Goal: Task Accomplishment & Management: Manage account settings

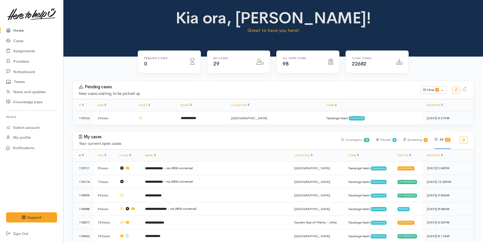
click at [13, 26] on link "Home" at bounding box center [31, 30] width 63 height 10
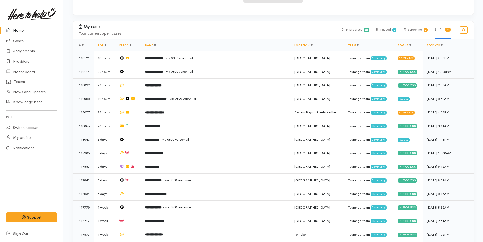
scroll to position [203, 0]
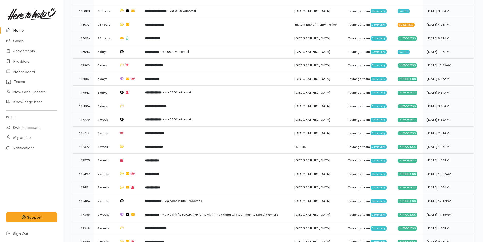
click at [20, 26] on link "Home" at bounding box center [31, 30] width 63 height 10
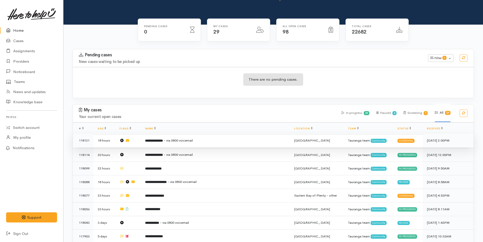
scroll to position [51, 0]
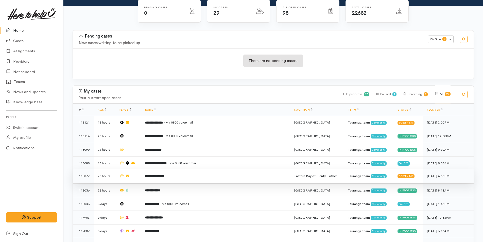
drag, startPoint x: 166, startPoint y: 173, endPoint x: 170, endPoint y: 172, distance: 4.3
click at [164, 175] on b "**********" at bounding box center [154, 176] width 19 height 3
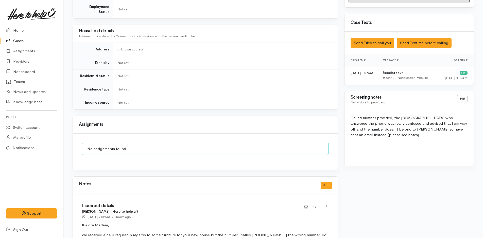
scroll to position [322, 0]
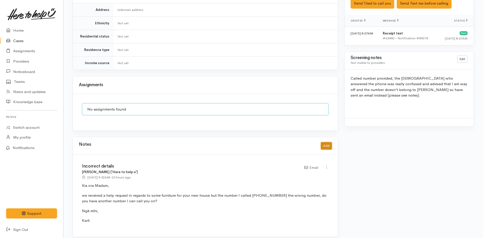
click at [325, 143] on button "Add" at bounding box center [326, 145] width 11 height 7
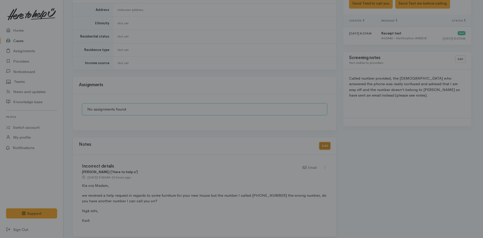
scroll to position [318, 0]
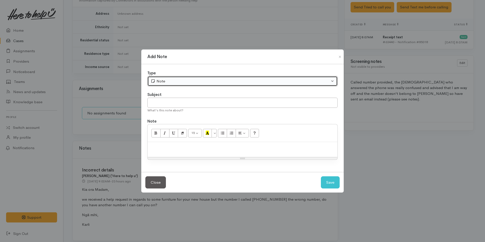
click at [163, 82] on div "Note" at bounding box center [240, 81] width 179 height 6
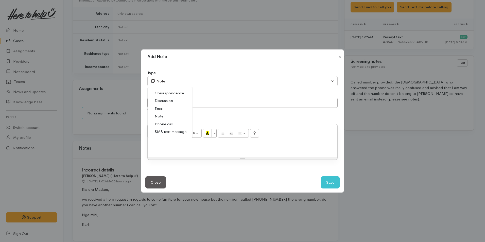
click at [170, 92] on span "Correspondence" at bounding box center [169, 93] width 29 height 6
select select "6"
drag, startPoint x: 179, startPoint y: 103, endPoint x: 176, endPoint y: 102, distance: 3.1
click at [179, 103] on input "text" at bounding box center [242, 103] width 190 height 10
type input "No response"
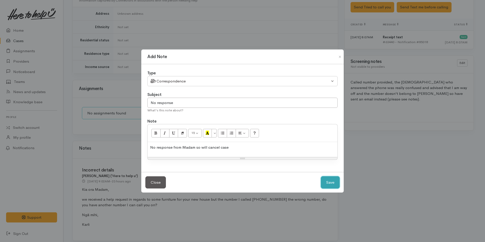
click at [335, 179] on button "Save" at bounding box center [330, 182] width 19 height 12
select select "1"
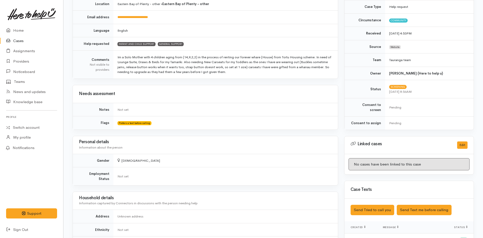
scroll to position [0, 0]
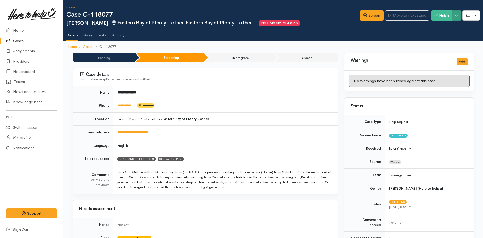
click at [455, 18] on button "Toggle Dropdown" at bounding box center [456, 15] width 9 height 10
drag, startPoint x: 436, startPoint y: 36, endPoint x: 398, endPoint y: 48, distance: 39.2
click at [436, 36] on link "Cancel" at bounding box center [441, 35] width 40 height 8
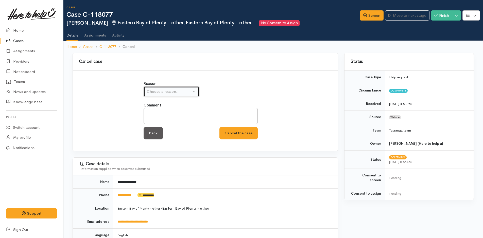
click at [177, 92] on div "Choose a reason..." at bounding box center [169, 92] width 45 height 6
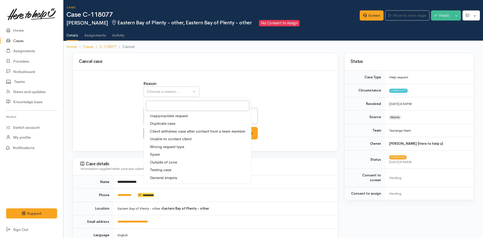
click at [170, 139] on span "Unable to contact client" at bounding box center [171, 139] width 42 height 6
select select "4"
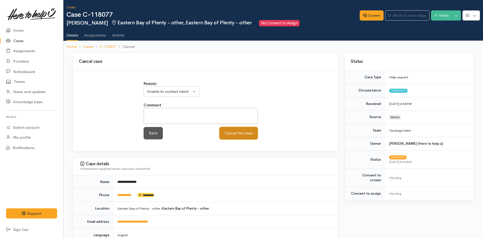
click at [247, 136] on button "Cancel the case" at bounding box center [239, 133] width 38 height 12
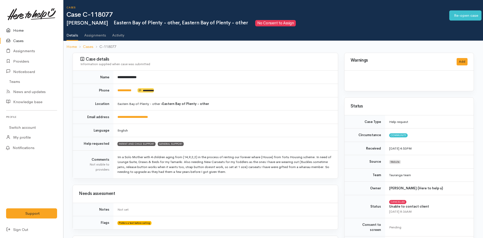
drag, startPoint x: 0, startPoint y: 0, endPoint x: 24, endPoint y: 33, distance: 41.1
click at [18, 30] on link "Home" at bounding box center [31, 30] width 63 height 10
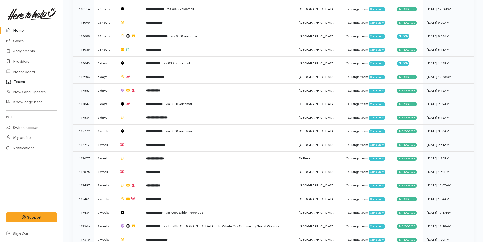
scroll to position [178, 0]
click at [12, 32] on icon at bounding box center [9, 30] width 7 height 6
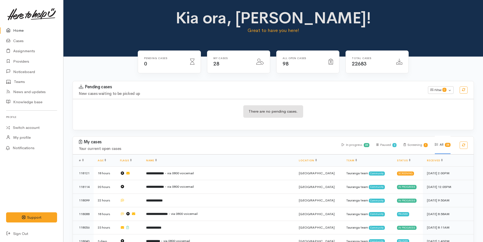
click at [25, 34] on link "Home" at bounding box center [31, 30] width 63 height 10
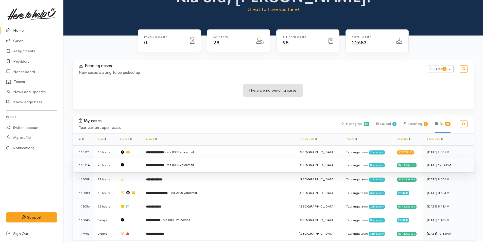
scroll to position [51, 0]
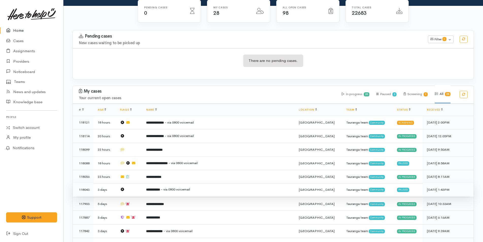
click at [190, 187] on span "- via 0800 voicemail" at bounding box center [175, 189] width 29 height 4
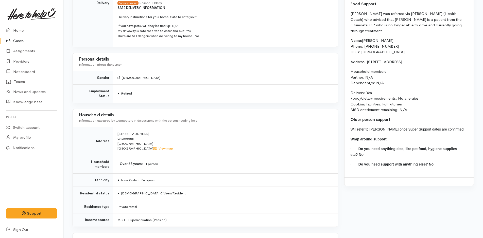
scroll to position [305, 0]
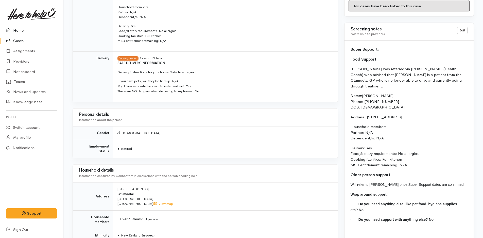
click at [25, 29] on link "Home" at bounding box center [31, 30] width 63 height 10
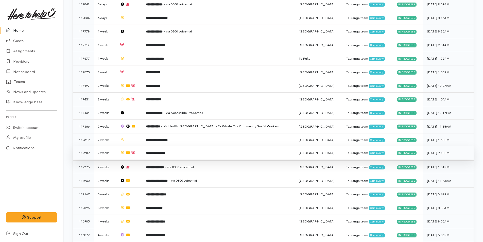
scroll to position [317, 0]
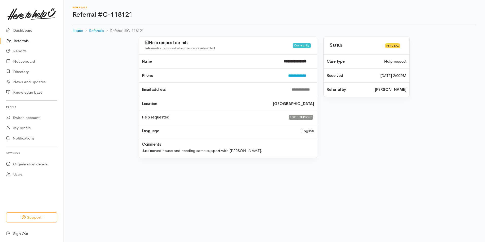
drag, startPoint x: 21, startPoint y: 41, endPoint x: 25, endPoint y: 41, distance: 4.1
click at [21, 41] on link "Referrals" at bounding box center [31, 41] width 63 height 10
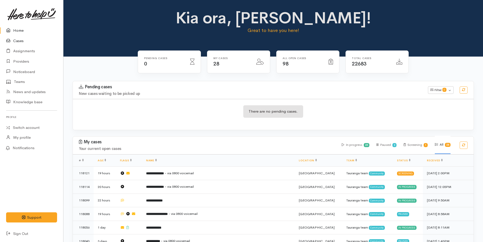
drag, startPoint x: 14, startPoint y: 28, endPoint x: 19, endPoint y: 37, distance: 10.6
click at [14, 28] on link "Home" at bounding box center [31, 30] width 63 height 10
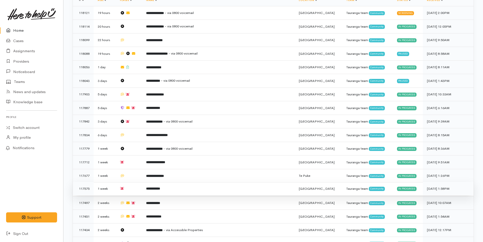
scroll to position [203, 0]
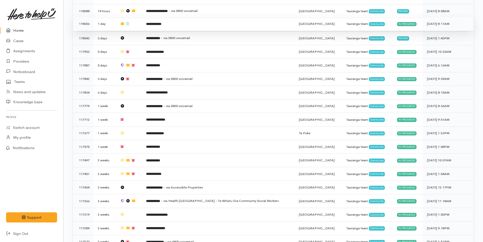
click at [157, 25] on b "**********" at bounding box center [153, 23] width 15 height 3
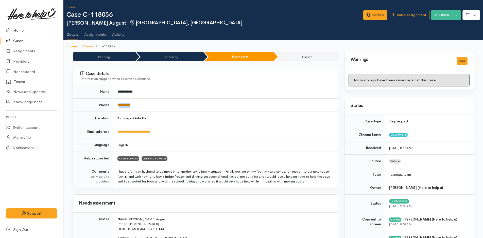
drag, startPoint x: 139, startPoint y: 104, endPoint x: 120, endPoint y: 106, distance: 19.7
click at [120, 106] on td "**********" at bounding box center [225, 104] width 225 height 13
click at [160, 106] on td "**********" at bounding box center [225, 104] width 225 height 13
click at [127, 105] on link "**********" at bounding box center [124, 105] width 13 height 3
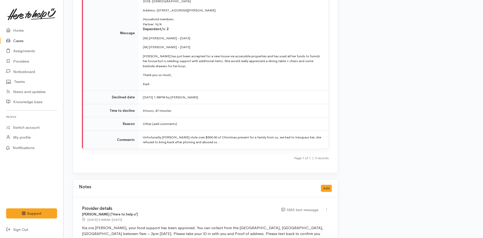
scroll to position [884, 0]
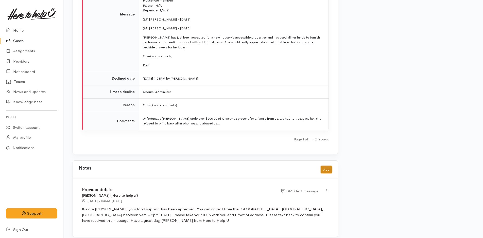
click at [330, 166] on button "Add" at bounding box center [326, 169] width 11 height 7
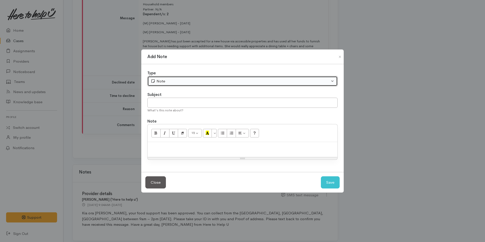
click at [170, 78] on button "Note" at bounding box center [242, 81] width 190 height 10
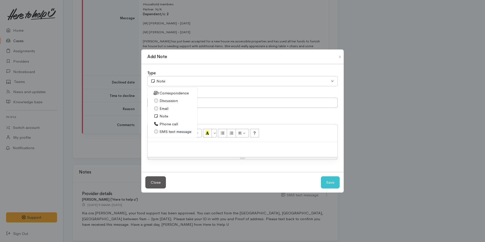
click at [168, 92] on span "Correspondence" at bounding box center [174, 93] width 29 height 6
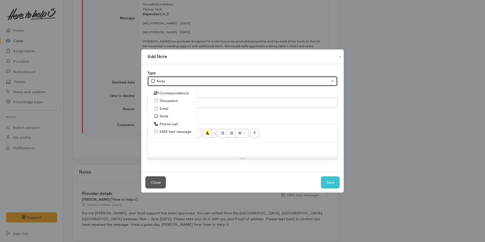
select select "6"
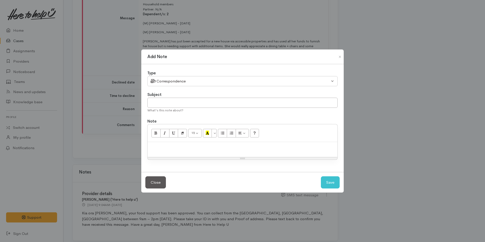
click at [173, 116] on div "Type Correspondence Discussion Email Note Phone call SMS text message Correspon…" at bounding box center [242, 118] width 203 height 108
click at [173, 101] on input "text" at bounding box center [242, 103] width 190 height 10
type input "c"
type input "Client update"
click at [151, 183] on button "Close" at bounding box center [155, 182] width 21 height 12
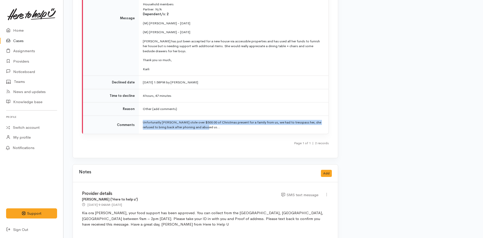
drag, startPoint x: 210, startPoint y: 123, endPoint x: 144, endPoint y: 117, distance: 66.5
click at [144, 117] on td "Unfortunatly Renee stole over $500.00 of Christmas present for a family from us…" at bounding box center [234, 125] width 190 height 18
copy td "Unfortunatly Renee stole over $500.00 of Christmas present for a family from us…"
click at [324, 170] on button "Add" at bounding box center [326, 173] width 11 height 7
select select "1"
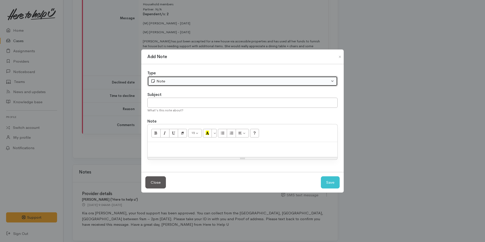
click at [162, 82] on div "Note" at bounding box center [240, 81] width 179 height 6
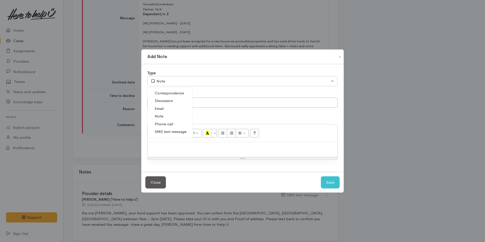
click at [165, 92] on span "Correspondence" at bounding box center [169, 93] width 29 height 6
select select "6"
click at [167, 102] on input "text" at bounding box center [242, 103] width 190 height 10
type input "Client update"
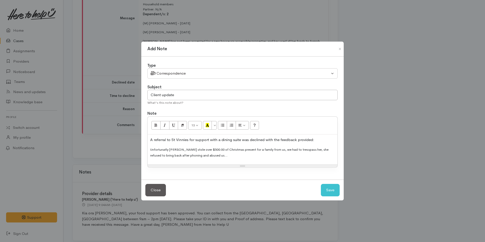
click at [188, 139] on p "A referral to St Vinnies for support with a dining suite was declined with the …" at bounding box center [242, 140] width 185 height 6
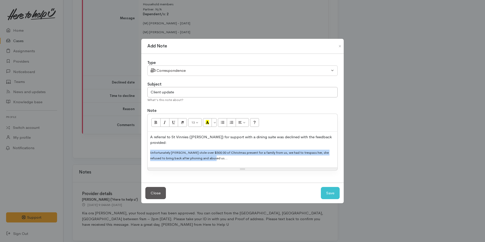
drag, startPoint x: 211, startPoint y: 158, endPoint x: 140, endPoint y: 148, distance: 71.5
click at [140, 148] on div "Add Note Type Correspondence Discussion Email Note Phone call SMS text message …" at bounding box center [242, 121] width 485 height 242
click at [215, 125] on button "More Color" at bounding box center [214, 122] width 5 height 9
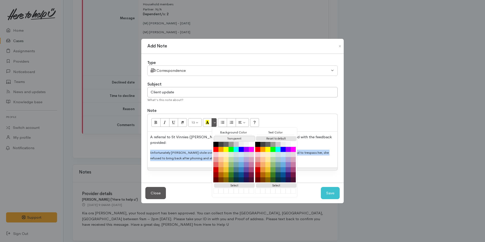
click at [227, 141] on button "Transparent" at bounding box center [234, 138] width 41 height 5
click at [269, 141] on button "Reset to default" at bounding box center [276, 138] width 41 height 5
click at [192, 151] on p "Unfortunately Renee stole over $500.00 of Christmas present for a family from u…" at bounding box center [242, 155] width 185 height 11
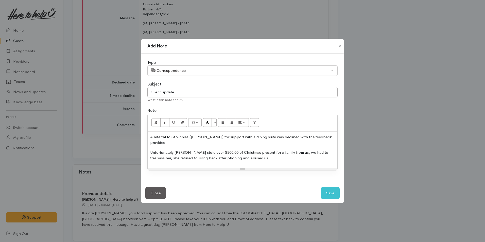
click at [252, 156] on p "Unfortunately Renee stole over $500.00 of Christmas present for a family from u…" at bounding box center [242, 155] width 185 height 11
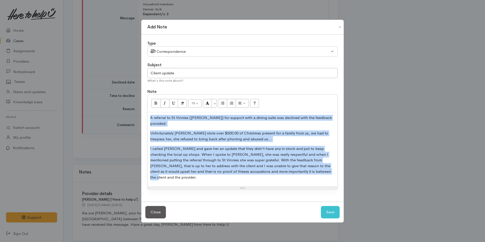
drag, startPoint x: 300, startPoint y: 173, endPoint x: 139, endPoint y: 122, distance: 169.0
click at [139, 122] on div "Add Note Type Correspondence Discussion Email Note Phone call SMS text message …" at bounding box center [242, 121] width 485 height 242
copy div "A referral to St Vinnies (Lorna) for support with a dining suite was declined w…"
click at [297, 172] on p "I called Renee and gave her an update that they didn't have any in stock and ju…" at bounding box center [242, 163] width 185 height 34
click at [298, 172] on p "I called Renee and gave her an update that they didn't have any in stock and ju…" at bounding box center [242, 163] width 185 height 34
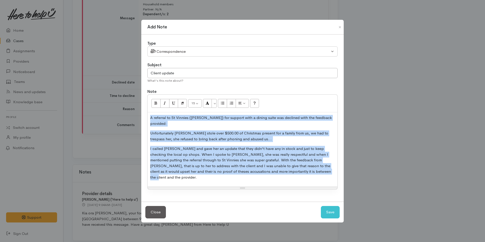
drag, startPoint x: 296, startPoint y: 172, endPoint x: 287, endPoint y: 175, distance: 9.2
click at [296, 172] on p "I called Renee and gave her an update that they didn't have any in stock and ju…" at bounding box center [242, 163] width 185 height 34
click at [286, 174] on p "I called Renee and gave her an update that they didn't have any in stock and ju…" at bounding box center [242, 163] width 185 height 34
click at [286, 172] on p "I called Renee and gave her an update that they didn't have any in stock and ju…" at bounding box center [242, 163] width 185 height 34
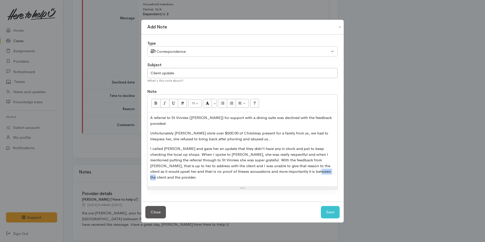
click at [286, 172] on p "I called Renee and gave her an update that they didn't have any in stock and ju…" at bounding box center [242, 163] width 185 height 34
drag, startPoint x: 291, startPoint y: 172, endPoint x: 294, endPoint y: 171, distance: 2.6
click at [291, 172] on p "I called Renee and gave her an update that they didn't have any in stock and ju…" at bounding box center [242, 163] width 185 height 34
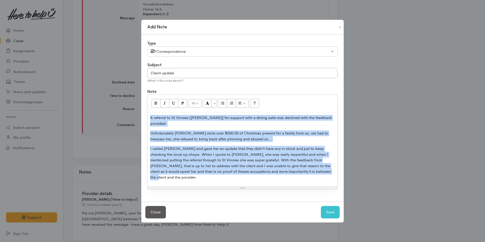
drag, startPoint x: 294, startPoint y: 171, endPoint x: 137, endPoint y: 113, distance: 168.2
click at [137, 113] on div "Add Note Type Correspondence Discussion Email Note Phone call SMS text message …" at bounding box center [242, 121] width 485 height 242
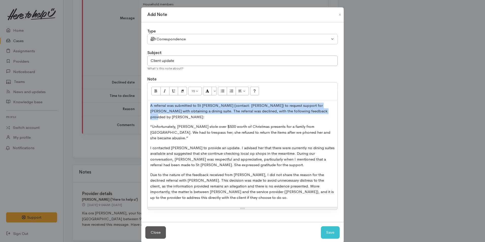
drag, startPoint x: 296, startPoint y: 113, endPoint x: 144, endPoint y: 108, distance: 152.1
click at [144, 108] on div "Type Correspondence Discussion Email Note Phone call SMS text message Correspon…" at bounding box center [242, 122] width 203 height 200
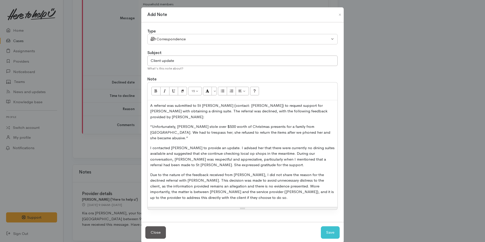
click at [188, 126] on p "“Unfortunately, [PERSON_NAME] stole over $500 worth of Christmas presents for a…" at bounding box center [242, 132] width 185 height 17
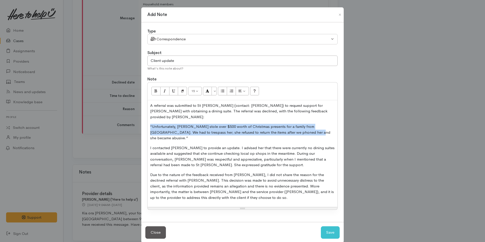
drag, startPoint x: 296, startPoint y: 129, endPoint x: 139, endPoint y: 116, distance: 157.7
click at [136, 120] on div "Add Note Type Correspondence Discussion Email Note Phone call SMS text message …" at bounding box center [242, 121] width 485 height 242
click at [156, 91] on icon "Bold (CTRL+B)" at bounding box center [155, 91] width 3 height 4
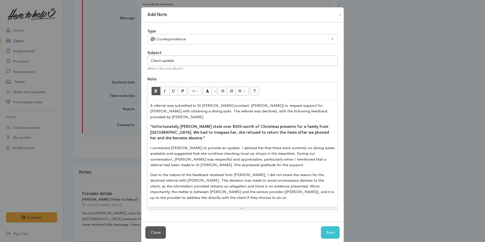
click at [174, 145] on p "I contacted Renee to provide an update. I advised her that there were currently…" at bounding box center [242, 156] width 185 height 23
drag, startPoint x: 205, startPoint y: 149, endPoint x: 183, endPoint y: 150, distance: 21.6
click at [183, 150] on p "I contacted Renee to provide an update. I advised her that there were currently…" at bounding box center [242, 156] width 185 height 23
drag, startPoint x: 232, startPoint y: 149, endPoint x: 209, endPoint y: 150, distance: 22.9
click at [209, 150] on p "I contacted Renee to provide an update. I advised her that there were currently…" at bounding box center [242, 156] width 185 height 23
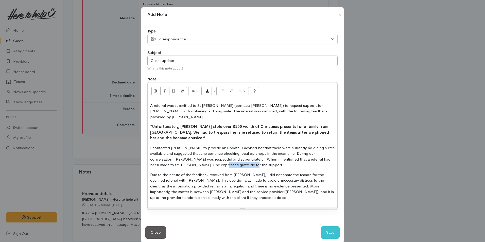
drag, startPoint x: 157, startPoint y: 152, endPoint x: 189, endPoint y: 153, distance: 32.0
click at [189, 153] on p "I contacted Renee to provide an update. I advised her that there were currently…" at bounding box center [242, 156] width 185 height 23
click at [218, 158] on p "I contacted Renee to provide an update. I advised her that there were currently…" at bounding box center [242, 156] width 185 height 23
click at [226, 155] on p "I contacted Renee to provide an update. I advised her that there were currently…" at bounding box center [242, 156] width 185 height 23
drag, startPoint x: 227, startPoint y: 155, endPoint x: 329, endPoint y: 150, distance: 101.9
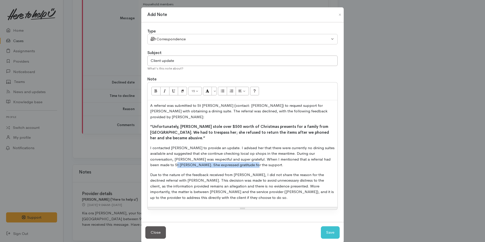
click at [329, 150] on p "I contacted Renee to provide an update. I advised her that there were currently…" at bounding box center [242, 156] width 185 height 23
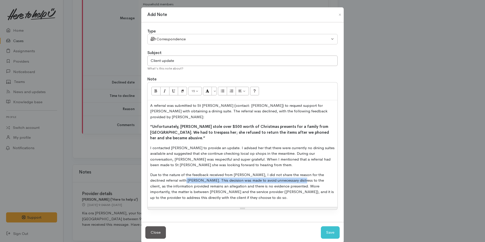
drag, startPoint x: 282, startPoint y: 170, endPoint x: 171, endPoint y: 170, distance: 111.2
click at [171, 172] on p "Due to the nature of the feedback received from Lorna, I did not share the reas…" at bounding box center [242, 186] width 185 height 29
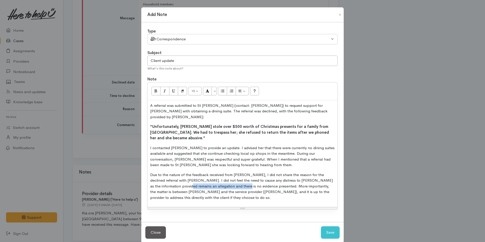
drag, startPoint x: 197, startPoint y: 178, endPoint x: 168, endPoint y: 177, distance: 29.5
click at [168, 177] on p "Due to the nature of the feedback received from Lorna, I did not share the reas…" at bounding box center [242, 186] width 185 height 29
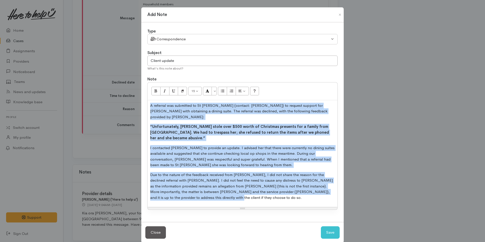
drag, startPoint x: 178, startPoint y: 180, endPoint x: 144, endPoint y: 103, distance: 84.1
click at [144, 103] on div "Type Correspondence Discussion Email Note Phone call SMS text message Correspon…" at bounding box center [242, 122] width 203 height 200
copy div "A referral was submitted to St Vincent de Paul (contact: Lorna) to request supp…"
click at [333, 226] on button "Save" at bounding box center [330, 232] width 19 height 12
select select "1"
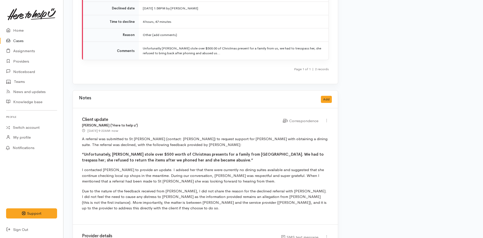
scroll to position [1000, 0]
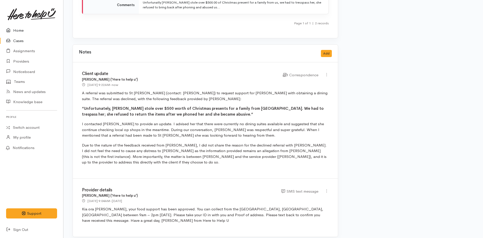
click at [18, 31] on link "Home" at bounding box center [31, 30] width 63 height 10
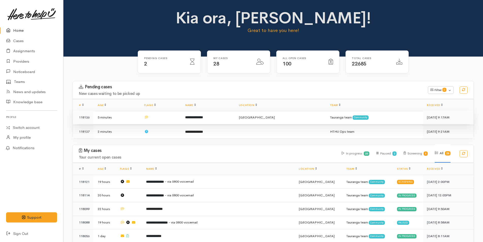
click at [202, 123] on td "**********" at bounding box center [208, 118] width 54 height 14
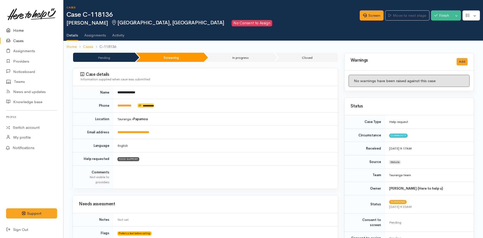
click at [16, 30] on link "Home" at bounding box center [31, 30] width 63 height 10
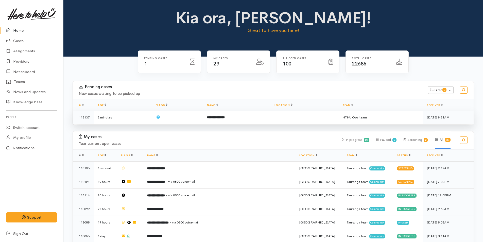
click at [198, 117] on td at bounding box center [178, 117] width 52 height 13
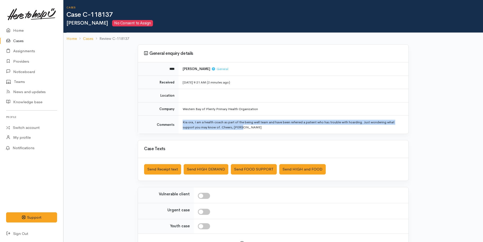
drag, startPoint x: 252, startPoint y: 127, endPoint x: 182, endPoint y: 118, distance: 70.9
click at [182, 118] on td "Kia ora, I am a health coach as part of the being well team and have been refer…" at bounding box center [294, 125] width 230 height 18
copy td "[PERSON_NAME], I am a health coach as part of the being well team and have been…"
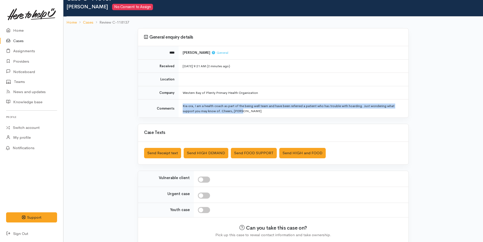
scroll to position [38, 0]
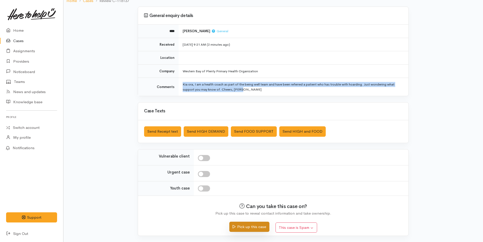
click at [245, 226] on button "Pick up this case" at bounding box center [249, 227] width 40 height 10
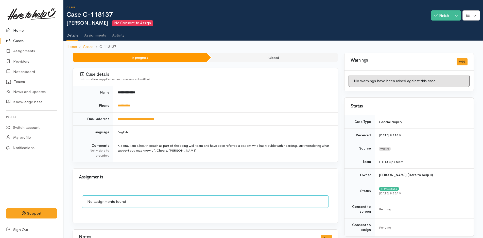
drag, startPoint x: 20, startPoint y: 30, endPoint x: 25, endPoint y: 33, distance: 5.2
click at [20, 30] on link "Home" at bounding box center [31, 30] width 63 height 10
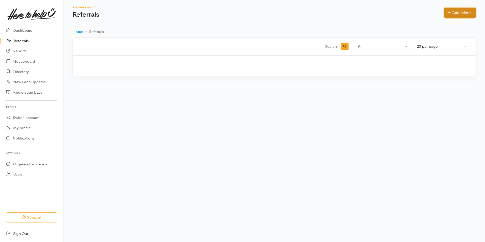
drag, startPoint x: 460, startPoint y: 14, endPoint x: 442, endPoint y: 19, distance: 18.7
click at [460, 14] on link "Add referral" at bounding box center [460, 13] width 32 height 10
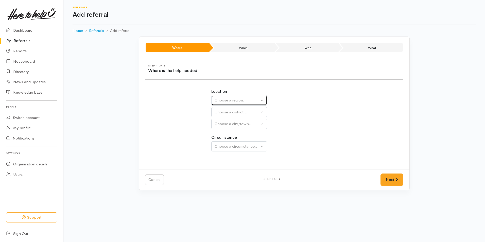
click at [221, 102] on div "Choose a region..." at bounding box center [237, 100] width 45 height 6
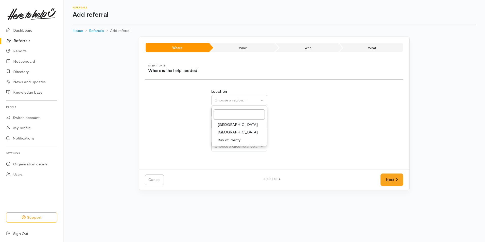
drag, startPoint x: 225, startPoint y: 139, endPoint x: 219, endPoint y: 122, distance: 18.3
click at [225, 139] on span "Bay of Plenty" at bounding box center [229, 140] width 23 height 6
select select "4"
select select
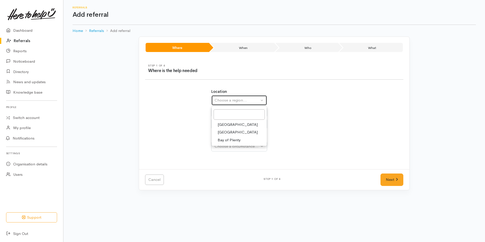
select select
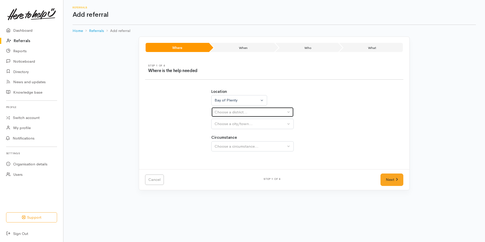
click at [220, 112] on div "Choose a district..." at bounding box center [250, 112] width 71 height 6
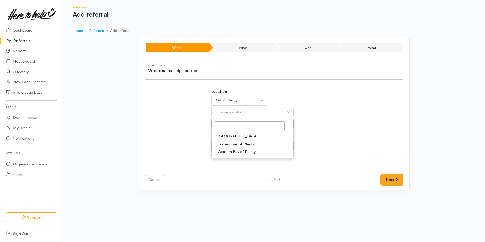
click at [221, 136] on span "Tauranga" at bounding box center [238, 137] width 40 height 6
select select "6"
select select
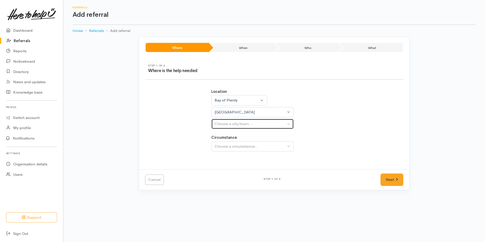
click at [226, 123] on div "Choose a city/town..." at bounding box center [250, 124] width 71 height 6
click at [220, 151] on span "[GEOGRAPHIC_DATA]" at bounding box center [238, 148] width 40 height 6
select select "4"
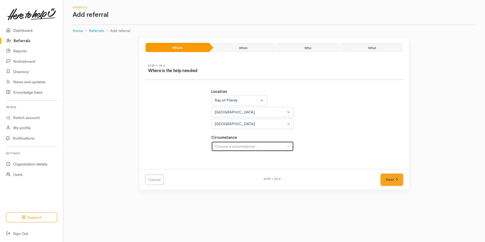
click at [225, 148] on div "Choose a circumstance..." at bounding box center [250, 147] width 71 height 6
click at [223, 170] on span "Community" at bounding box center [227, 171] width 19 height 6
select select "2"
click at [396, 184] on link "Next" at bounding box center [392, 180] width 23 height 12
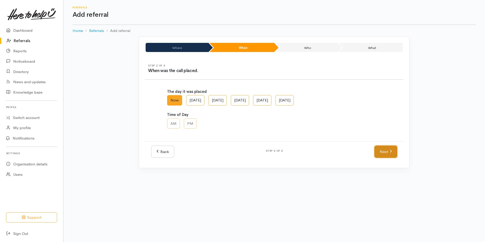
click at [388, 155] on link "Next" at bounding box center [386, 152] width 23 height 12
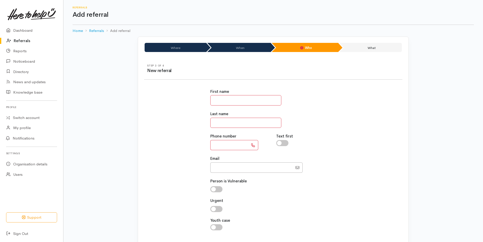
click at [222, 100] on input "text" at bounding box center [245, 100] width 71 height 10
type input "*****"
type input "********"
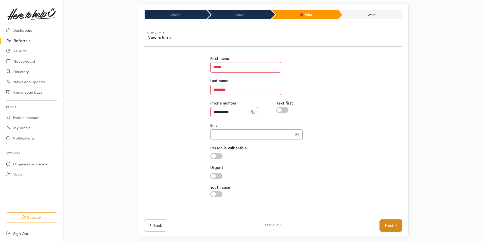
type input "**********"
click at [383, 224] on link "Next" at bounding box center [391, 226] width 23 height 12
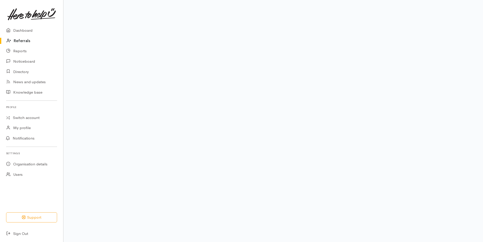
scroll to position [23, 0]
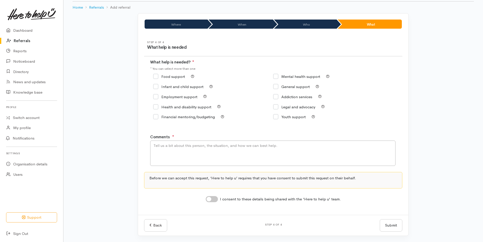
click at [157, 77] on input "Food support" at bounding box center [169, 77] width 32 height 4
click at [156, 76] on input "Food support" at bounding box center [169, 77] width 32 height 4
checkbox input "false"
drag, startPoint x: 278, startPoint y: 85, endPoint x: 251, endPoint y: 103, distance: 32.7
click at [278, 85] on div "General support" at bounding box center [291, 87] width 37 height 4
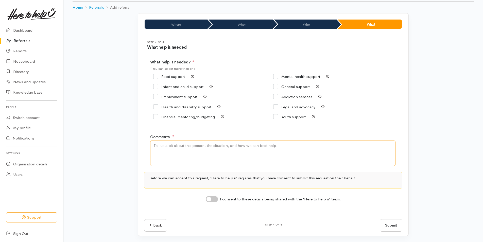
click at [181, 151] on textarea "Comments" at bounding box center [272, 153] width 245 height 25
paste textarea "Kia ora, I am a health coach as part of the being well team and have been refer…"
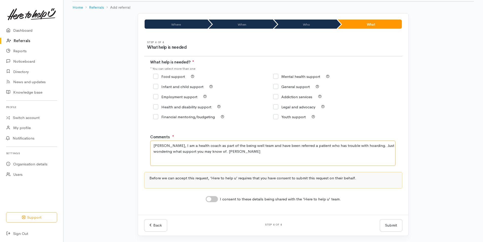
type textarea "Kia ora, I am a health coach as part of the being well team and have been refer…"
click at [212, 198] on input "I consent to these details being shared with the 'Here to help u' team." at bounding box center [212, 199] width 12 height 6
checkbox input "true"
click at [395, 225] on button "Submit" at bounding box center [391, 225] width 23 height 12
click at [155, 232] on div "Back Step 4 of 4 Submit Submit" at bounding box center [273, 225] width 271 height 21
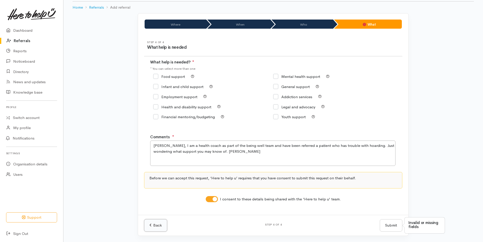
click at [155, 229] on link "Back" at bounding box center [155, 225] width 23 height 12
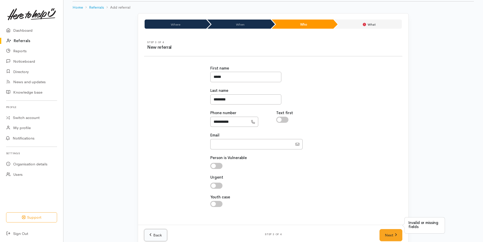
click at [155, 229] on link "Back" at bounding box center [155, 235] width 23 height 12
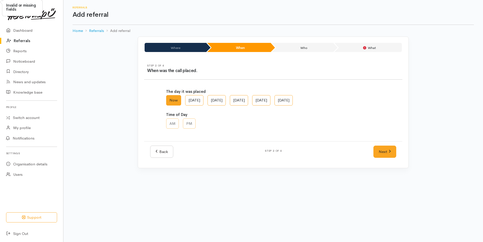
scroll to position [0, 0]
drag, startPoint x: 168, startPoint y: 121, endPoint x: 178, endPoint y: 124, distance: 11.1
click at [168, 121] on div "AM PM" at bounding box center [274, 124] width 214 height 11
click at [178, 124] on div "AM PM" at bounding box center [274, 124] width 214 height 11
click at [193, 125] on div "AM PM" at bounding box center [274, 124] width 214 height 11
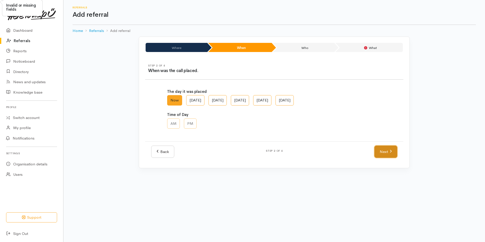
click at [392, 151] on icon at bounding box center [391, 151] width 2 height 4
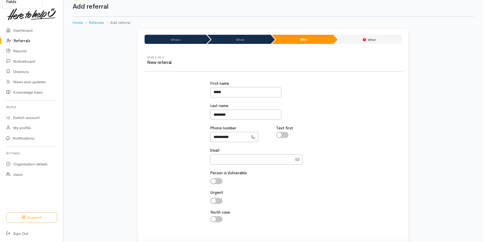
scroll to position [33, 0]
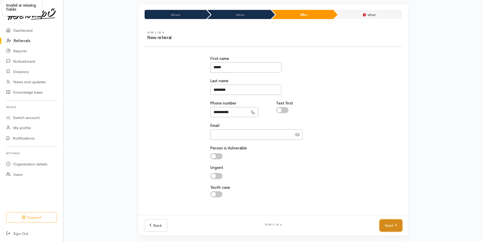
click at [388, 223] on link "Next" at bounding box center [391, 226] width 23 height 12
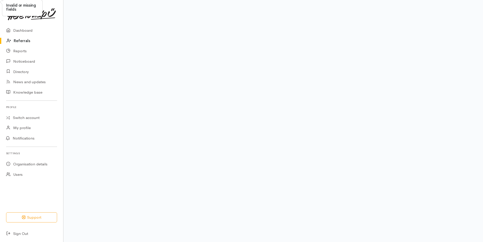
scroll to position [23, 0]
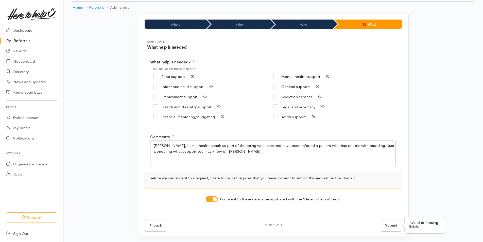
click at [276, 87] on input "General support" at bounding box center [291, 87] width 37 height 4
checkbox input "true"
click at [394, 226] on button "Submit" at bounding box center [391, 225] width 23 height 12
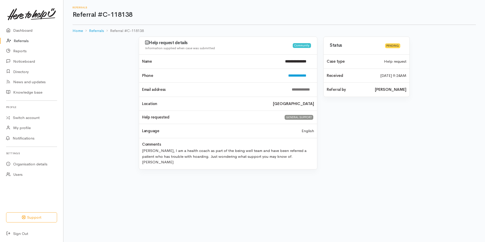
click at [14, 40] on link "Referrals" at bounding box center [31, 41] width 63 height 10
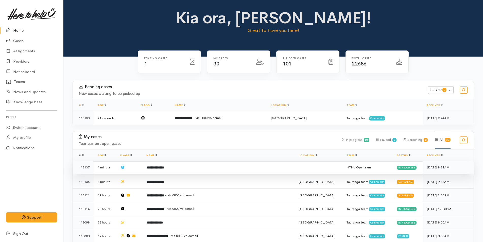
click at [163, 168] on b "**********" at bounding box center [155, 167] width 18 height 3
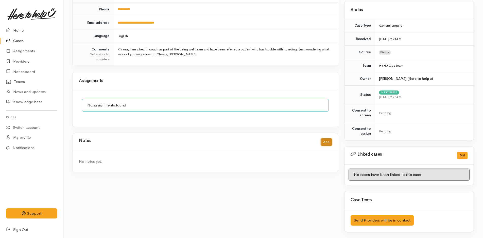
click at [325, 143] on button "Add" at bounding box center [326, 142] width 11 height 7
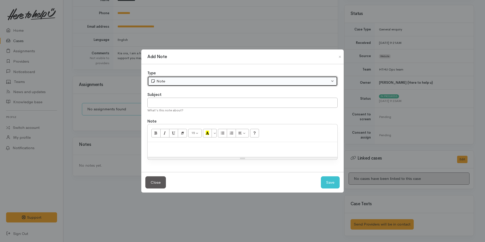
click at [156, 81] on div "Note" at bounding box center [240, 81] width 179 height 6
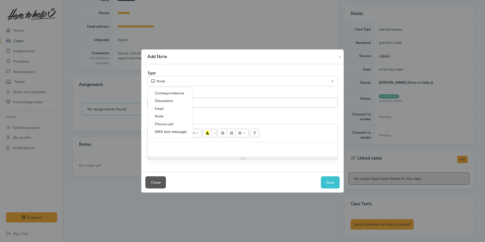
click at [165, 92] on span "Correspondence" at bounding box center [169, 93] width 29 height 6
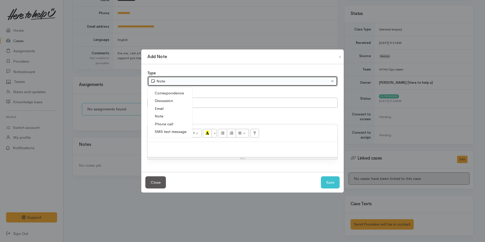
select select "6"
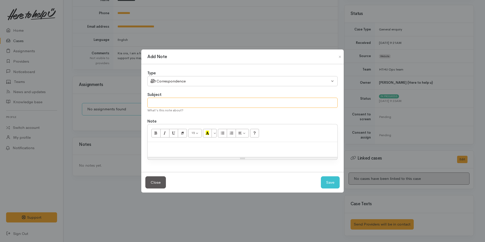
click at [165, 104] on input "text" at bounding box center [242, 103] width 190 height 10
type input "Help request"
drag, startPoint x: 329, startPoint y: 181, endPoint x: 325, endPoint y: 180, distance: 4.0
click at [329, 181] on button "Save" at bounding box center [330, 182] width 19 height 12
select select "1"
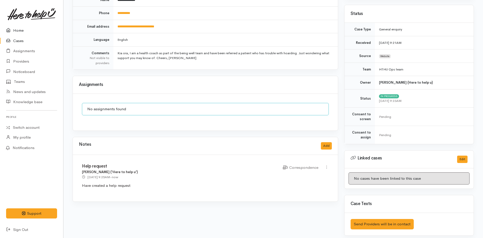
click at [22, 28] on link "Home" at bounding box center [31, 30] width 63 height 10
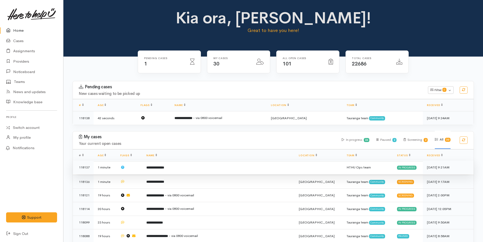
click at [175, 171] on td "**********" at bounding box center [218, 168] width 153 height 14
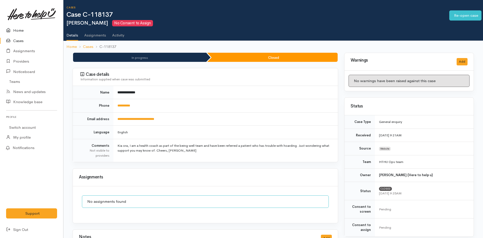
click at [12, 29] on icon at bounding box center [9, 30] width 7 height 6
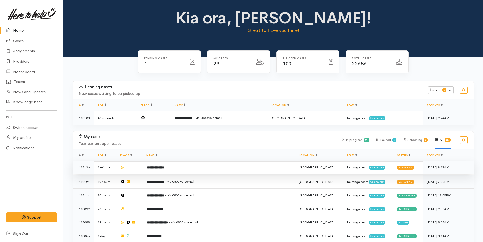
click at [175, 170] on td "**********" at bounding box center [218, 168] width 153 height 14
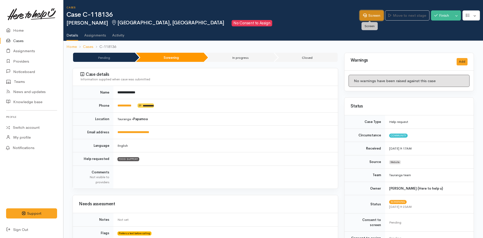
click at [380, 13] on link "Screen" at bounding box center [372, 15] width 24 height 10
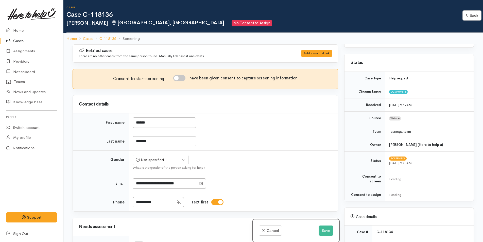
scroll to position [203, 0]
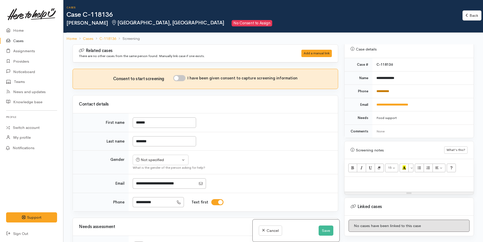
click at [389, 90] on link "**********" at bounding box center [383, 91] width 13 height 3
click at [356, 179] on p at bounding box center [409, 182] width 124 height 6
paste div
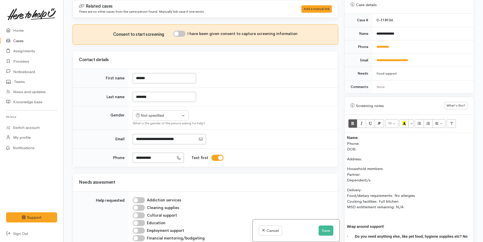
scroll to position [205, 0]
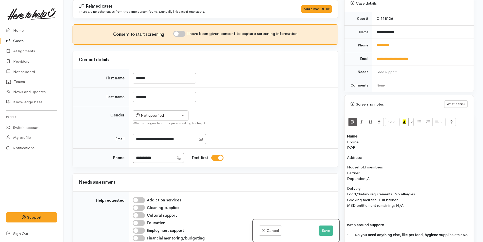
click at [364, 134] on p "Name: Phone: DOB:" at bounding box center [409, 142] width 124 height 17
click at [363, 139] on p "Name: Jared Staacey Phone: DOB:" at bounding box center [409, 142] width 124 height 17
click at [141, 95] on input "*******" at bounding box center [164, 97] width 63 height 10
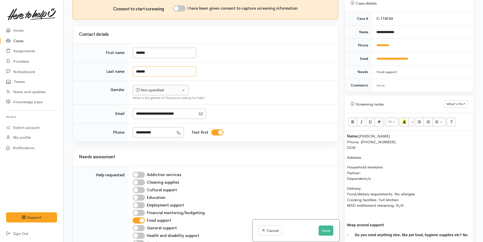
type input "******"
click at [152, 94] on button "Not specified" at bounding box center [161, 90] width 56 height 10
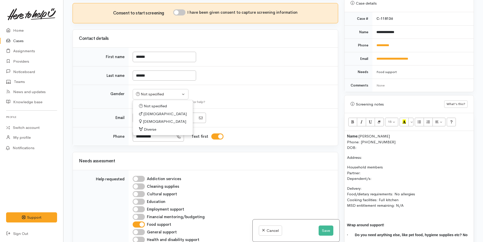
scroll to position [25, 0]
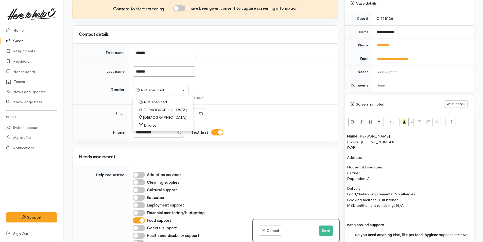
click at [149, 107] on span "[DEMOGRAPHIC_DATA]" at bounding box center [164, 110] width 43 height 6
select select "[DEMOGRAPHIC_DATA]"
click at [180, 8] on input "I have been given consent to capture screening information" at bounding box center [179, 8] width 12 height 6
checkbox input "true"
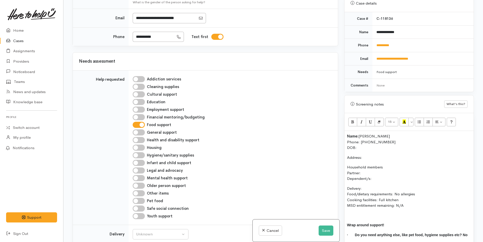
scroll to position [178, 0]
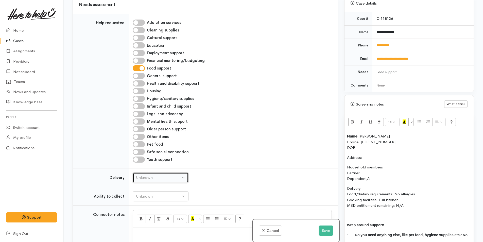
click at [149, 180] on div "Unknown" at bounding box center [158, 178] width 45 height 6
click at [139, 225] on span "No" at bounding box center [141, 225] width 5 height 6
select select "1"
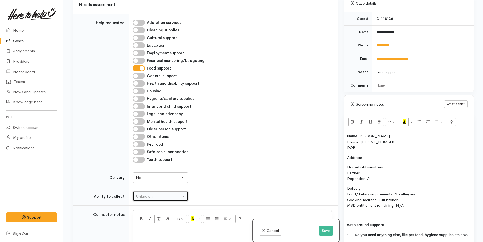
click at [141, 193] on button "Unknown" at bounding box center [161, 196] width 56 height 10
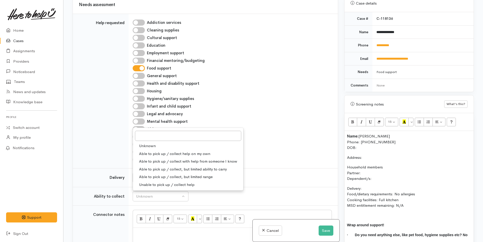
click at [155, 149] on link "Unknown" at bounding box center [188, 146] width 110 height 8
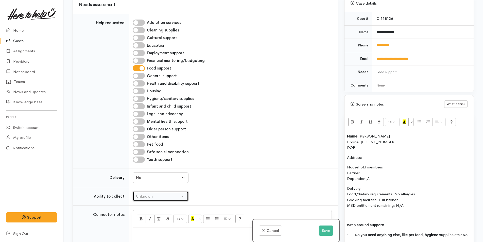
click at [157, 197] on div "Unknown" at bounding box center [158, 197] width 45 height 6
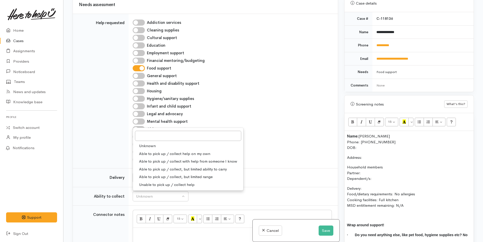
click at [147, 152] on span "Able to pick up / collect help on my own" at bounding box center [174, 154] width 71 height 6
select select "2"
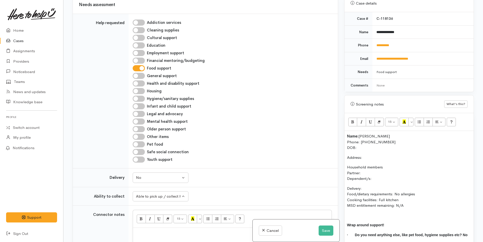
click at [363, 140] on p "Name: Jared Stacey Phone: 0204207168 DOB:" at bounding box center [409, 142] width 124 height 17
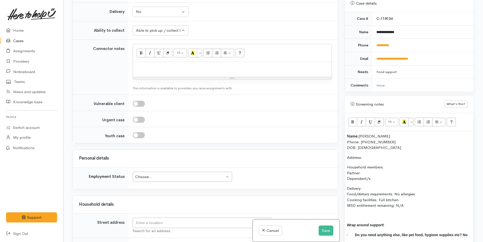
scroll to position [381, 0]
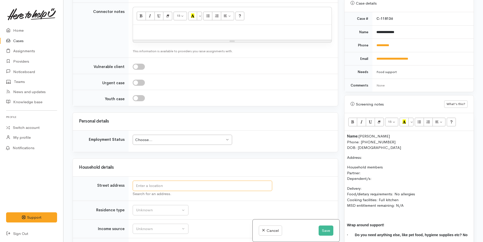
click at [145, 188] on input "text" at bounding box center [203, 186] width 140 height 10
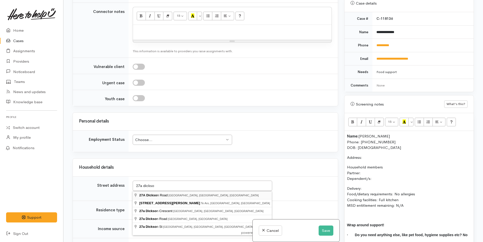
type input "27A Dickson Road, Papamoa Beach, Tauranga, New Zealand"
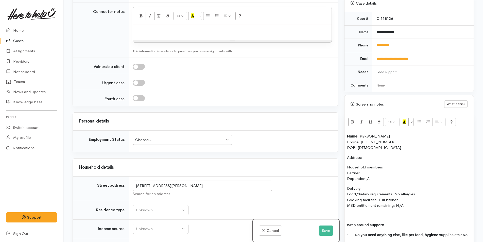
scroll to position [377, 0]
drag, startPoint x: 133, startPoint y: 178, endPoint x: 115, endPoint y: 177, distance: 17.8
click at [115, 177] on tr "Street address 27A Dickson Road, Papamoa Beach, Tauranga, New Zealand Search fo…" at bounding box center [205, 189] width 265 height 24
click at [370, 155] on p "Address:" at bounding box center [409, 158] width 124 height 6
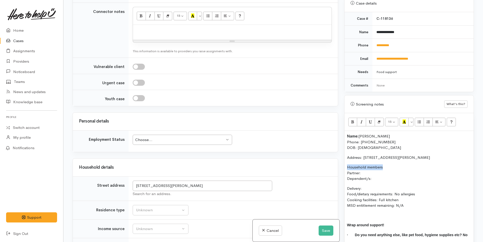
drag, startPoint x: 382, startPoint y: 162, endPoint x: 345, endPoint y: 162, distance: 37.3
click at [345, 162] on div "Name: Jared Stacey Phone: 0204207168 DOB: 14/08/1981 Address: 27A Dickson Road,…" at bounding box center [409, 192] width 129 height 123
click at [353, 120] on icon "Bold (CTRL+B)" at bounding box center [352, 122] width 3 height 4
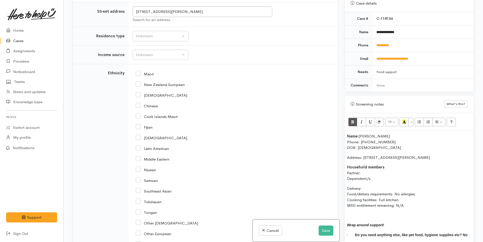
scroll to position [533, 0]
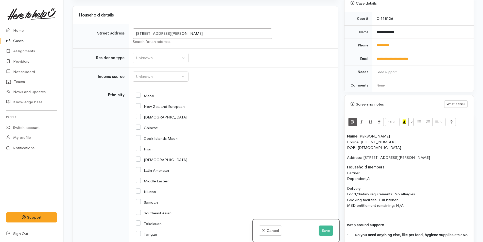
click at [363, 168] on p "Household members Partner: Dependent/s:" at bounding box center [409, 172] width 124 height 17
click at [379, 174] on p "Household members Partner: N/A Dependent/s:" at bounding box center [409, 172] width 124 height 17
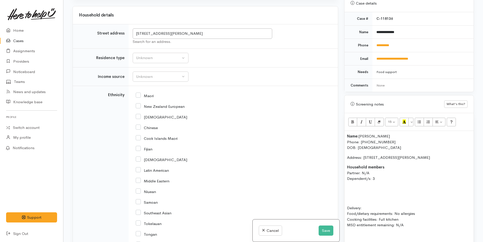
drag, startPoint x: 382, startPoint y: 175, endPoint x: 343, endPoint y: 175, distance: 39.3
click at [343, 175] on div "Warnings Add No warnings have been raised against this case Add Warning Title ●…" at bounding box center [409, 121] width 136 height 242
click at [353, 120] on icon "Bold (CTRL+B)" at bounding box center [352, 122] width 3 height 4
click at [347, 186] on p at bounding box center [409, 189] width 124 height 6
click at [346, 183] on div "Name: Jared Stacey Phone: 0204207168 DOB: 14/08/1981 Address: 27A Dickson Road,…" at bounding box center [409, 202] width 129 height 143
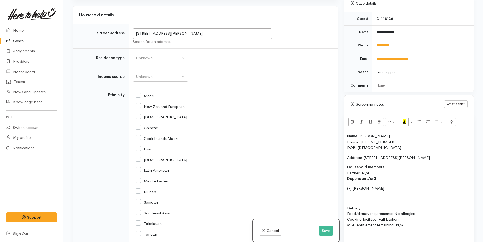
click at [388, 186] on p "(F) Ruby Dickson" at bounding box center [409, 189] width 124 height 6
click at [319, 229] on button "Save" at bounding box center [326, 231] width 15 height 10
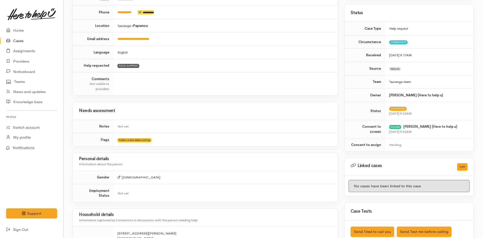
scroll to position [31, 0]
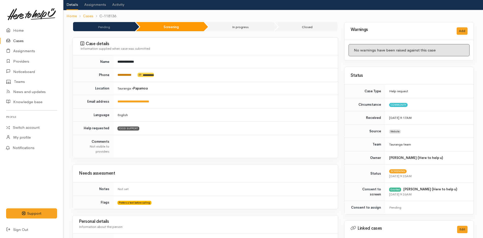
click at [131, 75] on link "**********" at bounding box center [125, 74] width 14 height 3
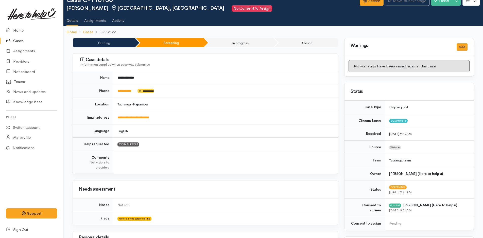
scroll to position [0, 0]
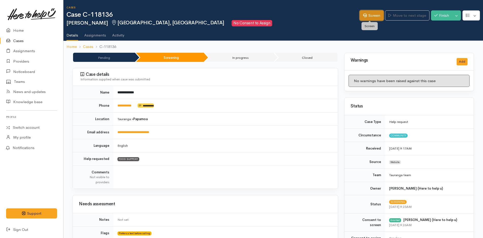
click at [373, 14] on link "Screen" at bounding box center [372, 15] width 24 height 10
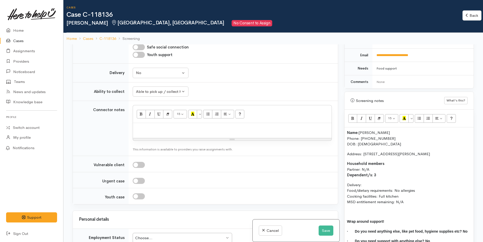
scroll to position [330, 0]
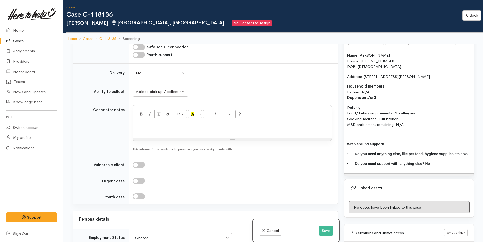
click at [372, 105] on p "Delivery: Food/dietary requirements: No allergies Cooking facilities: Full kitc…" at bounding box center [409, 116] width 124 height 23
click at [385, 98] on p "Household members Partner: N/A Dependent/s: 3" at bounding box center [409, 92] width 124 height 17
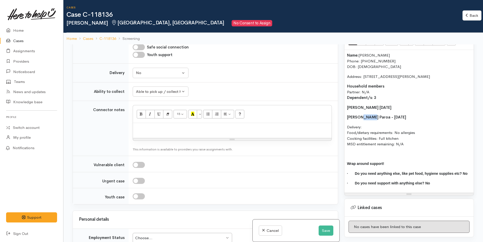
drag, startPoint x: 371, startPoint y: 117, endPoint x: 361, endPoint y: 118, distance: 9.6
click at [361, 118] on b "[PERSON_NAME] Paroa - [DATE]" at bounding box center [376, 117] width 59 height 5
click at [404, 117] on p "[PERSON_NAME] - [DATE]" at bounding box center [409, 117] width 124 height 6
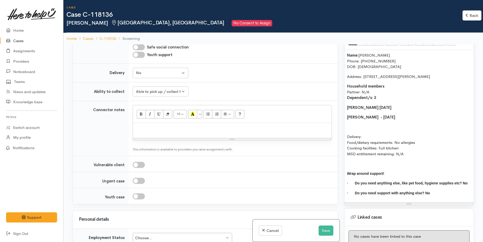
click at [375, 98] on b "Dependent/s: 3" at bounding box center [361, 97] width 29 height 5
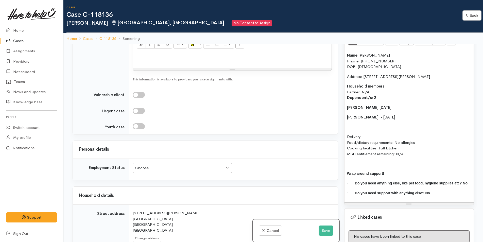
scroll to position [406, 0]
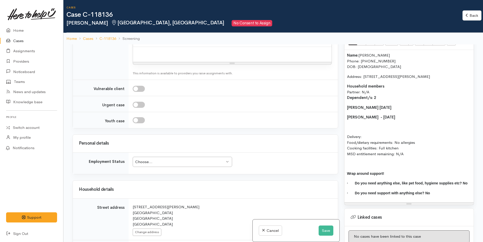
click at [157, 162] on div "Choose..." at bounding box center [180, 162] width 90 height 6
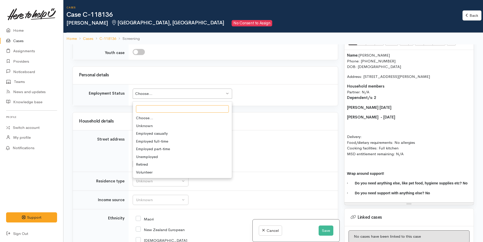
scroll to position [482, 0]
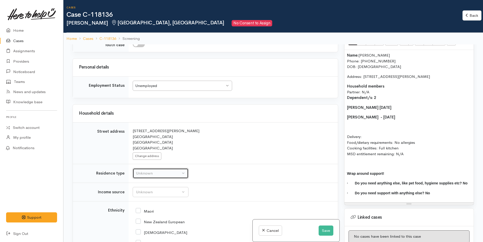
click at [148, 171] on div "Unknown" at bounding box center [158, 174] width 45 height 6
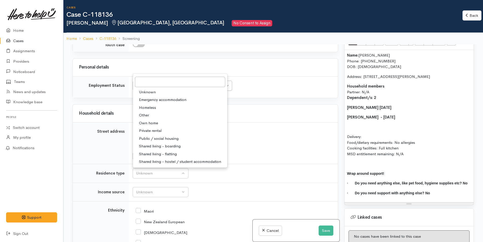
click at [152, 131] on span "Private rental" at bounding box center [150, 131] width 23 height 6
select select "2"
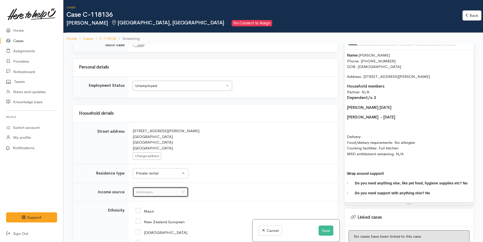
click at [143, 190] on div "Unknown" at bounding box center [158, 192] width 45 height 6
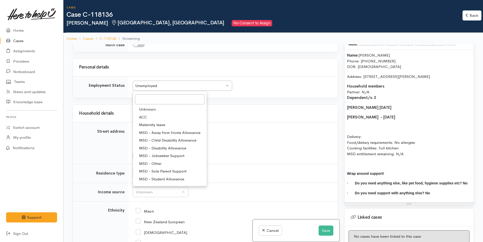
click at [161, 154] on span "MSD - Jobseeker Support" at bounding box center [161, 156] width 45 height 6
select select "4"
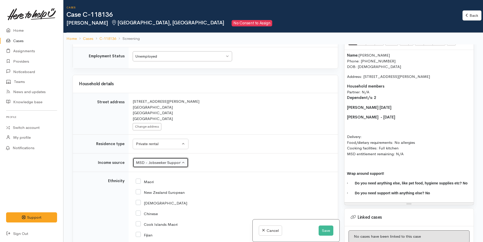
scroll to position [558, 0]
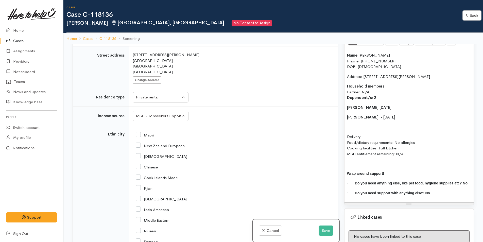
click at [140, 135] on input "Maori" at bounding box center [145, 134] width 18 height 5
checkbox input "true"
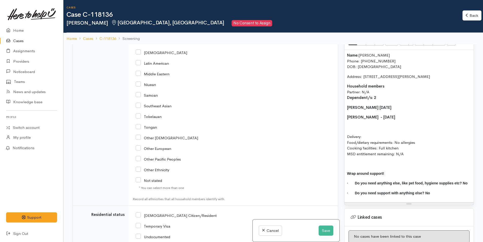
scroll to position [787, 0]
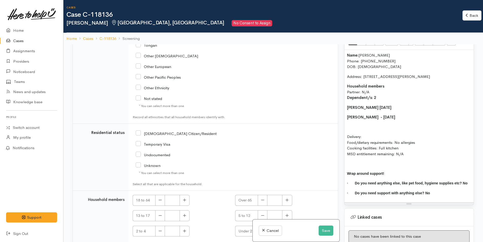
click at [140, 132] on input "NZ Citizen/Resident" at bounding box center [176, 133] width 81 height 5
checkbox input "true"
click at [184, 197] on button "button" at bounding box center [185, 200] width 10 height 11
type input "1"
click at [185, 218] on button "button" at bounding box center [185, 215] width 10 height 11
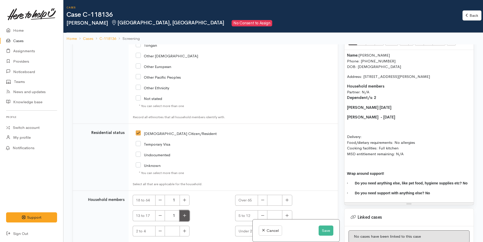
click at [185, 217] on icon "button" at bounding box center [184, 216] width 3 height 4
type input "2"
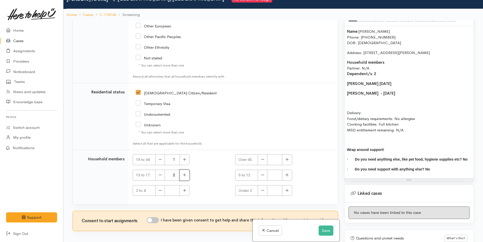
scroll to position [44, 0]
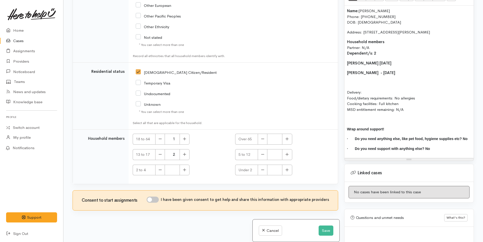
click at [156, 199] on input "I have been given consent to get help and share this information with appropria…" at bounding box center [153, 200] width 12 height 6
checkbox input "true"
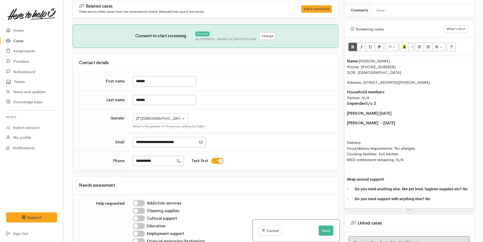
scroll to position [279, 0]
click at [348, 114] on b "Ruby Dickson 01/03/2008" at bounding box center [369, 113] width 44 height 5
click at [347, 122] on b "Dontae Bartle - 17/08/2007" at bounding box center [371, 123] width 48 height 5
drag, startPoint x: 413, startPoint y: 123, endPoint x: 356, endPoint y: 79, distance: 72.2
click at [343, 111] on div "Warnings Add No warnings have been raised against this case Add Warning Title ●…" at bounding box center [409, 121] width 136 height 242
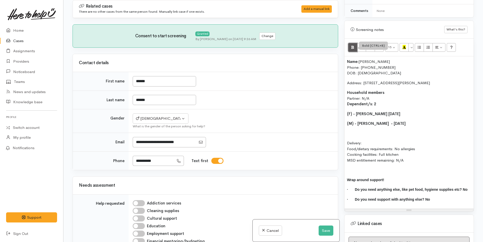
click at [352, 45] on icon "Bold (CTRL+B)" at bounding box center [352, 47] width 3 height 4
click at [363, 97] on p "Household members Partner: N/A Dependent/s: 2" at bounding box center [409, 98] width 124 height 17
click at [354, 131] on p at bounding box center [409, 134] width 124 height 6
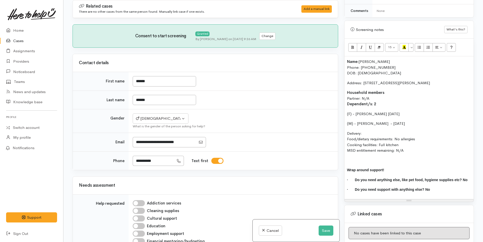
click at [365, 135] on p "Delivery: Food/dietary requirements: No allergies Cooking facilities: Full kitc…" at bounding box center [409, 142] width 124 height 23
drag, startPoint x: 396, startPoint y: 147, endPoint x: 336, endPoint y: 46, distance: 117.4
click at [336, 46] on div "Related cases There are no other cases from the same person found. Manually lin…" at bounding box center [274, 121] width 408 height 242
copy div "Name: Jared Stacey Phone: 0204207168 DOB: 14/08/1981 Address: 27A Dickson Road,…"
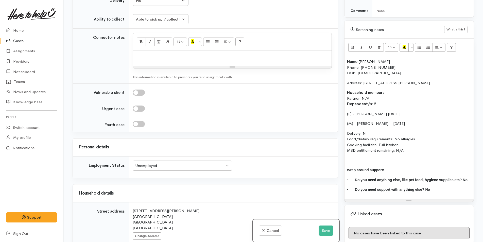
scroll to position [305, 0]
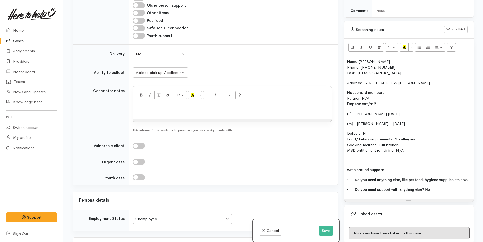
click at [149, 107] on p at bounding box center [233, 110] width 194 height 6
paste div
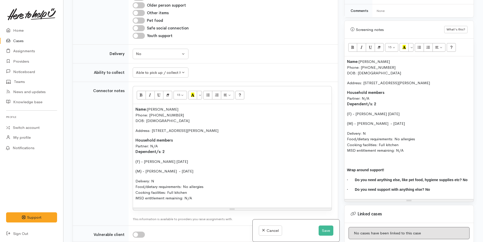
click at [345, 61] on div "Name: Jared Stacey Phone: 0204207168 DOB: 14/08/1981 Address: 27A Dickson Road,…" at bounding box center [409, 127] width 129 height 143
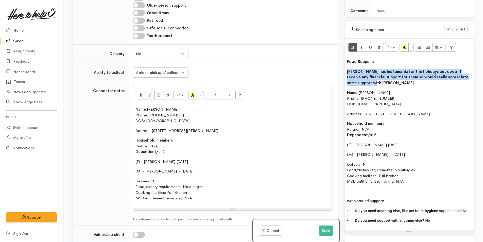
drag, startPoint x: 354, startPoint y: 78, endPoint x: 344, endPoint y: 74, distance: 10.3
click at [344, 74] on div "Screening notes What's this? 15 8 9 10 11 12 14 18 24 36 Background Color Trans…" at bounding box center [409, 127] width 130 height 212
click at [351, 46] on icon "Bold (CTRL+B)" at bounding box center [352, 47] width 3 height 4
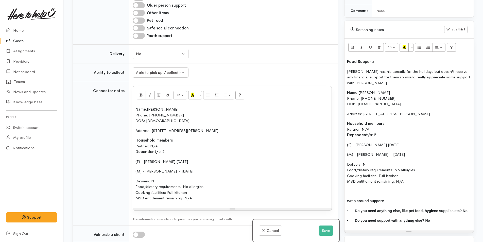
click at [371, 58] on div "Food Support: Jared has his tamariki for the holidays but doesn't receive any f…" at bounding box center [409, 143] width 129 height 174
drag, startPoint x: 378, startPoint y: 60, endPoint x: 335, endPoint y: 59, distance: 43.4
click at [332, 59] on div "Related cases There are no other cases from the same person found. Manually lin…" at bounding box center [274, 121] width 408 height 242
click at [403, 47] on button "Recent Color" at bounding box center [404, 47] width 9 height 9
click at [376, 102] on div "Food Support: Jared has his tamariki for the holidays but doesn't receive any f…" at bounding box center [409, 143] width 129 height 174
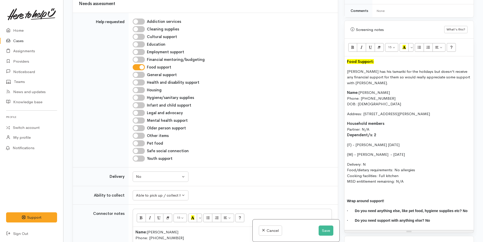
scroll to position [0, 0]
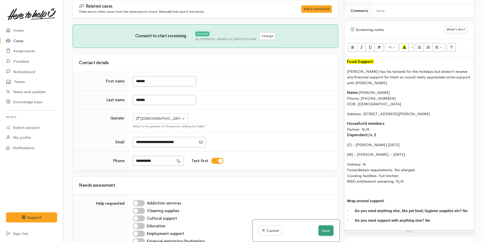
click at [324, 229] on button "Save" at bounding box center [326, 231] width 15 height 10
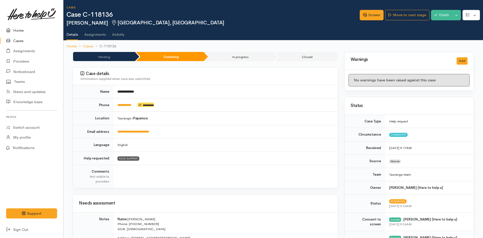
click at [22, 27] on link "Home" at bounding box center [31, 30] width 63 height 10
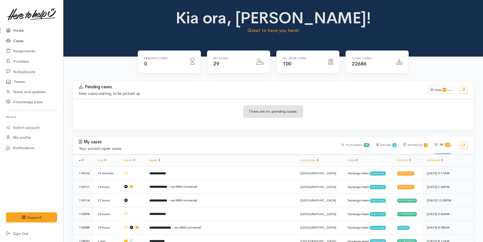
click at [17, 38] on link "Cases" at bounding box center [31, 41] width 63 height 10
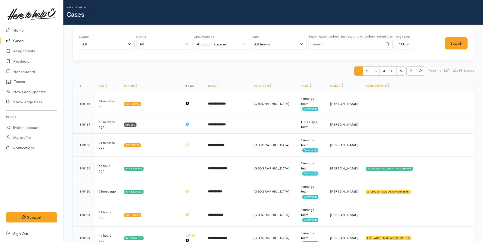
drag, startPoint x: 326, startPoint y: 43, endPoint x: 317, endPoint y: 42, distance: 9.1
click at [326, 43] on input "Search" at bounding box center [345, 44] width 75 height 10
type input "02040642252"
click at [455, 42] on button "Search" at bounding box center [456, 43] width 23 height 12
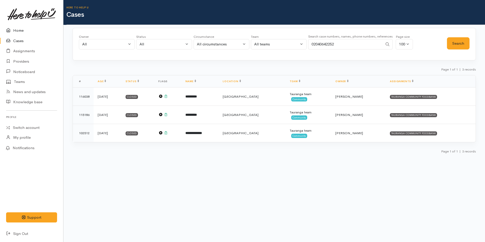
click at [22, 30] on link "Home" at bounding box center [31, 30] width 63 height 10
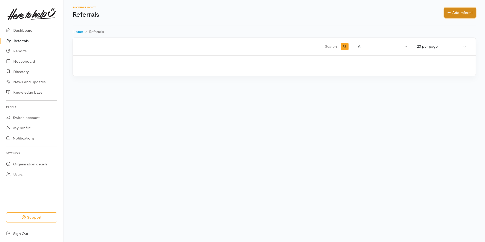
click at [452, 11] on link "Add referral" at bounding box center [460, 13] width 32 height 10
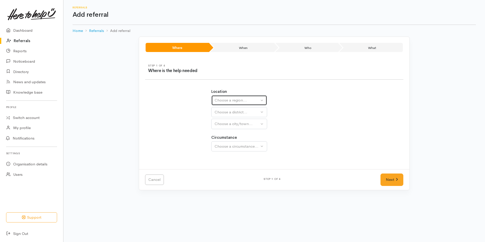
click at [252, 102] on div "Choose a region..." at bounding box center [237, 100] width 45 height 6
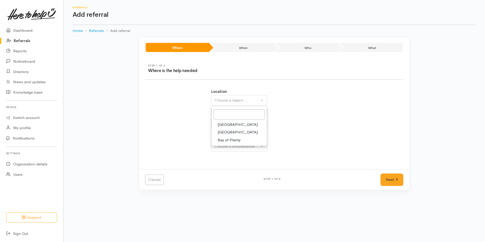
click at [235, 140] on span "Bay of Plenty" at bounding box center [229, 140] width 23 height 6
select select "4"
select select
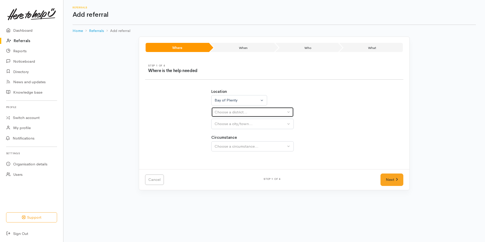
click at [237, 115] on button "Choose a district..." at bounding box center [252, 112] width 82 height 10
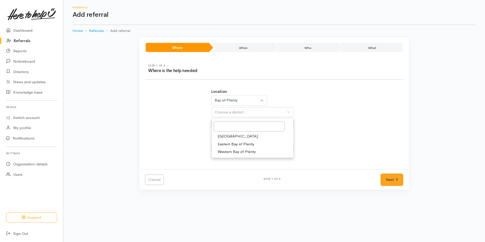
click at [234, 136] on link "[GEOGRAPHIC_DATA]" at bounding box center [253, 136] width 82 height 8
select select "6"
select select
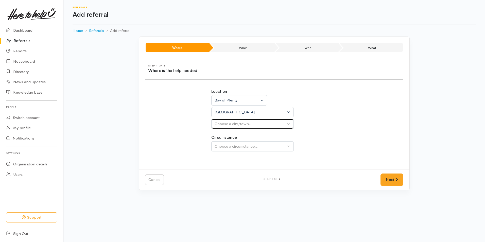
click at [233, 121] on div "Choose a city/town..." at bounding box center [250, 124] width 71 height 6
click at [229, 146] on span "[GEOGRAPHIC_DATA]" at bounding box center [238, 148] width 40 height 6
select select "4"
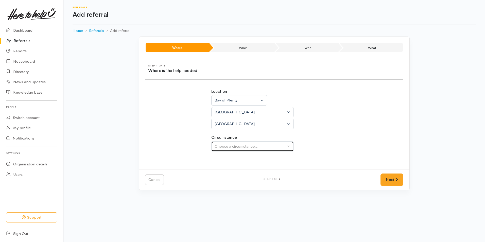
click at [237, 144] on div "Choose a circumstance..." at bounding box center [250, 147] width 71 height 6
click at [230, 173] on span "Community" at bounding box center [227, 171] width 19 height 6
select select "2"
click at [392, 178] on link "Next" at bounding box center [392, 180] width 23 height 12
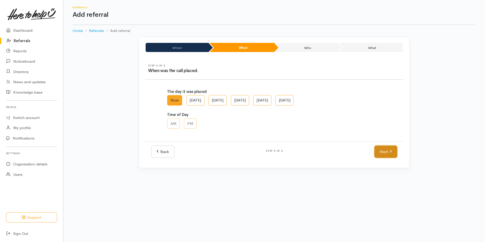
click at [388, 152] on link "Next" at bounding box center [386, 152] width 23 height 12
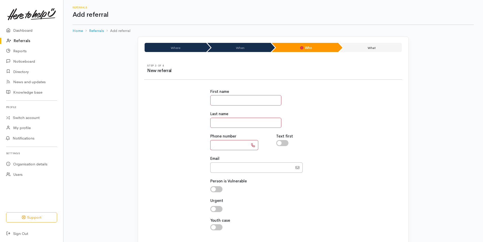
click at [255, 103] on input "text" at bounding box center [245, 100] width 71 height 10
type input "****"
type input "********"
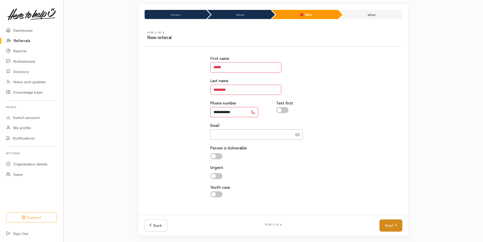
type input "**********"
click at [388, 224] on link "Next" at bounding box center [391, 226] width 23 height 12
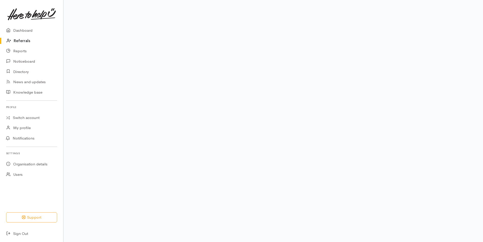
scroll to position [23, 0]
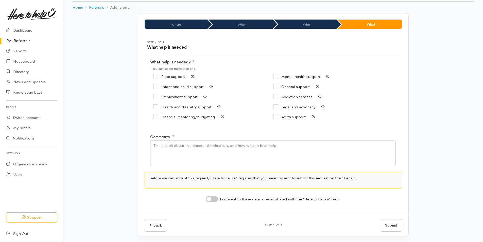
click at [161, 76] on input "Food support" at bounding box center [169, 77] width 32 height 4
checkbox input "true"
click at [185, 152] on textarea "Comments" at bounding box center [272, 153] width 245 height 25
type textarea "Requesting kai support"
click at [216, 197] on input "I consent to these details being shared with the 'Here to help u' team." at bounding box center [212, 199] width 12 height 6
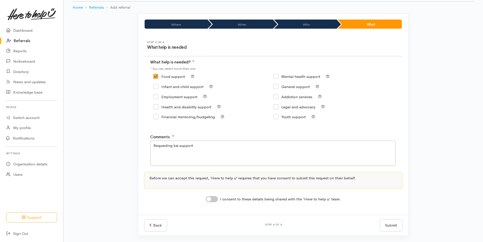
checkbox input "true"
drag, startPoint x: 390, startPoint y: 221, endPoint x: 385, endPoint y: 218, distance: 6.1
click at [390, 221] on button "Submit" at bounding box center [391, 225] width 23 height 12
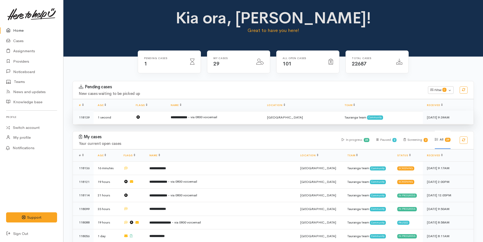
click at [187, 117] on b "**********" at bounding box center [179, 117] width 16 height 3
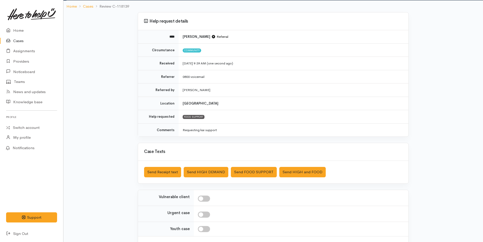
scroll to position [73, 0]
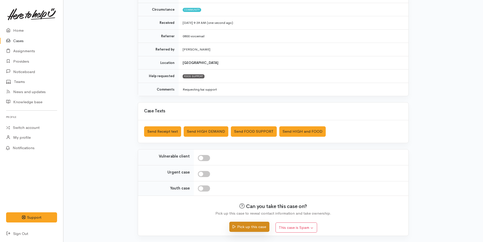
click at [242, 226] on button "Pick up this case" at bounding box center [249, 227] width 40 height 10
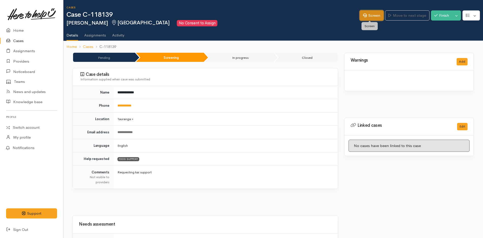
click at [374, 14] on link "Screen" at bounding box center [372, 15] width 24 height 10
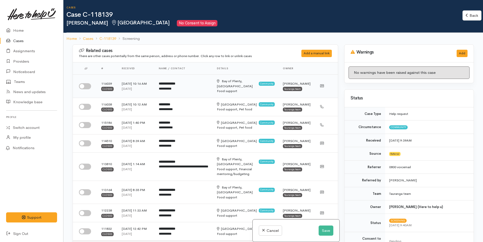
click at [81, 86] on input "checkbox" at bounding box center [85, 86] width 12 height 6
checkbox input "true"
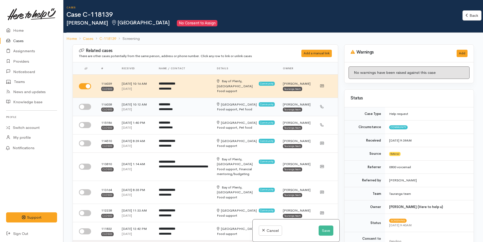
click at [83, 109] on input "checkbox" at bounding box center [85, 107] width 12 height 6
checkbox input "true"
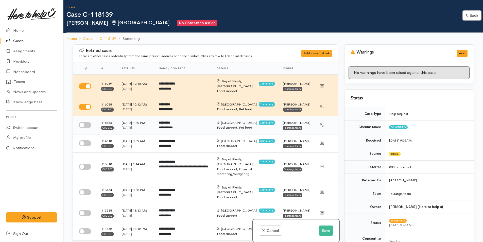
click at [81, 128] on input "checkbox" at bounding box center [85, 125] width 12 height 6
checkbox input "true"
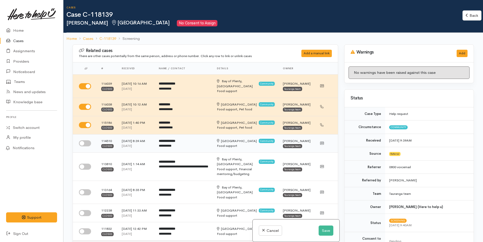
click at [86, 146] on input "checkbox" at bounding box center [85, 143] width 12 height 6
checkbox input "true"
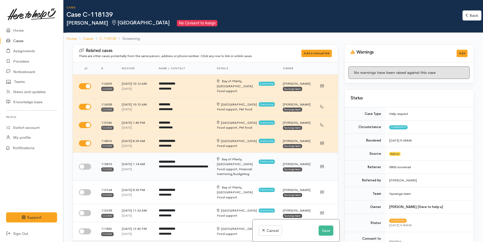
drag, startPoint x: 82, startPoint y: 172, endPoint x: 86, endPoint y: 193, distance: 21.2
click at [82, 170] on input "checkbox" at bounding box center [85, 167] width 12 height 6
checkbox input "true"
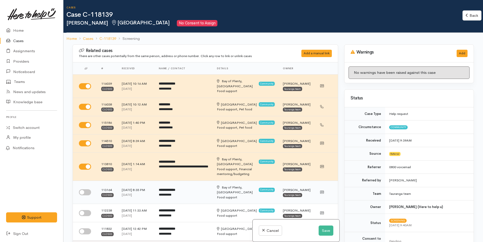
click at [84, 195] on input "checkbox" at bounding box center [85, 192] width 12 height 6
checkbox input "true"
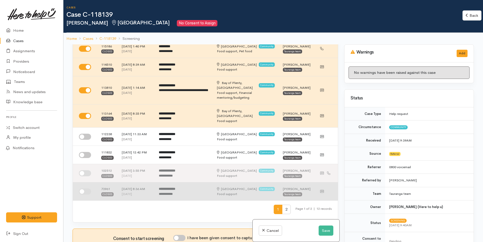
scroll to position [127, 0]
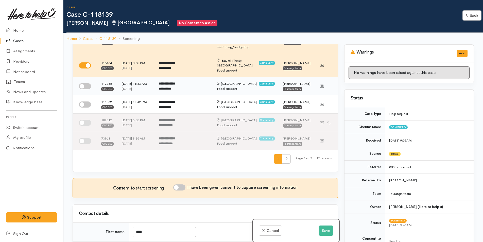
click at [83, 89] on input "checkbox" at bounding box center [85, 86] width 12 height 6
checkbox input "true"
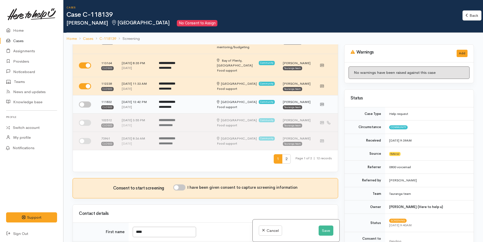
click at [84, 108] on input "checkbox" at bounding box center [85, 105] width 12 height 6
checkbox input "true"
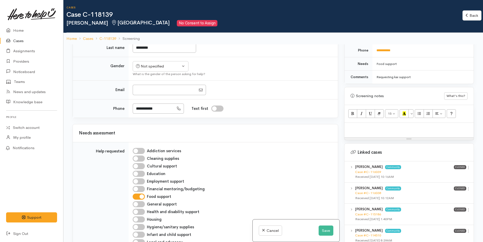
scroll to position [305, 0]
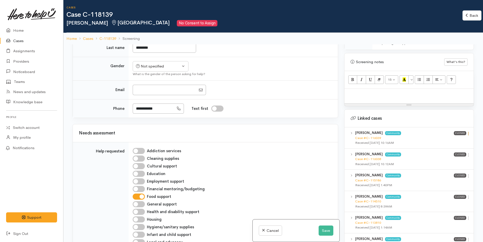
click at [466, 131] on icon at bounding box center [468, 133] width 4 height 4
click at [451, 140] on link "View case" at bounding box center [450, 144] width 40 height 8
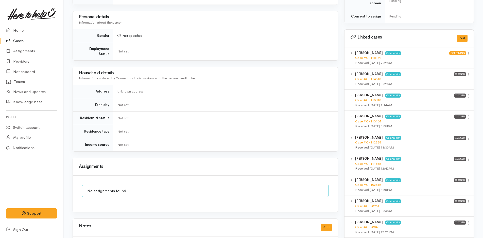
scroll to position [70, 0]
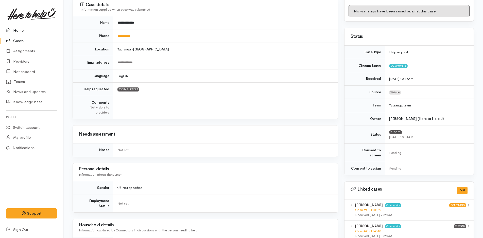
click at [21, 27] on link "Home" at bounding box center [31, 30] width 63 height 10
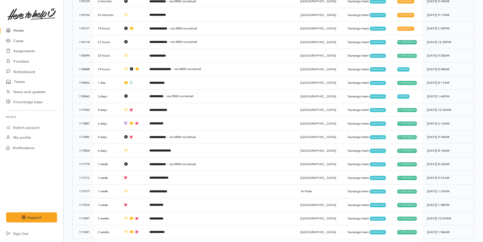
scroll to position [212, 0]
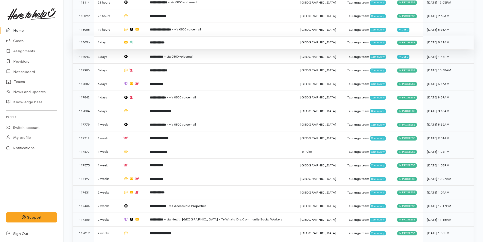
click at [163, 41] on b "**********" at bounding box center [156, 42] width 15 height 3
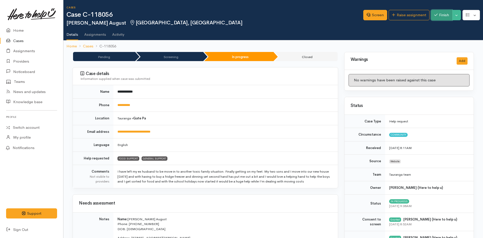
click at [433, 17] on button "Finish" at bounding box center [441, 15] width 21 height 10
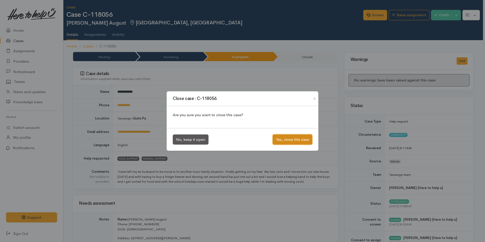
click at [293, 136] on button "Yes, close this case" at bounding box center [293, 140] width 40 height 10
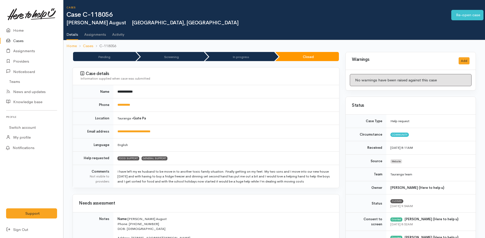
click at [20, 30] on link "Home" at bounding box center [31, 30] width 63 height 10
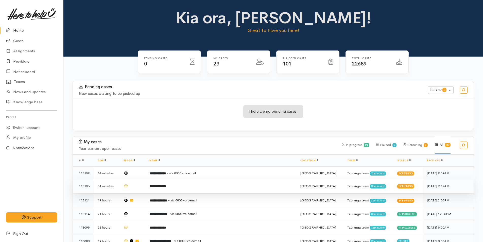
click at [183, 185] on td "**********" at bounding box center [220, 186] width 151 height 14
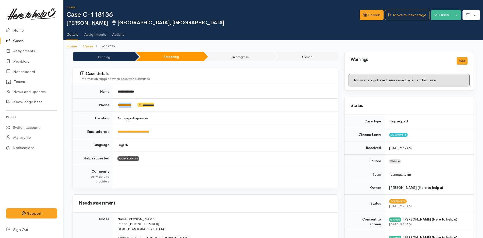
drag, startPoint x: 130, startPoint y: 105, endPoint x: 120, endPoint y: 105, distance: 10.4
click at [120, 105] on td "**********" at bounding box center [225, 104] width 225 height 13
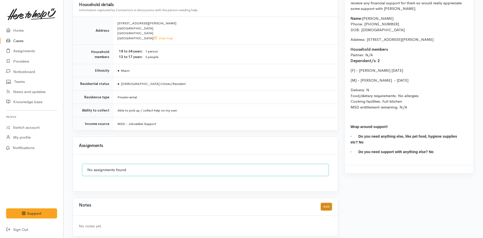
click at [326, 203] on button "Add" at bounding box center [326, 206] width 11 height 7
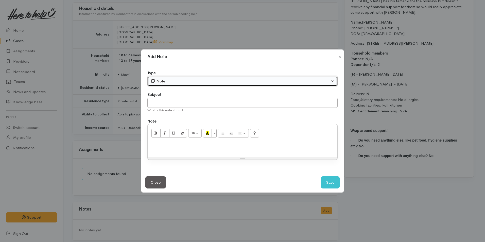
click at [186, 82] on div "Note" at bounding box center [240, 81] width 179 height 6
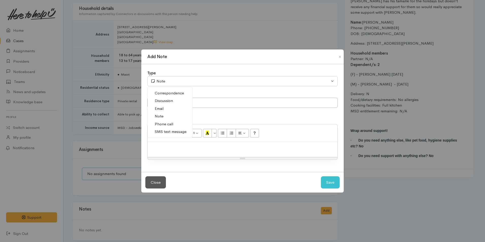
click at [171, 131] on span "SMS text message" at bounding box center [171, 132] width 32 height 6
select select "5"
click at [177, 105] on input "text" at bounding box center [242, 103] width 190 height 10
type input "Provider details"
paste div
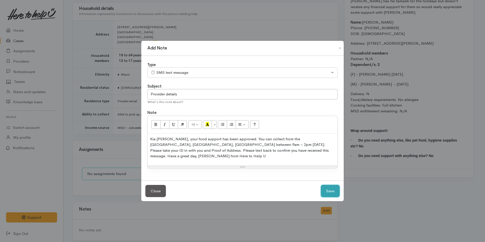
click at [335, 188] on button "Save" at bounding box center [330, 191] width 19 height 12
select select "1"
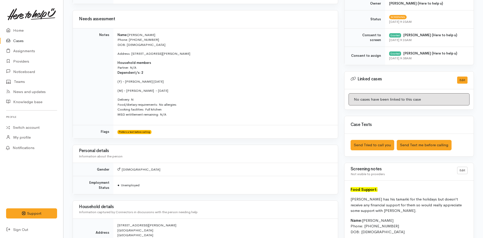
scroll to position [231, 0]
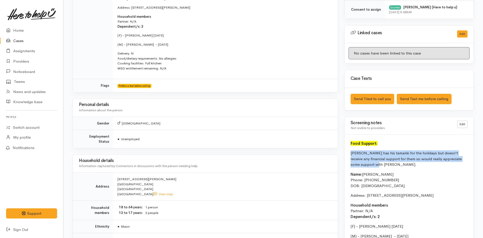
drag, startPoint x: 355, startPoint y: 162, endPoint x: 346, endPoint y: 152, distance: 13.1
click at [346, 152] on div "Food Support: Jared has his tamariki for the holidays but doesn't receive any f…" at bounding box center [409, 228] width 129 height 187
copy p "[PERSON_NAME] has his tamariki for the holidays but doesn't receive any financi…"
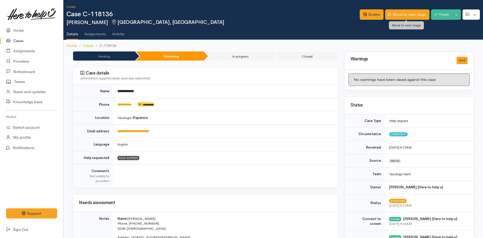
scroll to position [0, 0]
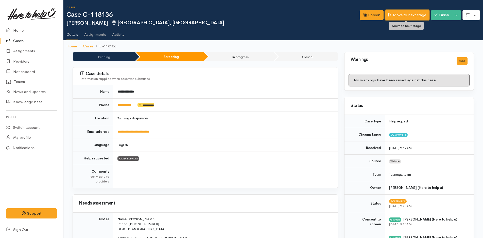
click at [399, 14] on link "Move to next stage" at bounding box center [407, 15] width 44 height 10
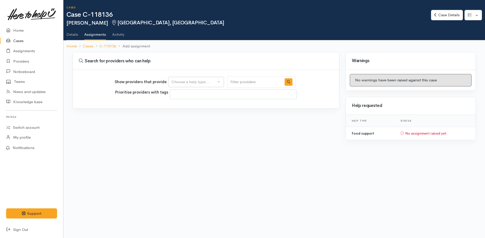
select select
click at [173, 77] on button "Choose a help type..." at bounding box center [196, 82] width 56 height 10
click at [179, 108] on span "Food support" at bounding box center [187, 107] width 24 height 6
select select "3"
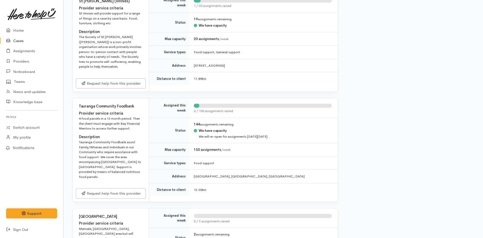
scroll to position [711, 0]
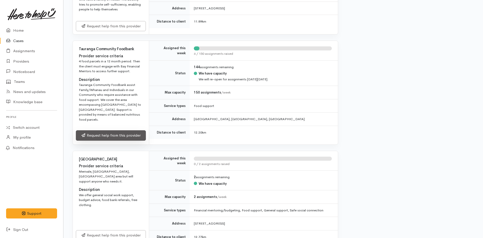
click at [98, 136] on link "Request help from this provider" at bounding box center [111, 135] width 70 height 10
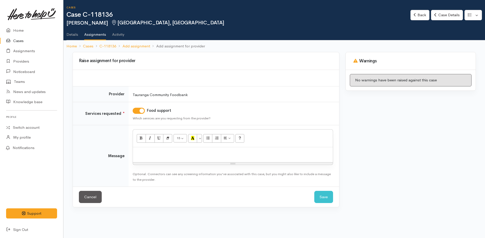
click at [149, 151] on p at bounding box center [233, 153] width 195 height 6
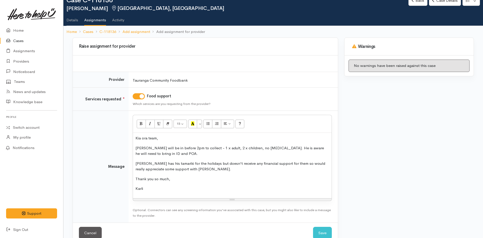
scroll to position [26, 0]
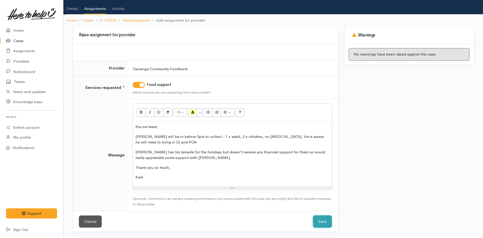
click at [330, 221] on button "Save" at bounding box center [322, 222] width 19 height 12
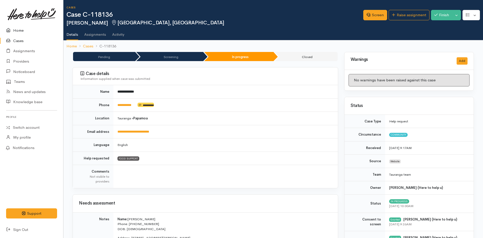
click at [15, 33] on link "Home" at bounding box center [31, 30] width 63 height 10
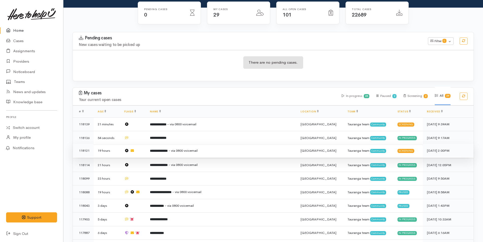
scroll to position [51, 0]
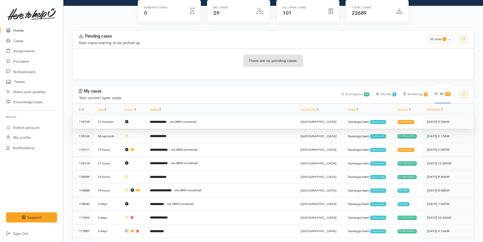
click at [205, 125] on td "**********" at bounding box center [221, 122] width 151 height 14
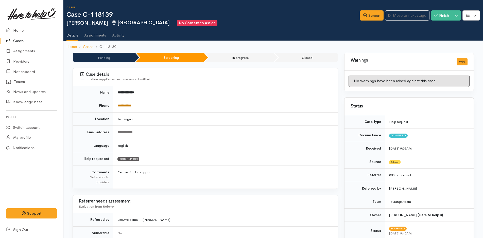
click at [129, 106] on link "**********" at bounding box center [125, 105] width 14 height 3
click at [373, 17] on link "Screen" at bounding box center [372, 15] width 24 height 10
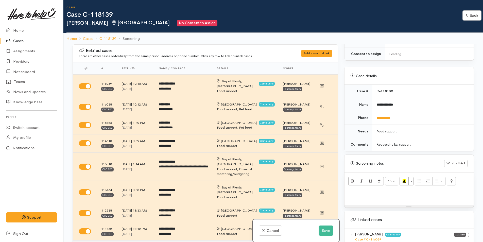
scroll to position [330, 0]
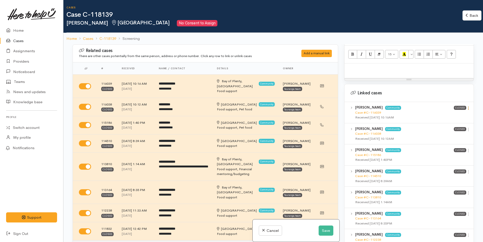
drag, startPoint x: 468, startPoint y: 104, endPoint x: 458, endPoint y: 110, distance: 11.5
click at [468, 106] on icon at bounding box center [468, 108] width 4 height 4
click at [453, 114] on link "View case" at bounding box center [450, 118] width 40 height 8
click at [368, 66] on p at bounding box center [409, 69] width 124 height 6
paste div
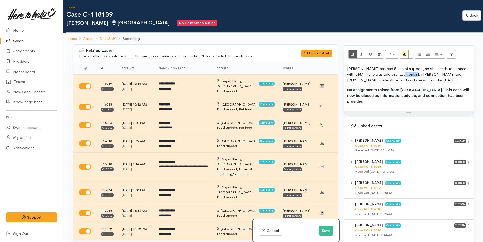
drag, startPoint x: 403, startPoint y: 69, endPoint x: 393, endPoint y: 69, distance: 9.9
click at [393, 69] on p "Lisa has had 5 lots of support, so she needs to connect with BFM - (she was tol…" at bounding box center [409, 74] width 124 height 17
click at [320, 229] on button "Save" at bounding box center [326, 231] width 15 height 10
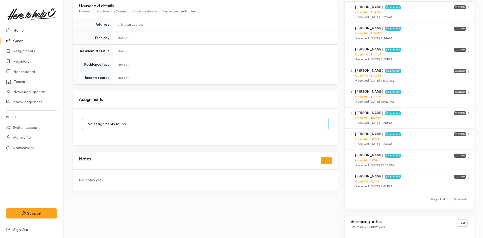
scroll to position [349, 0]
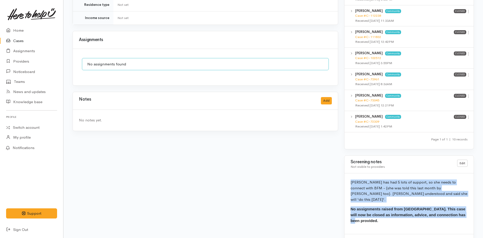
drag, startPoint x: 376, startPoint y: 214, endPoint x: 351, endPoint y: 174, distance: 47.3
click at [351, 174] on div "[PERSON_NAME] has had 5 lots of support, so she needs to connect with BFM - (sh…" at bounding box center [409, 204] width 129 height 61
copy div "[PERSON_NAME] has had 5 lots of support, so she needs to connect with BFM - (sh…"
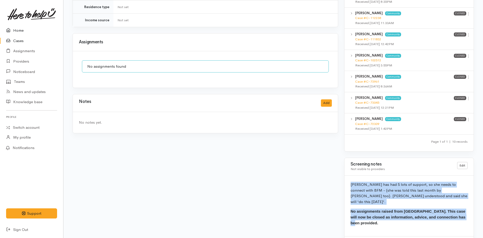
drag, startPoint x: 13, startPoint y: 28, endPoint x: 19, endPoint y: 33, distance: 7.5
click at [13, 28] on link "Home" at bounding box center [31, 30] width 63 height 10
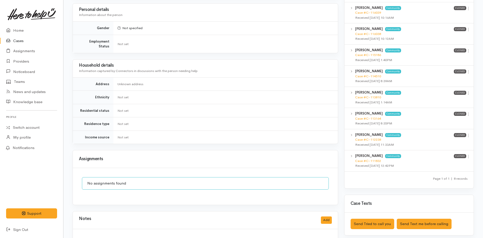
scroll to position [355, 0]
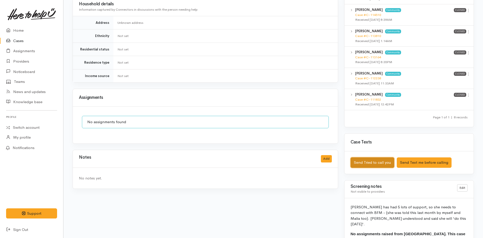
click at [363, 158] on button "Send Tried to call you" at bounding box center [373, 163] width 44 height 10
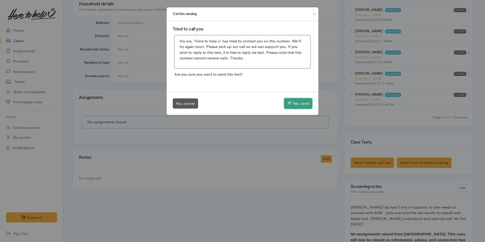
drag, startPoint x: 299, startPoint y: 103, endPoint x: 148, endPoint y: 65, distance: 155.1
click at [299, 102] on button "Yes, send" at bounding box center [298, 103] width 28 height 11
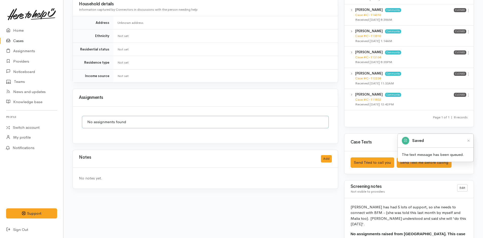
click at [15, 25] on link at bounding box center [31, 14] width 51 height 22
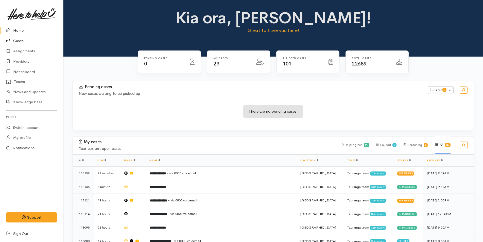
click at [19, 40] on link "Cases" at bounding box center [31, 41] width 63 height 10
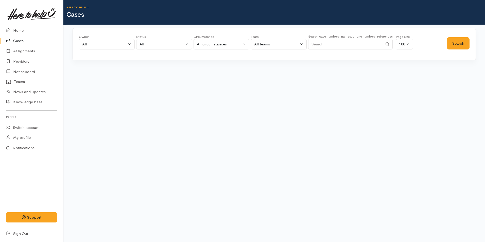
click at [326, 42] on input "Search" at bounding box center [345, 44] width 75 height 10
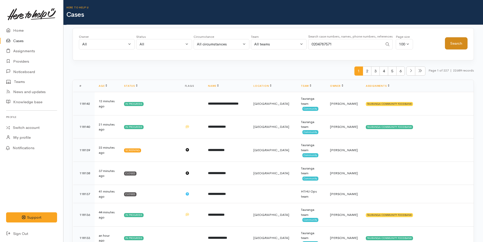
type input "0204787571"
click at [456, 41] on button "Search" at bounding box center [456, 43] width 23 height 12
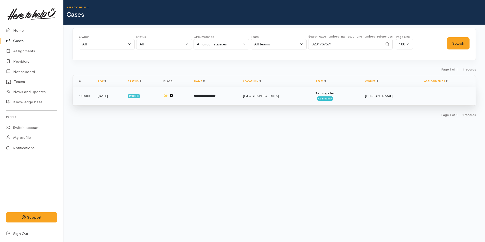
click at [216, 97] on b "**********" at bounding box center [205, 95] width 22 height 3
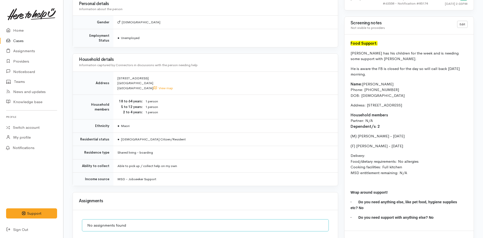
scroll to position [357, 0]
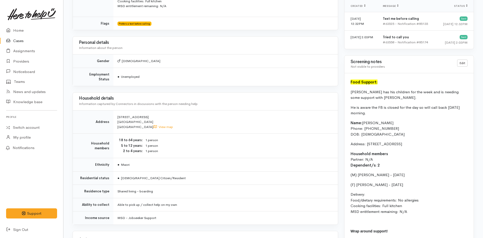
drag, startPoint x: 415, startPoint y: 213, endPoint x: 346, endPoint y: 107, distance: 127.5
click at [346, 107] on div "Food Support: Jermaine has his children for the week and is needing some suppor…" at bounding box center [409, 171] width 129 height 196
click at [405, 151] on div "Food Support: Jermaine has his children for the week and is needing some suppor…" at bounding box center [409, 171] width 129 height 196
drag, startPoint x: 418, startPoint y: 219, endPoint x: 416, endPoint y: 214, distance: 5.1
click at [417, 220] on p at bounding box center [409, 222] width 117 height 6
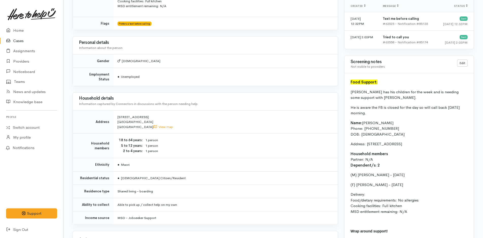
drag, startPoint x: 399, startPoint y: 209, endPoint x: 346, endPoint y: 122, distance: 101.6
click at [346, 122] on div "Food Support: Jermaine has his children for the week and is needing some suppor…" at bounding box center [409, 171] width 129 height 196
copy div "Name: Jermaine Matthews Phone: 0204787571 DOB: 11/08/1994 Address: 37A Grenada …"
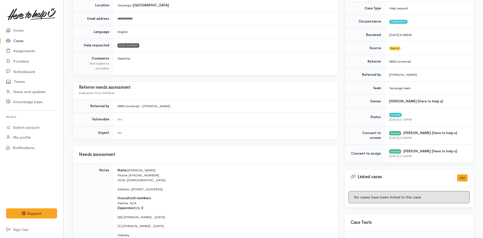
scroll to position [53, 0]
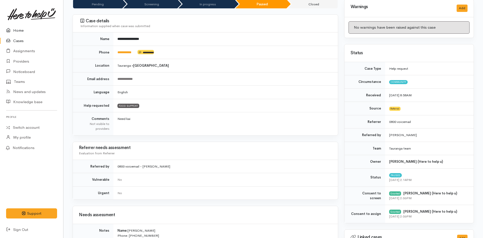
drag, startPoint x: 19, startPoint y: 32, endPoint x: 177, endPoint y: 93, distance: 169.4
click at [19, 32] on link "Home" at bounding box center [31, 30] width 63 height 10
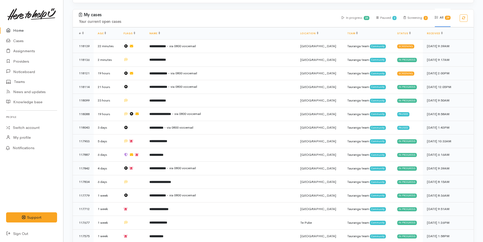
scroll to position [127, 0]
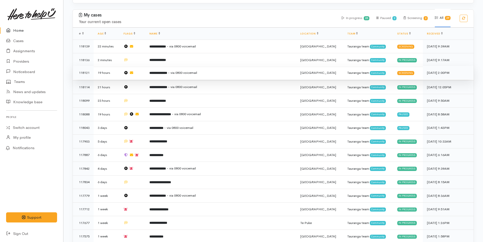
click at [167, 74] on b "**********" at bounding box center [158, 72] width 18 height 3
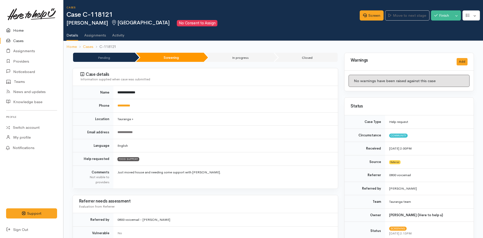
click at [18, 32] on link "Home" at bounding box center [31, 30] width 63 height 10
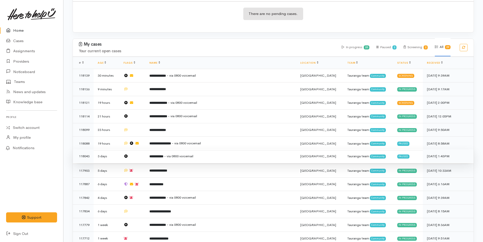
scroll to position [102, 0]
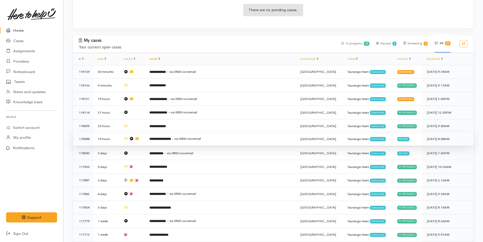
click at [171, 138] on b "**********" at bounding box center [160, 138] width 22 height 3
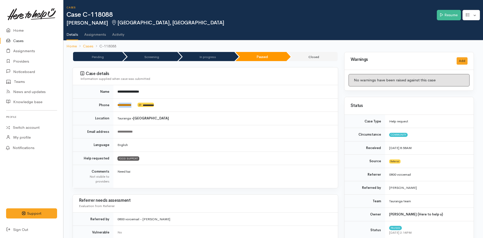
drag, startPoint x: 137, startPoint y: 106, endPoint x: 119, endPoint y: 105, distance: 18.5
click at [119, 105] on td "**********" at bounding box center [225, 104] width 225 height 13
copy td "*********"
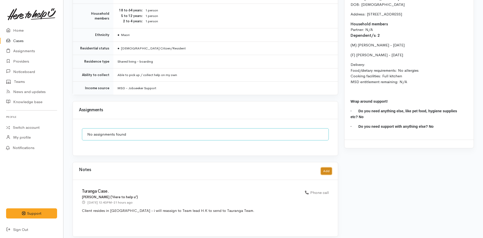
click at [325, 168] on button "Add" at bounding box center [326, 171] width 11 height 7
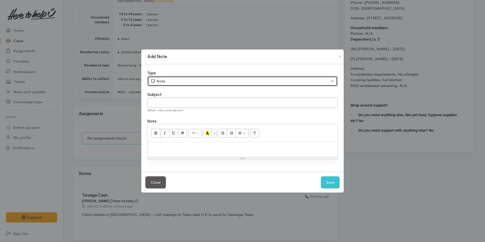
click at [169, 79] on div "Note" at bounding box center [240, 81] width 179 height 6
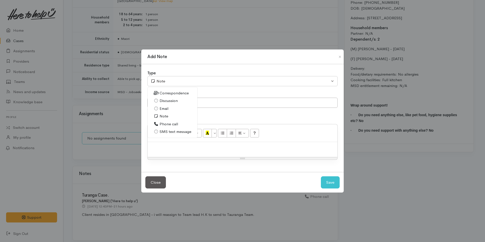
click at [170, 130] on span "SMS text message" at bounding box center [176, 132] width 32 height 6
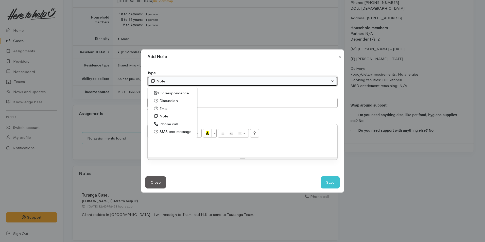
select select "5"
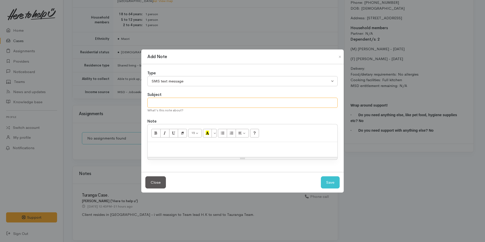
drag, startPoint x: 181, startPoint y: 102, endPoint x: 190, endPoint y: 105, distance: 9.5
click at [181, 102] on input "text" at bounding box center [242, 103] width 190 height 10
type input "Provider details"
paste div
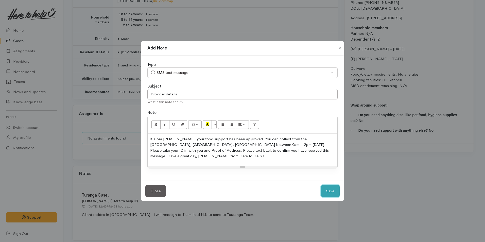
click at [334, 189] on button "Save" at bounding box center [330, 191] width 19 height 12
select select "1"
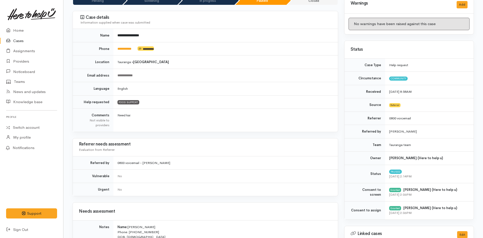
scroll to position [0, 0]
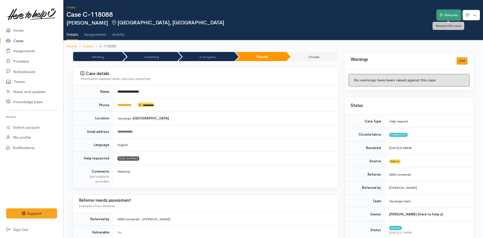
click at [444, 11] on link "Resume" at bounding box center [449, 15] width 24 height 10
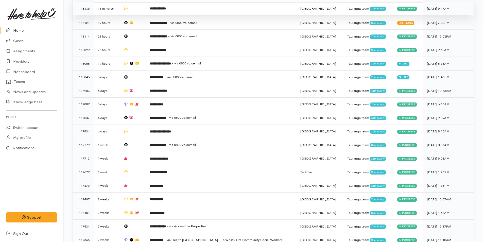
scroll to position [152, 0]
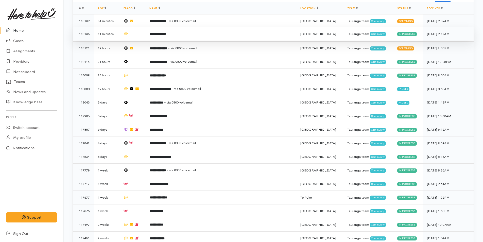
click at [182, 35] on td "**********" at bounding box center [220, 34] width 151 height 14
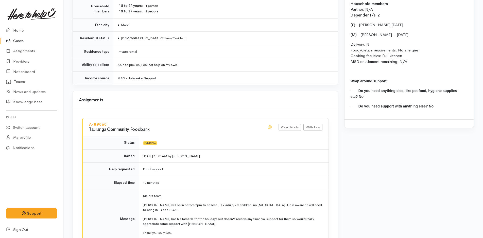
scroll to position [475, 0]
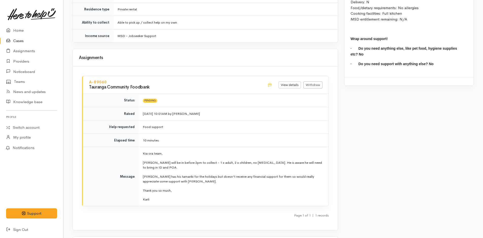
drag, startPoint x: 156, startPoint y: 193, endPoint x: 143, endPoint y: 158, distance: 37.7
click at [143, 158] on td "Kia ora team, [PERSON_NAME] will be in before 2pm to collect - 1 x adult, 2 x c…" at bounding box center [234, 176] width 190 height 59
copy td "[PERSON_NAME] will be in before 2pm to collect - 1 x adult, 2 x children, no [M…"
drag, startPoint x: 8, startPoint y: 29, endPoint x: 19, endPoint y: 40, distance: 14.9
click at [8, 29] on icon at bounding box center [9, 30] width 7 height 6
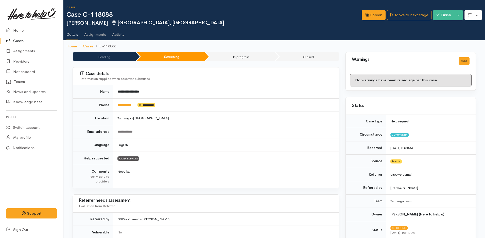
click at [444, 12] on button "Finish" at bounding box center [443, 15] width 21 height 10
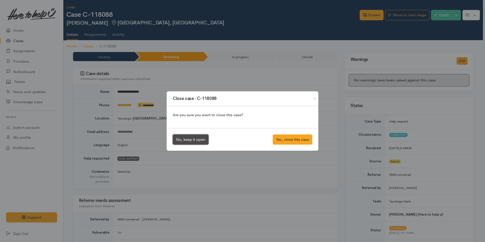
click at [193, 143] on button "No, keep it open" at bounding box center [191, 140] width 36 height 10
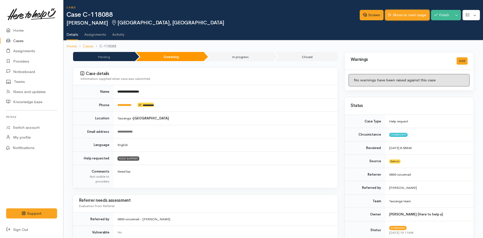
click at [415, 19] on link "Move to next stage" at bounding box center [407, 15] width 44 height 10
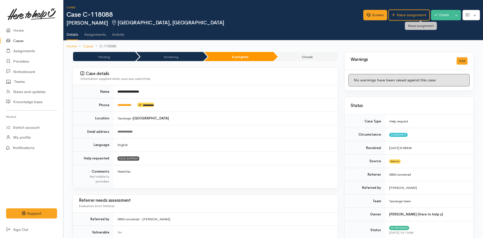
click at [415, 19] on link "Raise assignment" at bounding box center [409, 15] width 41 height 10
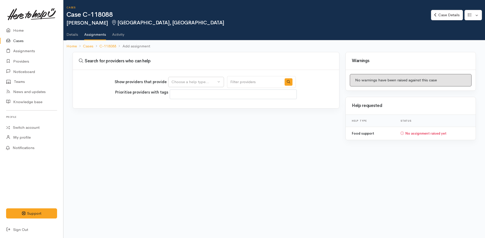
select select
click at [184, 81] on div "Choose a help type..." at bounding box center [194, 82] width 45 height 6
click at [183, 108] on span "Food support" at bounding box center [187, 107] width 24 height 6
select select "3"
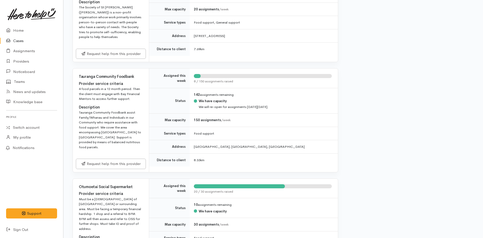
scroll to position [685, 0]
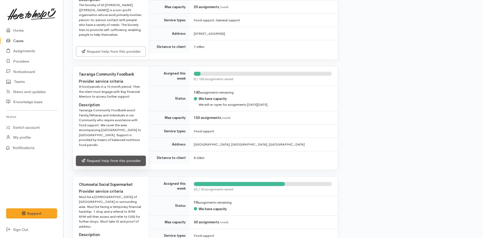
click at [104, 159] on link "Request help from this provider" at bounding box center [111, 161] width 70 height 10
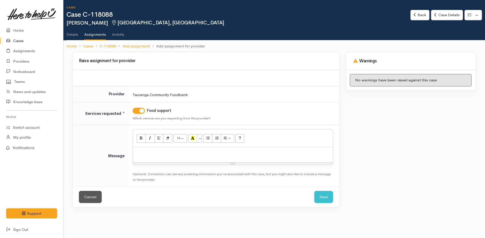
click at [155, 153] on p at bounding box center [233, 153] width 195 height 6
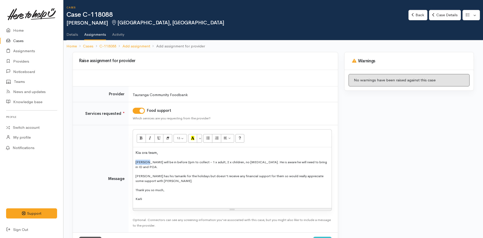
drag, startPoint x: 145, startPoint y: 160, endPoint x: 131, endPoint y: 162, distance: 14.5
click at [131, 162] on td "<p>Kia ora team,</p><p style="font-size: 13px;">[PERSON_NAME] will be in before…" at bounding box center [233, 178] width 209 height 107
drag, startPoint x: 144, startPoint y: 175, endPoint x: 115, endPoint y: 170, distance: 28.8
click at [115, 170] on tr "Message <p>Kia ora team,</p><p style="font-size: 13px;">Jermaine will be in bef…" at bounding box center [205, 178] width 265 height 107
drag, startPoint x: 153, startPoint y: 199, endPoint x: 126, endPoint y: 144, distance: 62.1
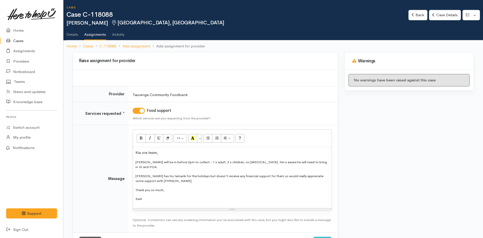
click at [126, 144] on tr "Message <p>Kia ora team,</p><p style="font-size: 13px;">Jermaine will be in bef…" at bounding box center [205, 178] width 265 height 107
click at [199, 138] on button "More Color" at bounding box center [199, 138] width 5 height 9
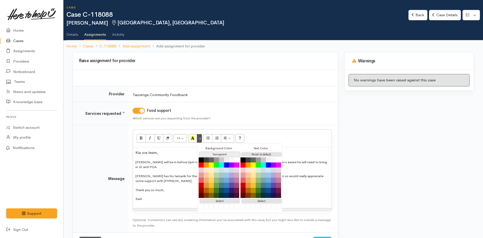
click at [205, 154] on button "Transparent" at bounding box center [219, 154] width 41 height 5
click at [258, 154] on button "Reset to default" at bounding box center [261, 154] width 41 height 5
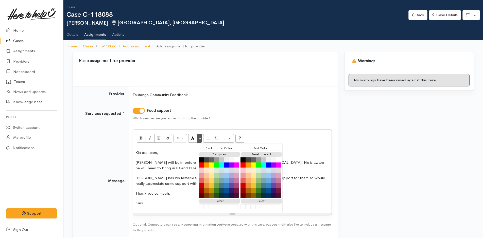
click at [315, 122] on td "Food support Which services are you requesting from the provider?" at bounding box center [233, 113] width 209 height 23
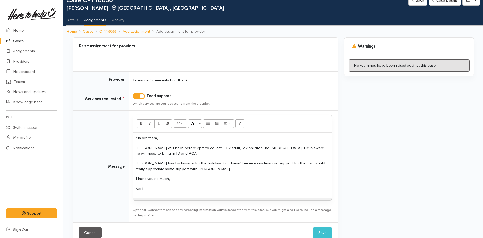
scroll to position [26, 0]
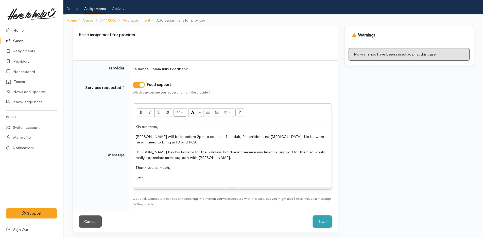
click at [322, 222] on button "Save" at bounding box center [322, 222] width 19 height 12
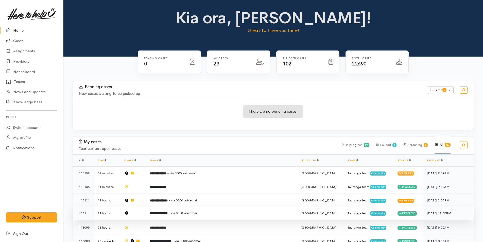
scroll to position [76, 0]
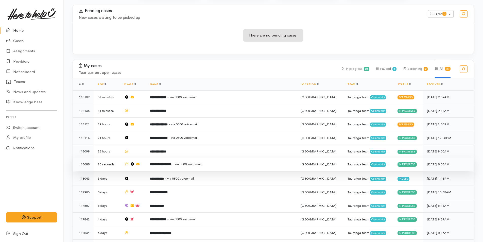
click at [172, 163] on b "**********" at bounding box center [161, 164] width 22 height 3
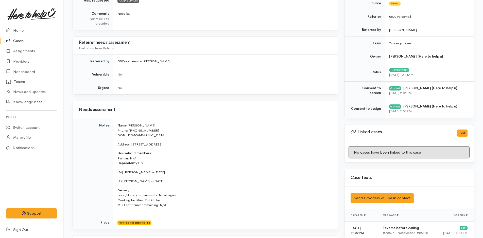
scroll to position [203, 0]
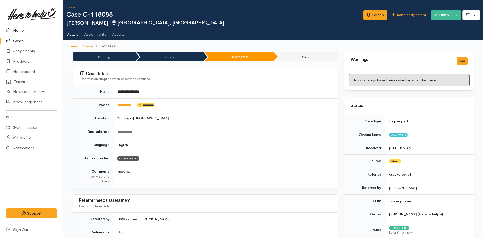
click at [21, 30] on link "Home" at bounding box center [31, 30] width 63 height 10
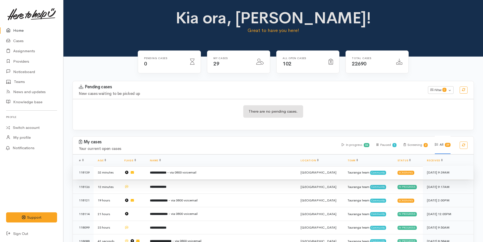
click at [166, 174] on b "**********" at bounding box center [158, 172] width 16 height 3
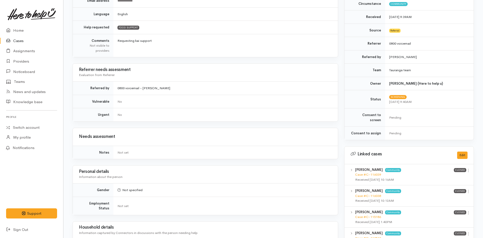
scroll to position [30, 0]
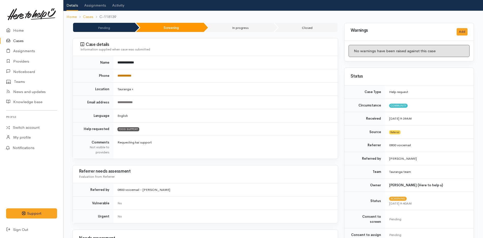
click at [126, 77] on link "**********" at bounding box center [125, 75] width 14 height 3
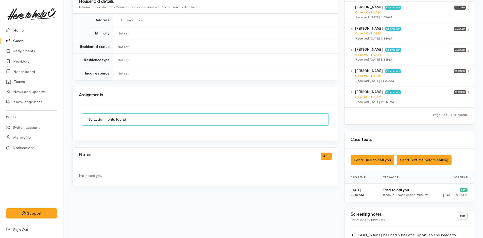
scroll to position [284, 0]
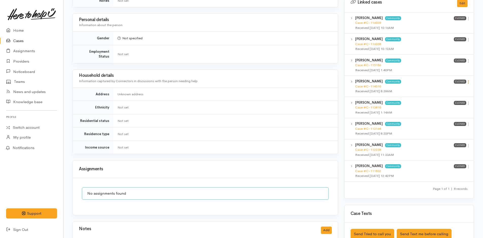
click at [470, 80] on icon at bounding box center [468, 82] width 4 height 4
click at [452, 88] on link "View case" at bounding box center [450, 92] width 40 height 8
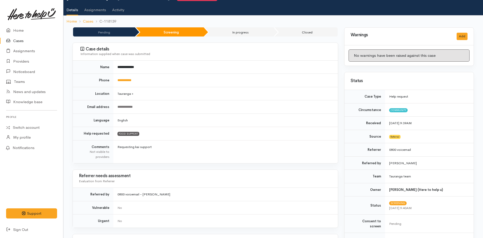
scroll to position [0, 0]
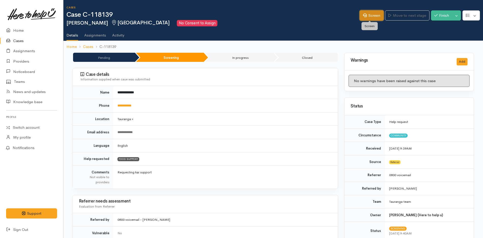
click at [376, 14] on link "Screen" at bounding box center [372, 15] width 24 height 10
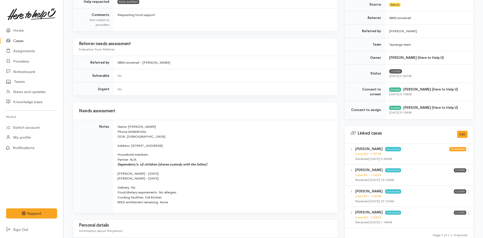
scroll to position [203, 0]
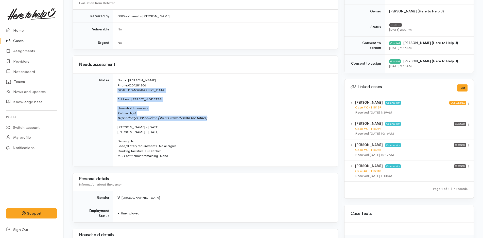
drag, startPoint x: 210, startPoint y: 117, endPoint x: 116, endPoint y: 92, distance: 97.0
click at [116, 92] on td "Name: [PERSON_NAME] Phone: [PHONE_NUMBER] DOB: [DEMOGRAPHIC_DATA] Address: [STR…" at bounding box center [225, 120] width 225 height 93
drag, startPoint x: 116, startPoint y: 92, endPoint x: 107, endPoint y: 76, distance: 18.4
click at [107, 76] on tr "Notes Name: [PERSON_NAME] Phone: [PHONE_NUMBER] DOB: [DEMOGRAPHIC_DATA] Address…" at bounding box center [205, 120] width 265 height 93
click at [145, 117] on icon "Dependent/s: x2 children (shares custody with the father)" at bounding box center [163, 118] width 90 height 4
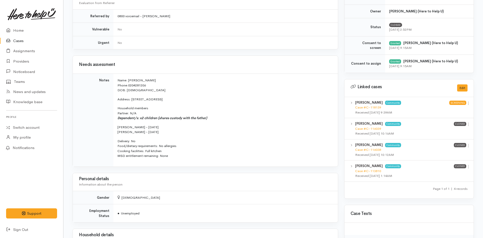
click at [158, 132] on p "[PERSON_NAME] - [DATE] [PERSON_NAME] - [DATE]" at bounding box center [225, 130] width 214 height 10
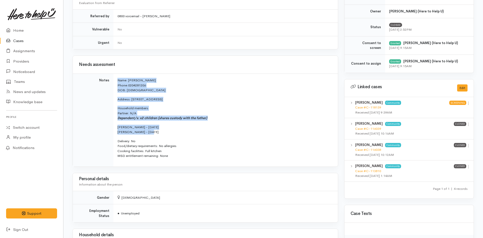
drag, startPoint x: 158, startPoint y: 131, endPoint x: 115, endPoint y: 79, distance: 67.7
click at [115, 79] on td "Name: [PERSON_NAME] Phone: [PHONE_NUMBER] DOB: [DEMOGRAPHIC_DATA] Address: [STR…" at bounding box center [225, 120] width 225 height 93
copy td "Name: [PERSON_NAME] Phone: [PHONE_NUMBER] DOB: [DEMOGRAPHIC_DATA] Address: [STR…"
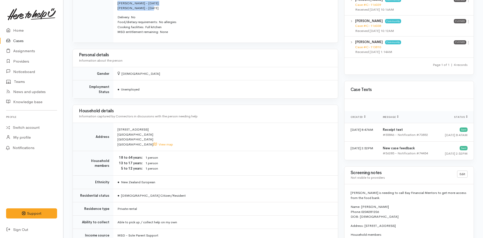
scroll to position [406, 0]
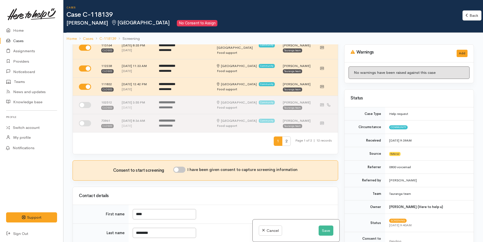
scroll to position [203, 0]
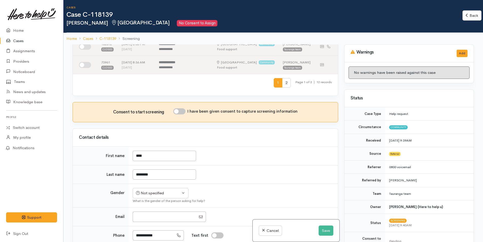
click at [178, 114] on input "I have been given consent to capture screening information" at bounding box center [179, 111] width 12 height 6
checkbox input "true"
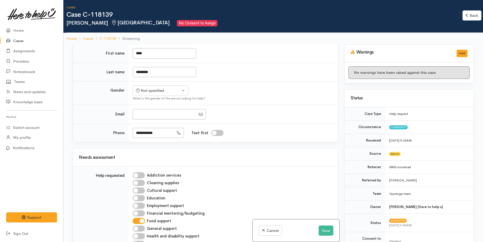
scroll to position [305, 0]
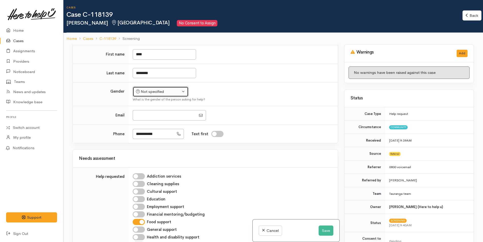
click at [144, 95] on div "Not specified" at bounding box center [158, 92] width 45 height 6
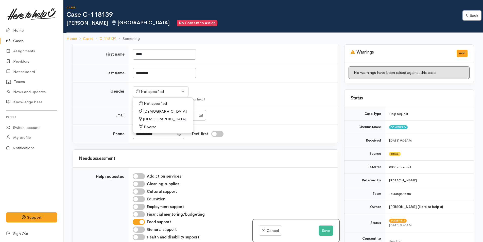
click at [143, 114] on span "Male" at bounding box center [164, 112] width 43 height 6
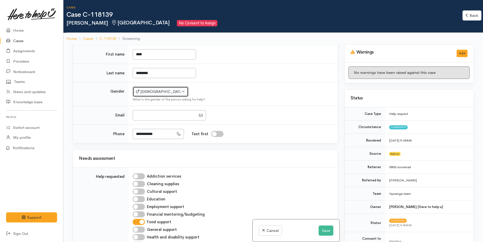
click at [148, 95] on div "Male" at bounding box center [158, 92] width 45 height 6
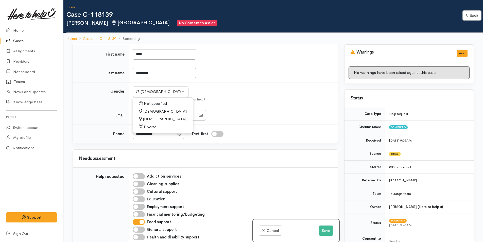
click at [151, 122] on span "[DEMOGRAPHIC_DATA]" at bounding box center [164, 119] width 43 height 6
select select "[DEMOGRAPHIC_DATA]"
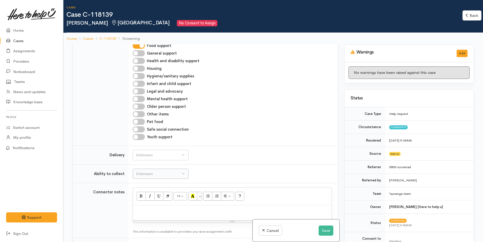
scroll to position [508, 0]
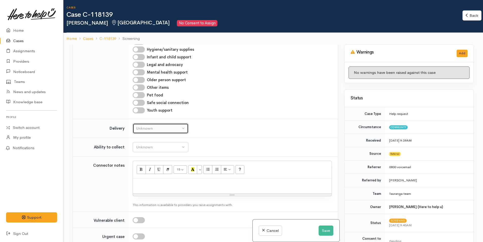
click at [143, 131] on div "Unknown" at bounding box center [158, 129] width 45 height 6
drag, startPoint x: 140, startPoint y: 200, endPoint x: 147, endPoint y: 176, distance: 25.4
click at [141, 179] on span "No" at bounding box center [141, 176] width 5 height 6
select select "1"
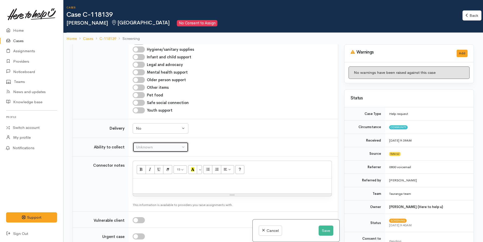
click at [148, 150] on div "Unknown" at bounding box center [158, 147] width 45 height 6
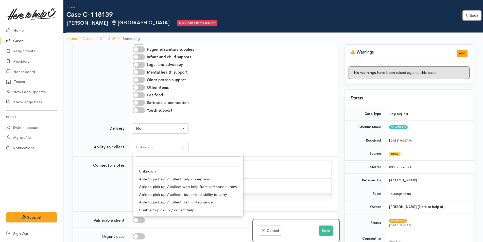
click at [150, 182] on span "Able to pick up / collect help on my own" at bounding box center [174, 179] width 71 height 6
select select "2"
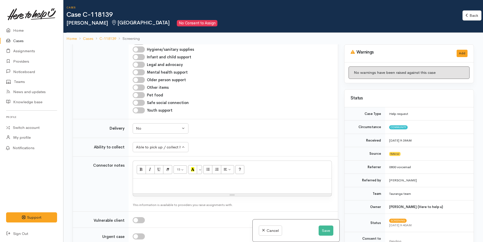
click at [153, 194] on div at bounding box center [232, 186] width 199 height 15
paste div
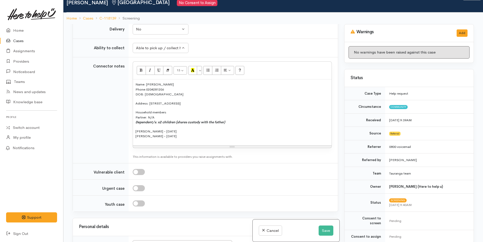
scroll to position [609, 0]
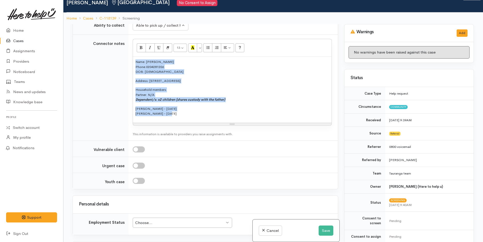
drag, startPoint x: 183, startPoint y: 139, endPoint x: 125, endPoint y: 76, distance: 85.5
click at [125, 76] on tr "Connector notes <p style="font-size: 13px;">Name:&nbsp;Lisa Ashworth<br>Phone:&…" at bounding box center [205, 88] width 265 height 106
click at [202, 52] on button "More Color" at bounding box center [199, 47] width 5 height 9
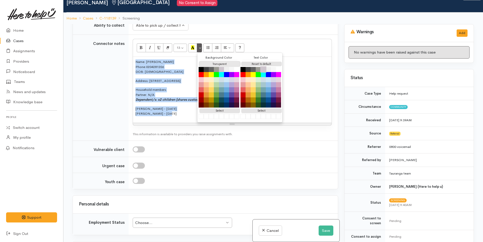
click at [209, 66] on button "Transparent" at bounding box center [219, 64] width 41 height 5
click at [260, 66] on button "Reset to default" at bounding box center [261, 64] width 41 height 5
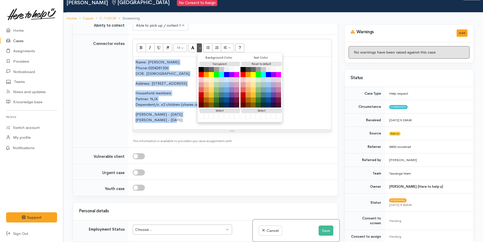
drag, startPoint x: 156, startPoint y: 147, endPoint x: 166, endPoint y: 161, distance: 17.2
click at [157, 123] on p "Mack - 05/02/2011 Marlon - 18/09/2013" at bounding box center [233, 117] width 194 height 11
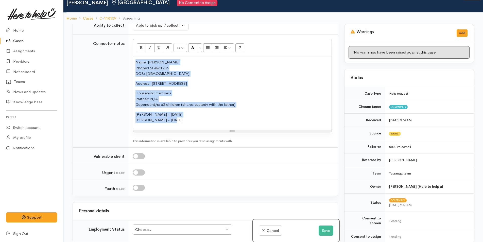
scroll to position [787, 0]
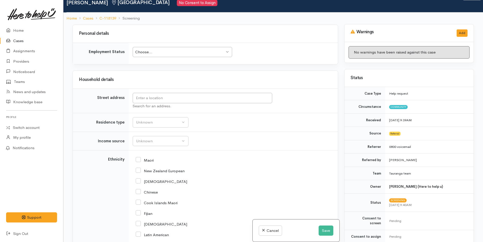
click at [146, 55] on div "Choose..." at bounding box center [180, 52] width 90 height 6
click at [150, 103] on input "text" at bounding box center [203, 98] width 140 height 10
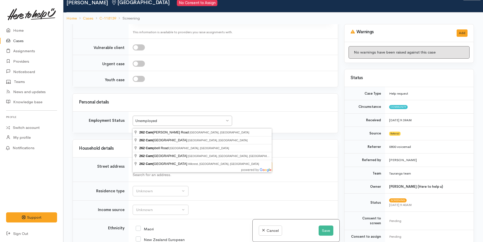
scroll to position [635, 0]
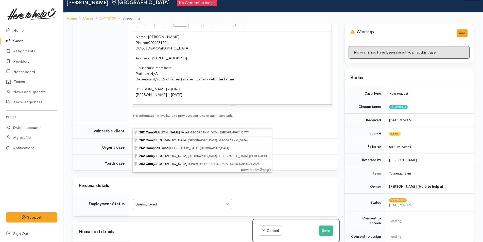
type input "262 Cambridge Road, Bethlehem, Tauranga, New Zealand"
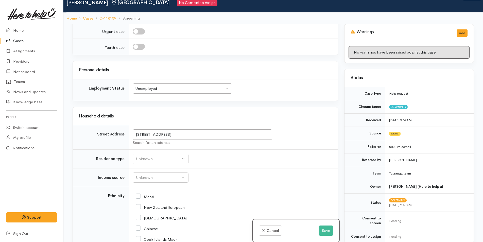
scroll to position [812, 0]
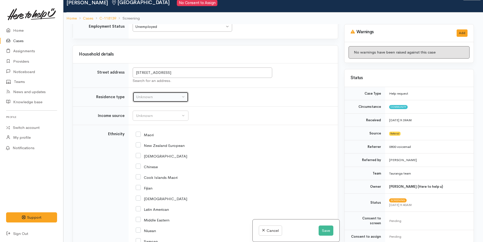
click at [141, 100] on div "Unknown" at bounding box center [158, 97] width 45 height 6
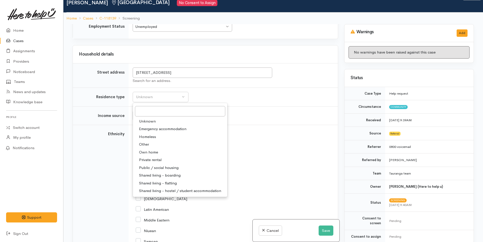
click at [142, 163] on span "Private rental" at bounding box center [150, 160] width 23 height 6
select select "2"
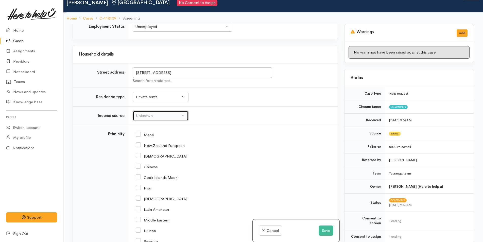
click at [138, 119] on div "Unknown" at bounding box center [158, 116] width 45 height 6
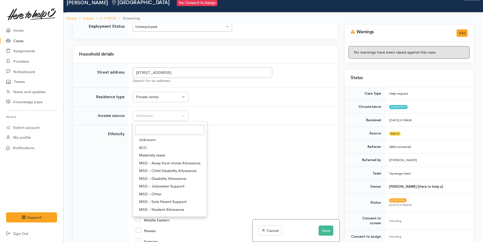
click at [158, 189] on span "MSD - Jobseeker Support" at bounding box center [161, 187] width 45 height 6
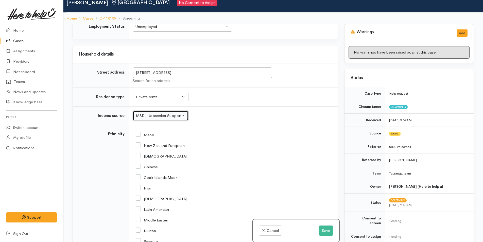
click at [146, 119] on div "MSD - Jobseeker Support" at bounding box center [158, 116] width 45 height 6
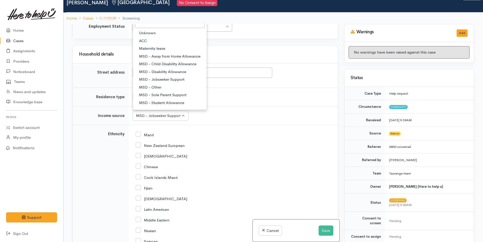
click at [163, 98] on span "MSD - Sole Parent Support" at bounding box center [162, 95] width 47 height 6
select select "7"
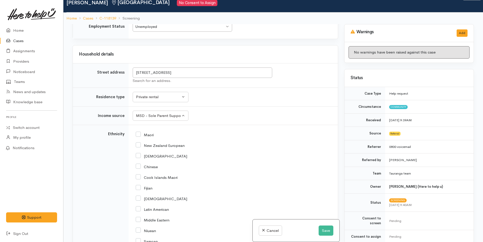
click at [139, 147] on input "New Zealand European" at bounding box center [160, 145] width 49 height 5
checkbox input "true"
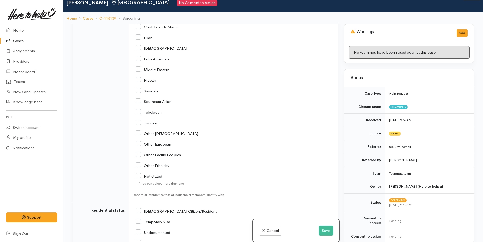
scroll to position [1015, 0]
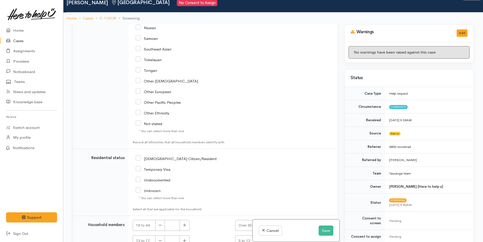
drag, startPoint x: 137, startPoint y: 183, endPoint x: 164, endPoint y: 165, distance: 32.4
click at [137, 161] on input "NZ Citizen/Resident" at bounding box center [176, 158] width 81 height 5
checkbox input "true"
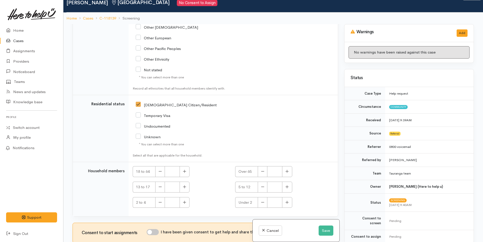
scroll to position [1102, 0]
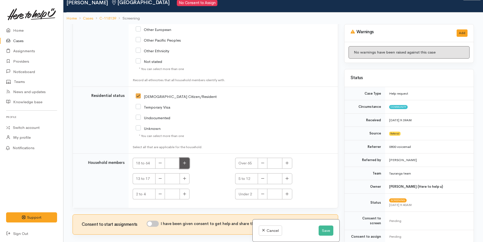
click at [182, 162] on button "button" at bounding box center [185, 163] width 10 height 11
type input "1"
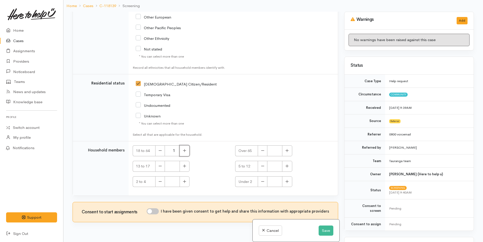
scroll to position [44, 0]
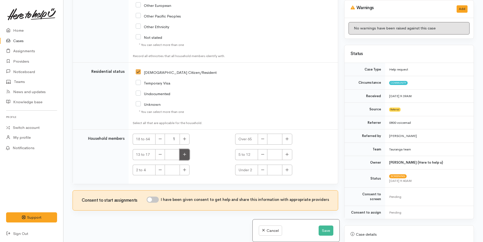
drag, startPoint x: 186, startPoint y: 156, endPoint x: 240, endPoint y: 155, distance: 53.8
click at [186, 156] on button "button" at bounding box center [185, 154] width 10 height 11
type input "1"
click at [286, 155] on icon "button" at bounding box center [287, 155] width 3 height 4
type input "1"
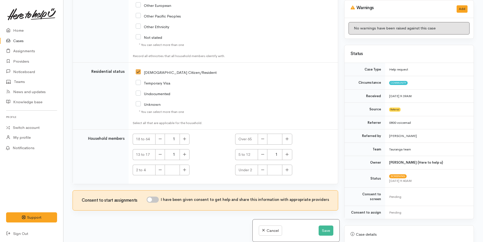
click at [156, 199] on input "I have been given consent to get help and share this information with appropria…" at bounding box center [153, 200] width 12 height 6
checkbox input "true"
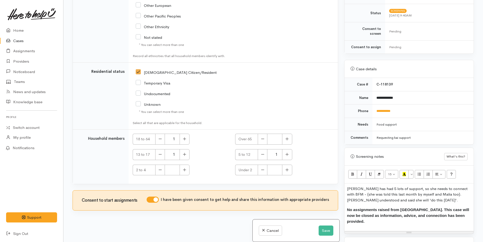
scroll to position [203, 0]
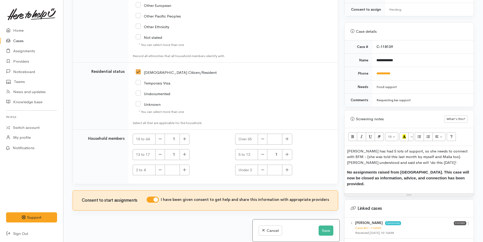
click at [398, 157] on p "Lisa has had 5 lots of support, so she needs to connect with BFM - (she was tol…" at bounding box center [409, 156] width 124 height 17
drag, startPoint x: 398, startPoint y: 156, endPoint x: 342, endPoint y: 157, distance: 56.1
click at [342, 157] on div "Warnings Add No warnings have been raised against this case Add Warning Title ●…" at bounding box center [409, 121] width 136 height 242
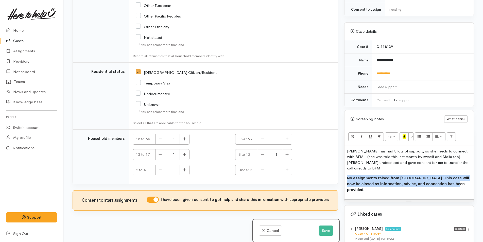
drag, startPoint x: 464, startPoint y: 175, endPoint x: 327, endPoint y: 168, distance: 137.0
click at [327, 168] on div "Related cases There are other cases potentially from the same person, address o…" at bounding box center [274, 121] width 408 height 242
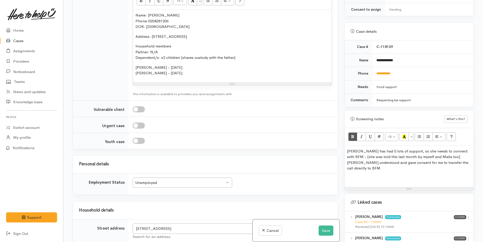
scroll to position [569, 0]
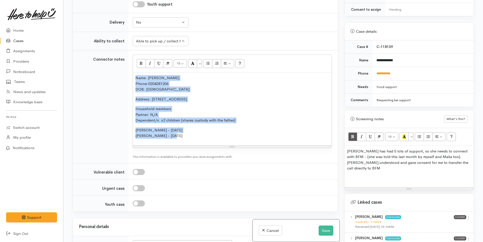
drag, startPoint x: 180, startPoint y: 162, endPoint x: 133, endPoint y: 102, distance: 76.5
click at [133, 102] on div "Name: Lisa Ashworth Phone: 0204281206 DOB: 21/03/1974 Address: 262 Cambridge Ro…" at bounding box center [232, 109] width 199 height 73
copy div "Name: Lisa Ashworth Phone: 0204281206 DOB: 21/03/1974 Address: 262 Cambridge Ro…"
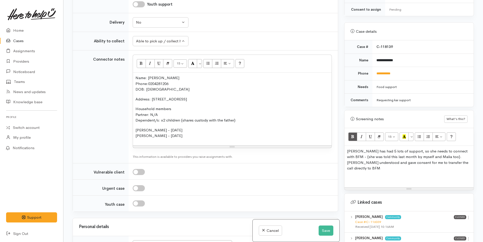
click at [347, 148] on p "Lisa has had 5 lots of support, so she needs to connect with BFM - (she was tol…" at bounding box center [409, 159] width 124 height 23
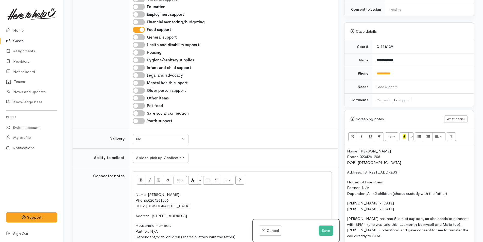
scroll to position [392, 0]
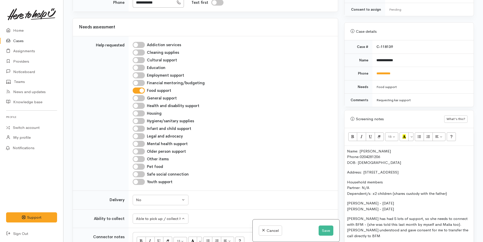
drag, startPoint x: 142, startPoint y: 108, endPoint x: 384, endPoint y: 151, distance: 246.0
click at [144, 86] on input "Financial mentoring/budgeting" at bounding box center [139, 83] width 12 height 6
checkbox input "true"
click at [348, 148] on p "Name: Lisa Ashworth Phone: 0204281206 DOB: 21/03/1974" at bounding box center [409, 156] width 124 height 17
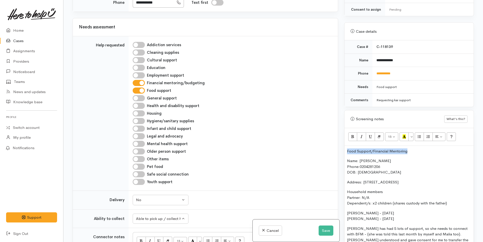
drag, startPoint x: 413, startPoint y: 142, endPoint x: 337, endPoint y: 130, distance: 76.8
click at [329, 137] on div "Related cases There are other cases potentially from the same person, address o…" at bounding box center [274, 121] width 408 height 242
drag, startPoint x: 352, startPoint y: 130, endPoint x: 359, endPoint y: 140, distance: 12.4
click at [352, 135] on icon "Bold (CTRL+B)" at bounding box center [352, 137] width 3 height 4
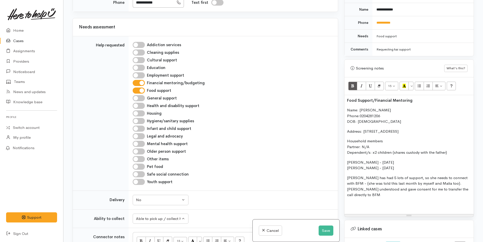
click at [374, 178] on p "Lisa has had 5 lots of support, so she needs to connect with BFM - (she was tol…" at bounding box center [409, 186] width 124 height 23
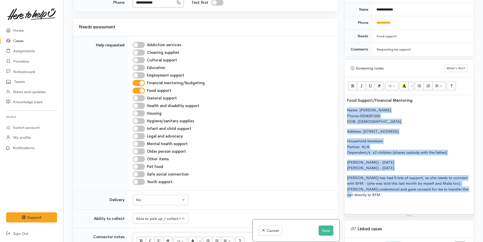
drag, startPoint x: 394, startPoint y: 168, endPoint x: 345, endPoint y: 99, distance: 83.8
click at [345, 99] on div "Food Support/Financial Mentoring Name: Lisa Ashworth Phone: 0204281206 DOB: 21/…" at bounding box center [409, 154] width 129 height 119
copy div "Name: Lisa Ashworth Phone: 0204281206 DOB: 21/03/1974 Address: 262 Cambridge Ro…"
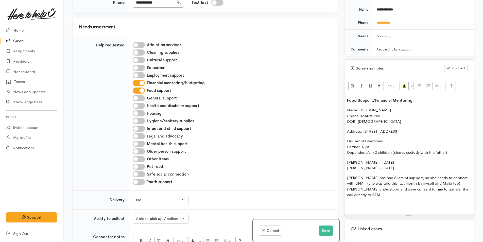
click at [426, 98] on p "Food Support/Financial Mentoring" at bounding box center [409, 101] width 124 height 6
drag, startPoint x: 359, startPoint y: 94, endPoint x: 346, endPoint y: 91, distance: 13.4
click at [344, 92] on div "Warnings Add No warnings have been raised against this case Add Warning Title ●…" at bounding box center [409, 121] width 136 height 242
click at [406, 84] on icon "Recent Color" at bounding box center [404, 86] width 3 height 4
click at [329, 232] on button "Save" at bounding box center [326, 231] width 15 height 10
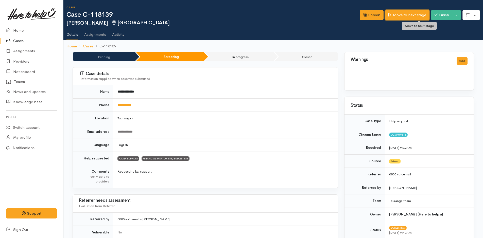
drag, startPoint x: 0, startPoint y: 0, endPoint x: 421, endPoint y: 18, distance: 420.9
click at [421, 18] on link "Move to next stage" at bounding box center [407, 15] width 44 height 10
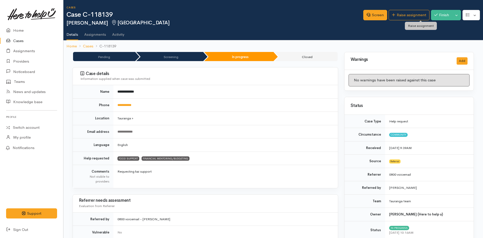
click at [421, 18] on link "Raise assignment" at bounding box center [409, 15] width 41 height 10
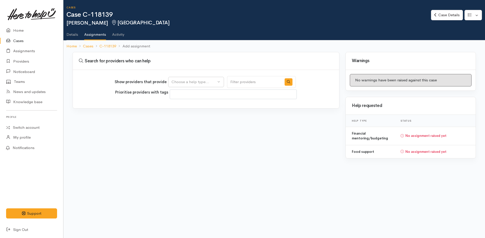
select select
click at [202, 84] on div "Choose a help type..." at bounding box center [194, 82] width 45 height 6
click at [190, 106] on span "Food support" at bounding box center [187, 107] width 24 height 6
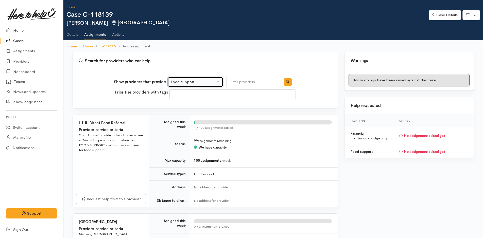
drag, startPoint x: 184, startPoint y: 83, endPoint x: 182, endPoint y: 104, distance: 21.6
click at [184, 82] on div "Food support" at bounding box center [193, 82] width 45 height 6
click at [182, 112] on span "Financial mentoring/budgeting" at bounding box center [201, 114] width 54 height 6
select select "9"
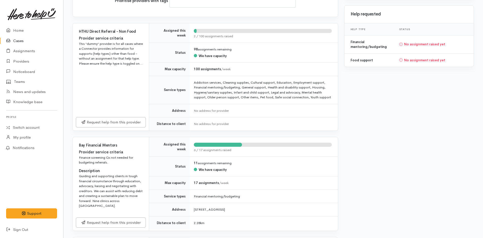
scroll to position [127, 0]
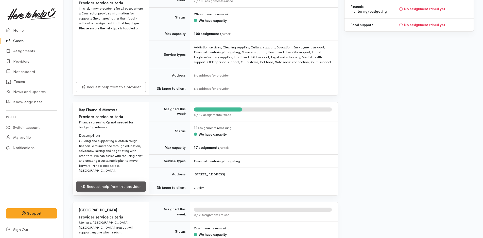
click at [102, 187] on link "Request help from this provider" at bounding box center [111, 187] width 70 height 10
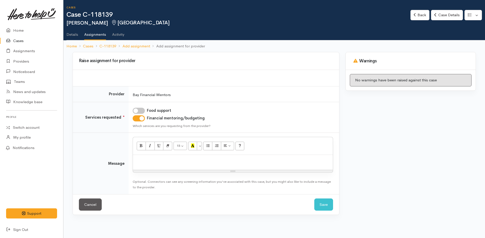
click at [149, 161] on p at bounding box center [233, 161] width 195 height 6
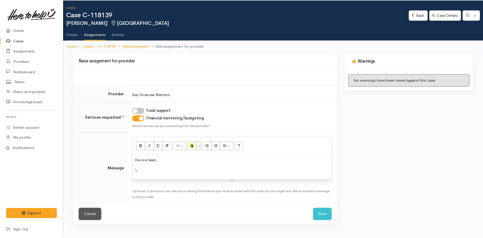
scroll to position [12, 0]
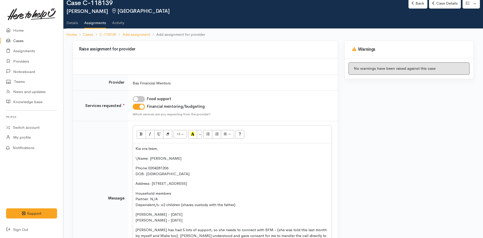
click at [137, 159] on p "\Name: Lisa Ashworth" at bounding box center [233, 159] width 194 height 6
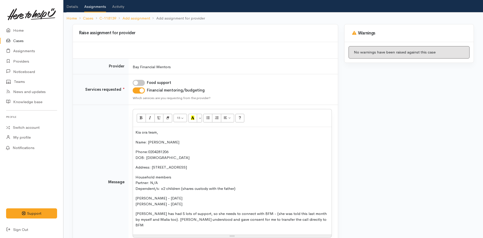
scroll to position [37, 0]
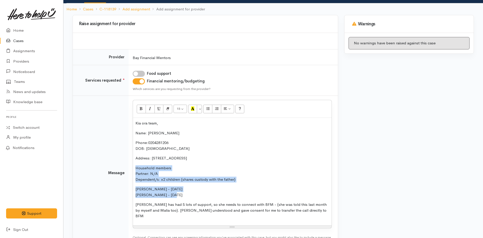
drag, startPoint x: 163, startPoint y: 193, endPoint x: 126, endPoint y: 166, distance: 46.3
click at [126, 166] on tr "Message <p>Kia ora team,</p><p>Name:&nbsp;Lisa Ashworth</p><p>Phone:&nbsp;<a>02…" at bounding box center [205, 173] width 265 height 154
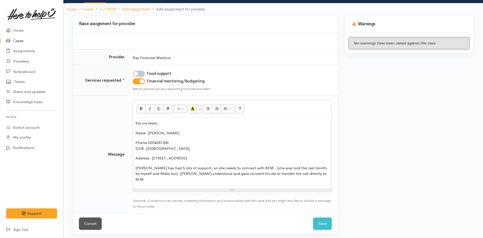
scroll to position [34, 0]
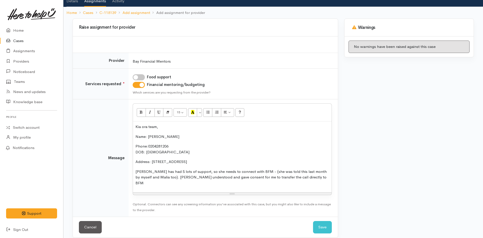
click at [289, 177] on p "Lisa has had 5 lots of support, so she needs to connect with BFM - (she was tol…" at bounding box center [233, 177] width 194 height 17
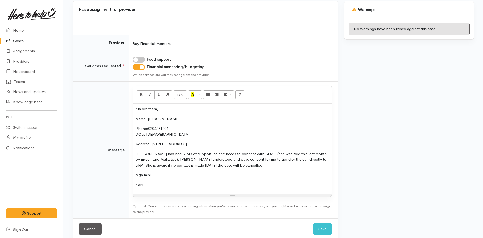
scroll to position [59, 0]
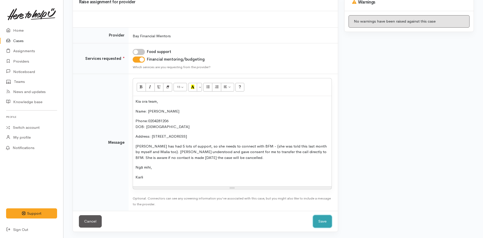
click at [317, 219] on button "Save" at bounding box center [322, 221] width 19 height 12
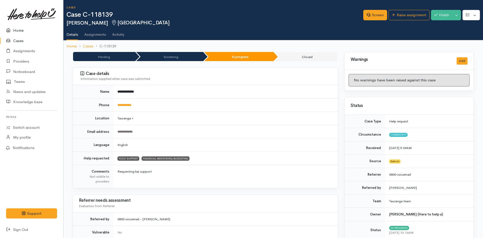
click at [16, 28] on link "Home" at bounding box center [31, 30] width 63 height 10
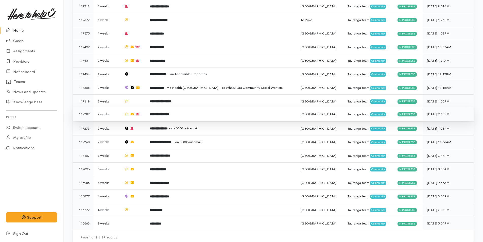
scroll to position [330, 0]
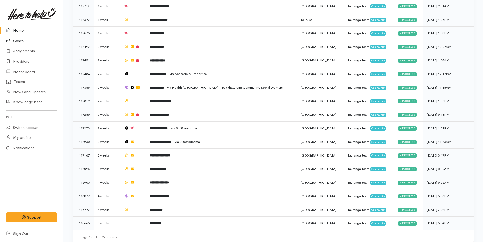
drag, startPoint x: 19, startPoint y: 40, endPoint x: 0, endPoint y: 42, distance: 19.5
click at [19, 40] on link "Cases" at bounding box center [31, 41] width 63 height 10
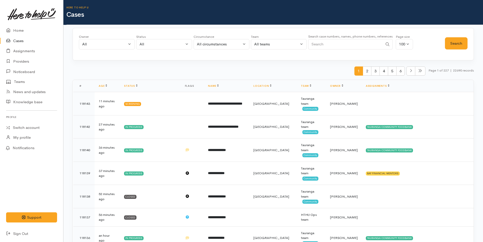
click at [343, 42] on input "Search" at bounding box center [345, 44] width 75 height 10
click at [460, 41] on button "Search" at bounding box center [456, 43] width 23 height 12
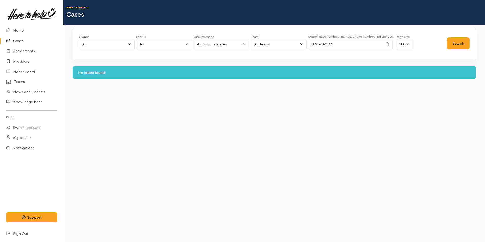
drag, startPoint x: 342, startPoint y: 44, endPoint x: 305, endPoint y: 45, distance: 37.6
click at [305, 45] on div "Owner All My cases 2Alice1 Faye Davies ('Here to help u') Aandrea Murray ('Here…" at bounding box center [263, 43] width 368 height 18
type input "0221865975"
click at [467, 43] on button "Search" at bounding box center [458, 43] width 23 height 12
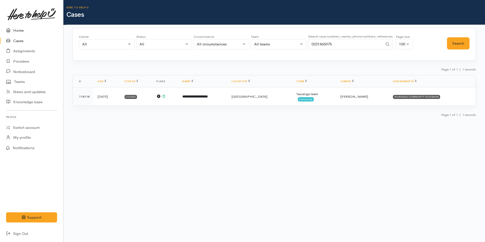
click at [19, 27] on link "Home" at bounding box center [31, 30] width 63 height 10
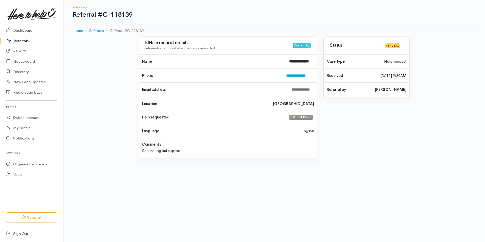
drag, startPoint x: 26, startPoint y: 38, endPoint x: 88, endPoint y: 35, distance: 61.5
click at [26, 38] on link "Referrals" at bounding box center [31, 41] width 63 height 10
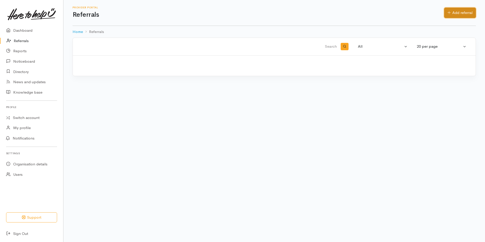
click at [451, 11] on link "Add referral" at bounding box center [460, 13] width 32 height 10
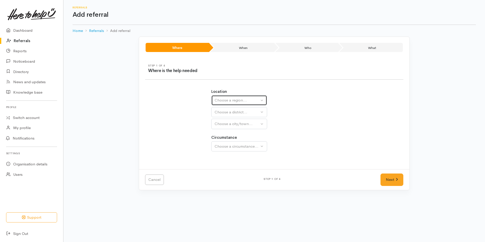
click at [222, 98] on div "Choose a region..." at bounding box center [237, 100] width 45 height 6
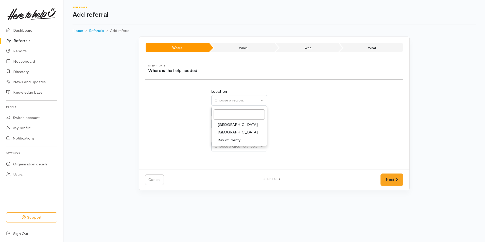
drag, startPoint x: 223, startPoint y: 141, endPoint x: 224, endPoint y: 123, distance: 17.8
click at [223, 140] on span "Bay of Plenty" at bounding box center [229, 140] width 23 height 6
select select "4"
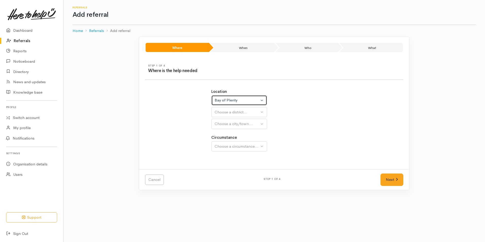
select select
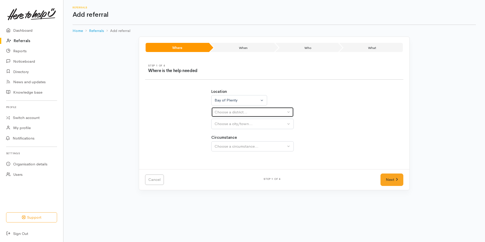
click at [224, 114] on div "Choose a district..." at bounding box center [250, 112] width 71 height 6
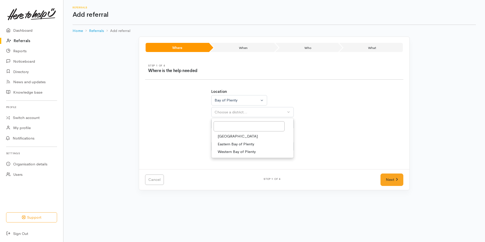
click at [224, 135] on span "[GEOGRAPHIC_DATA]" at bounding box center [238, 137] width 40 height 6
select select "6"
select select
click at [227, 126] on div "Choose a city/town..." at bounding box center [250, 124] width 71 height 6
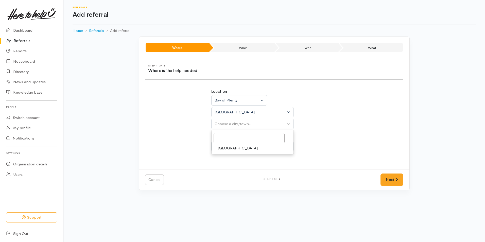
click at [223, 149] on span "[GEOGRAPHIC_DATA]" at bounding box center [238, 148] width 40 height 6
select select "4"
click at [226, 146] on div "Choose a circumstance..." at bounding box center [250, 147] width 71 height 6
drag, startPoint x: 220, startPoint y: 170, endPoint x: 390, endPoint y: 175, distance: 170.4
click at [221, 170] on span "Community" at bounding box center [227, 171] width 19 height 6
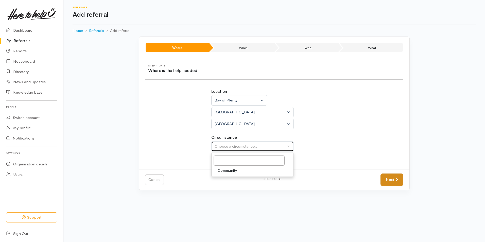
select select "2"
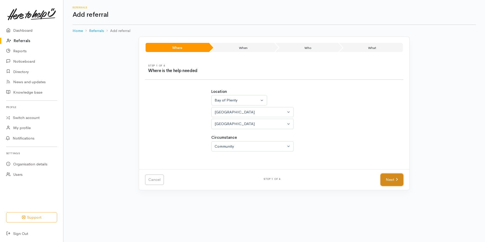
click at [382, 183] on link "Next" at bounding box center [392, 180] width 23 height 12
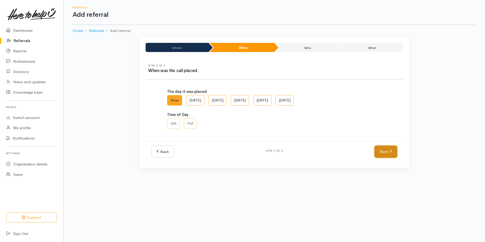
click at [384, 152] on link "Next" at bounding box center [386, 152] width 23 height 12
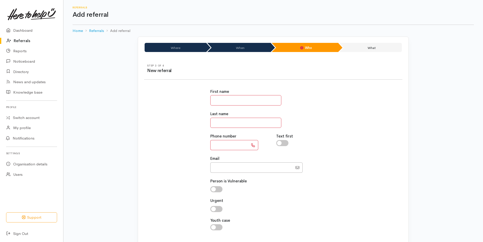
click at [219, 101] on input "text" at bounding box center [245, 100] width 71 height 10
type input "****"
type input "*"
type input "**"
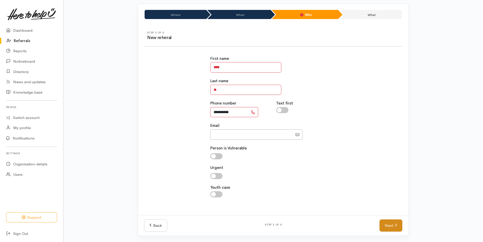
type input "**********"
click at [392, 225] on link "Next" at bounding box center [391, 226] width 23 height 12
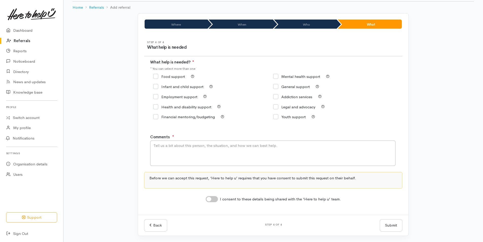
scroll to position [23, 0]
click at [283, 88] on input "General support" at bounding box center [291, 87] width 37 height 4
checkbox input "true"
click at [207, 157] on textarea "Comments" at bounding box center [272, 153] width 245 height 25
type textarea "Dean from Emerge is supporting a client who would like to know more about our s…"
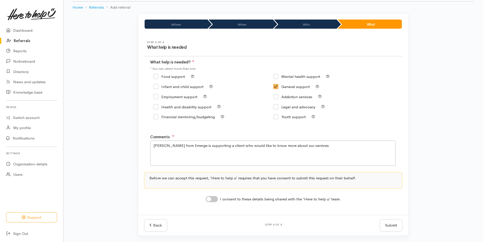
click at [210, 201] on input "I consent to these details being shared with the 'Here to help u' team." at bounding box center [212, 199] width 12 height 6
checkbox input "true"
click at [392, 225] on button "Submit" at bounding box center [391, 225] width 23 height 12
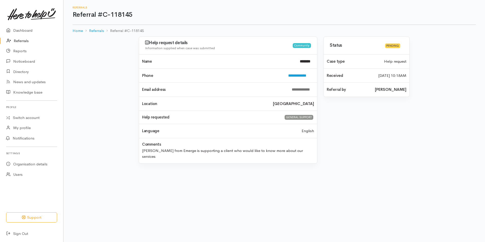
click at [21, 41] on link "Referrals" at bounding box center [31, 41] width 63 height 10
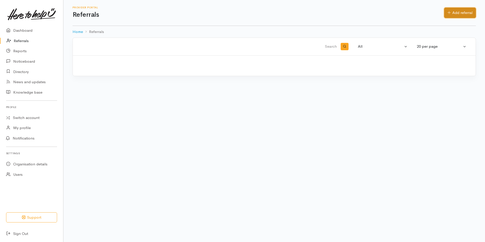
click at [454, 11] on link "Add referral" at bounding box center [460, 13] width 32 height 10
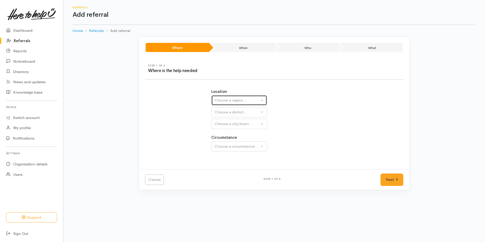
click at [216, 97] on div "Choose a region..." at bounding box center [237, 100] width 45 height 6
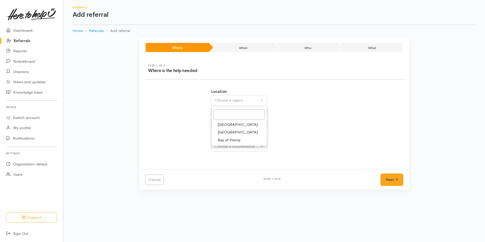
click at [233, 139] on span "Bay of Plenty" at bounding box center [229, 140] width 23 height 6
select select "4"
select select
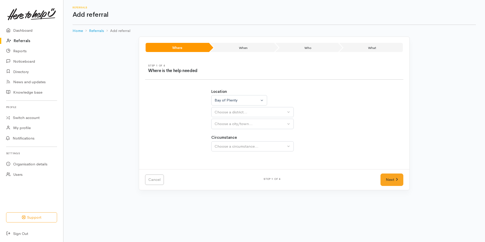
click at [222, 110] on div "Choose a district..." at bounding box center [250, 112] width 71 height 6
click at [219, 137] on span "[GEOGRAPHIC_DATA]" at bounding box center [238, 137] width 40 height 6
select select "6"
select select
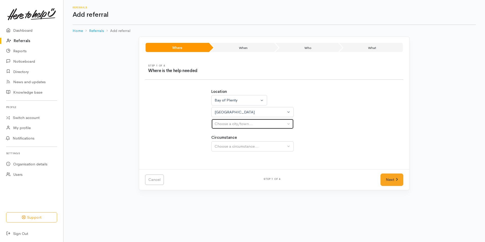
click at [224, 128] on button "Choose a city/town..." at bounding box center [252, 124] width 82 height 10
click at [225, 151] on span "[GEOGRAPHIC_DATA]" at bounding box center [238, 148] width 40 height 6
select select "4"
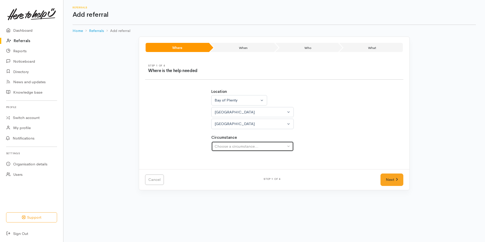
click at [229, 149] on div "Choose a circumstance..." at bounding box center [250, 147] width 71 height 6
drag, startPoint x: 229, startPoint y: 172, endPoint x: 368, endPoint y: 171, distance: 138.3
click at [229, 172] on span "Community" at bounding box center [227, 171] width 19 height 6
select select "2"
drag, startPoint x: 395, startPoint y: 181, endPoint x: 352, endPoint y: 169, distance: 44.5
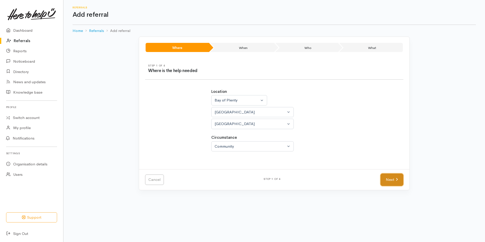
click at [394, 181] on link "Next" at bounding box center [392, 180] width 23 height 12
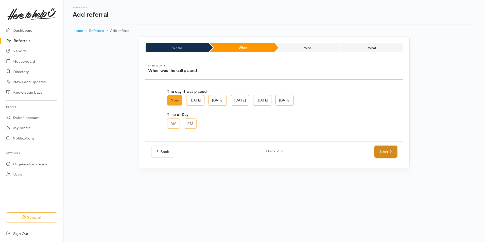
click at [391, 156] on link "Next" at bounding box center [386, 152] width 23 height 12
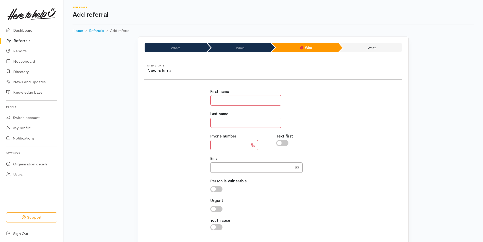
click at [217, 97] on input "text" at bounding box center [245, 100] width 71 height 10
type input "*******"
click at [224, 124] on input "text" at bounding box center [245, 123] width 71 height 10
type input "**********"
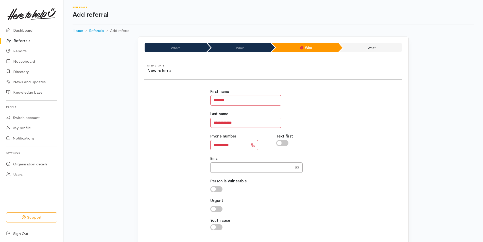
drag, startPoint x: 352, startPoint y: 129, endPoint x: 346, endPoint y: 144, distance: 15.6
click at [352, 129] on div "**********" at bounding box center [273, 162] width 264 height 159
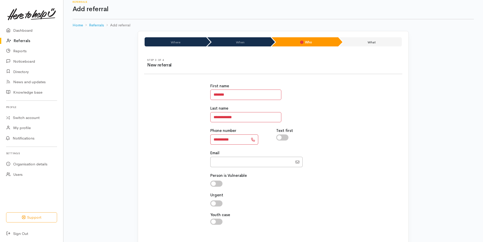
scroll to position [33, 0]
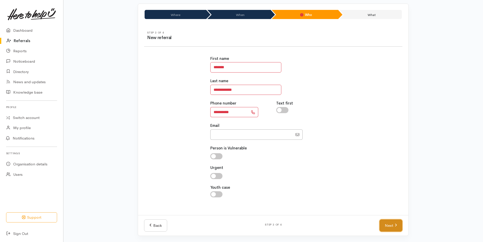
click at [390, 227] on link "Next" at bounding box center [391, 226] width 23 height 12
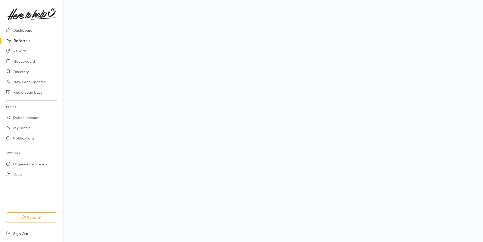
scroll to position [23, 0]
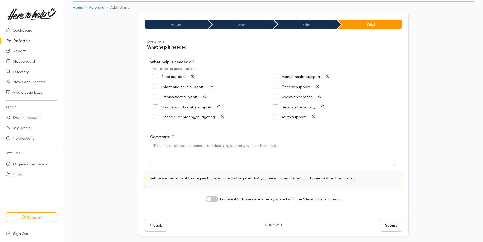
click at [164, 77] on input "Food support" at bounding box center [169, 77] width 32 height 4
checkbox input "true"
drag, startPoint x: 174, startPoint y: 156, endPoint x: 177, endPoint y: 150, distance: 6.6
click at [173, 156] on textarea "Comments" at bounding box center [272, 153] width 245 height 25
type textarea "Requesting food support"
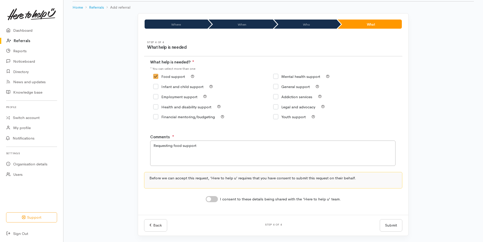
click at [215, 201] on input "I consent to these details being shared with the 'Here to help u' team." at bounding box center [212, 199] width 12 height 6
checkbox input "true"
click at [385, 224] on button "Submit" at bounding box center [391, 225] width 23 height 12
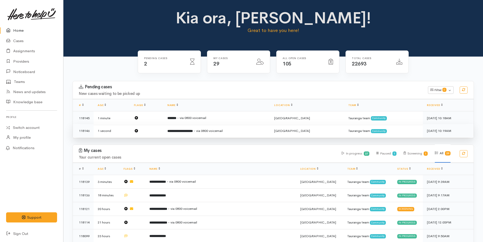
click at [201, 128] on td "**********" at bounding box center [216, 130] width 107 height 13
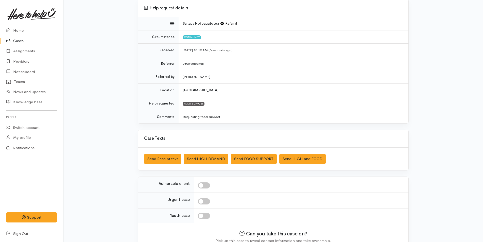
scroll to position [73, 0]
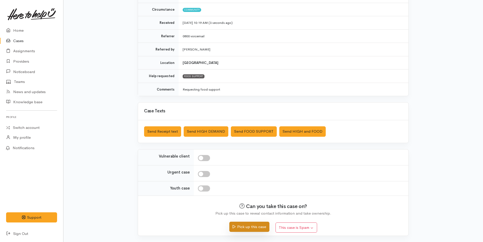
click at [247, 225] on button "Pick up this case" at bounding box center [249, 227] width 40 height 10
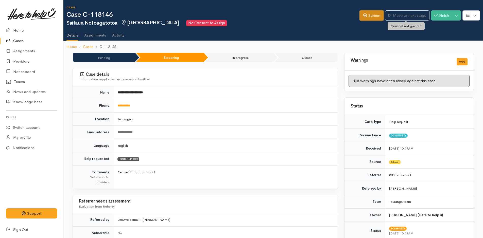
click at [372, 14] on link "Screen" at bounding box center [372, 15] width 24 height 10
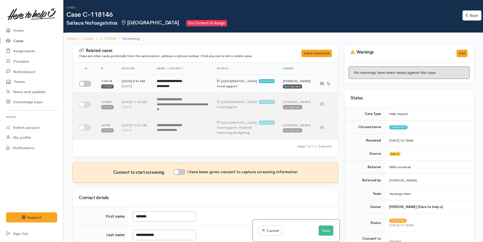
click at [82, 85] on input "checkbox" at bounding box center [85, 84] width 12 height 6
checkbox input "true"
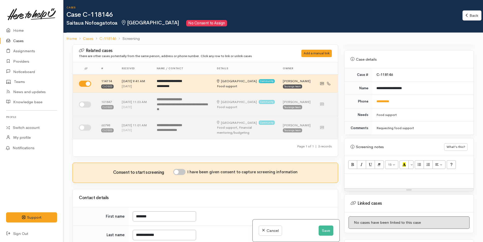
scroll to position [254, 0]
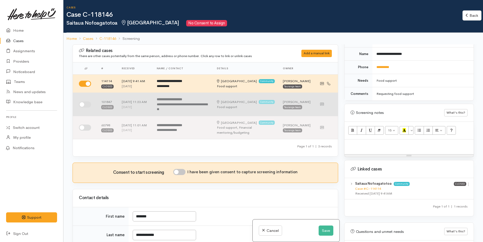
click at [90, 108] on input "checkbox" at bounding box center [85, 105] width 12 height 6
checkbox input "true"
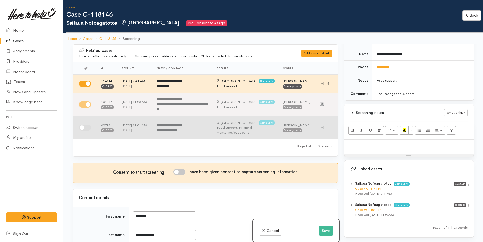
click at [84, 131] on input "checkbox" at bounding box center [85, 128] width 12 height 6
checkbox input "true"
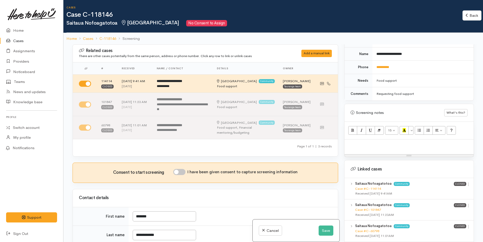
click at [469, 179] on div "Saitaua Nofoagatotoa Community Case #C-114114 Received 10 Jun 2025 9:41AM Close…" at bounding box center [409, 188] width 129 height 21
click at [468, 182] on icon at bounding box center [468, 184] width 4 height 4
click at [448, 190] on link "View case" at bounding box center [450, 194] width 40 height 8
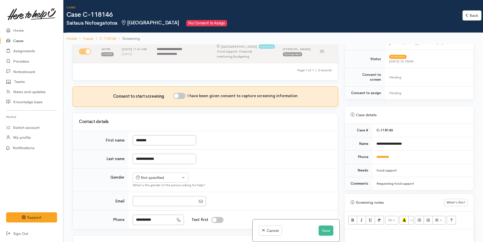
scroll to position [203, 0]
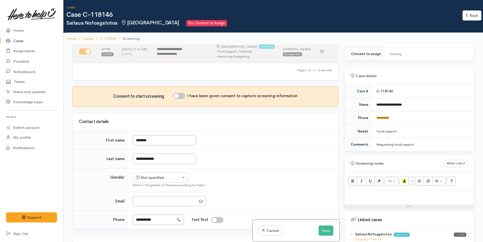
click at [379, 116] on link "**********" at bounding box center [383, 117] width 13 height 3
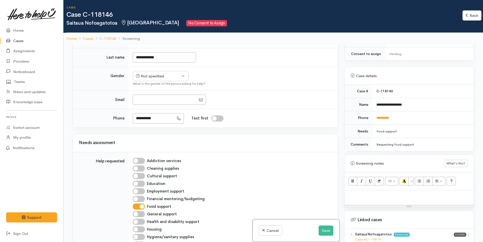
scroll to position [322, 0]
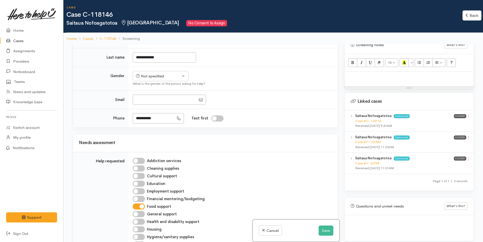
click at [371, 74] on p at bounding box center [409, 77] width 124 height 6
paste div
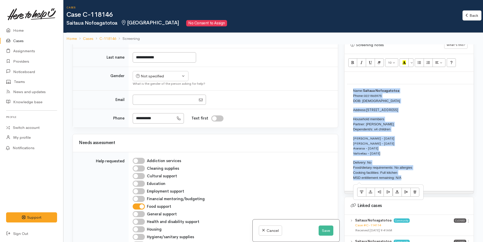
drag, startPoint x: 388, startPoint y: 168, endPoint x: 348, endPoint y: 85, distance: 92.4
click at [348, 85] on td "Name: Saitaua Nofoagatotoa Phone: 0221865975 DOB: 30/08/1970 Address: 26 Queen …" at bounding box center [479, 136] width 265 height 104
click at [416, 190] on icon "Delete table" at bounding box center [414, 192] width 3 height 4
click at [415, 190] on icon "Delete table" at bounding box center [414, 192] width 3 height 4
click at [409, 172] on p "Delivery: No Food/dietary requirements: No allergies Cooking facilities: Full k…" at bounding box center [479, 170] width 253 height 20
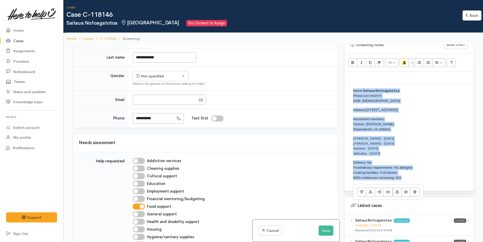
click at [410, 172] on p "Delivery: No Food/dietary requirements: No allergies Cooking facilities: Full k…" at bounding box center [479, 170] width 253 height 20
drag, startPoint x: 411, startPoint y: 173, endPoint x: 346, endPoint y: 63, distance: 128.1
click at [346, 63] on div "10 8 9 10 11 12 14 18 24 36 Background Color Transparent Select #ffff00 Text Co…" at bounding box center [409, 124] width 129 height 140
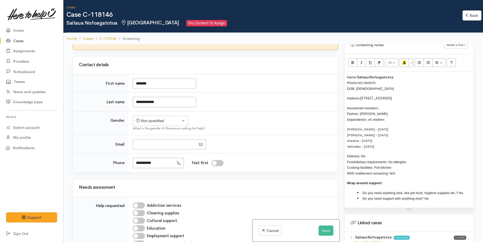
scroll to position [51, 0]
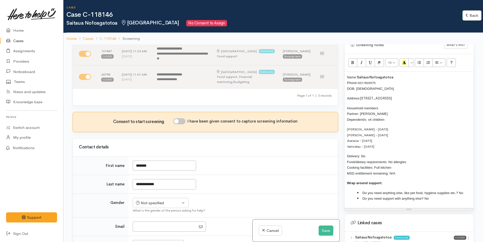
click at [182, 123] on input "I have been given consent to capture screening information" at bounding box center [179, 121] width 12 height 6
checkbox input "true"
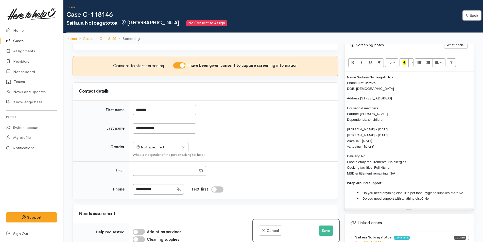
scroll to position [178, 0]
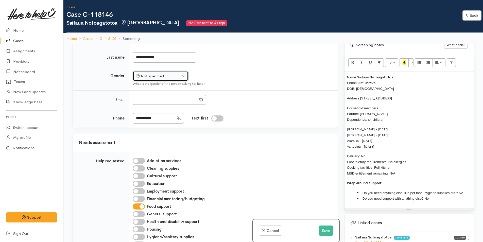
click at [147, 79] on div "Not specified" at bounding box center [158, 76] width 45 height 6
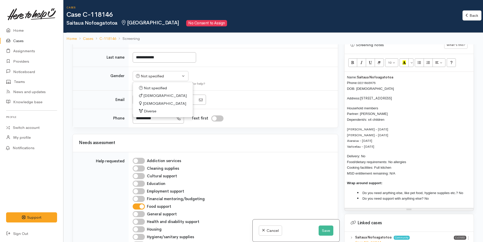
click at [148, 99] on span "Male" at bounding box center [164, 96] width 43 height 6
select select "Male"
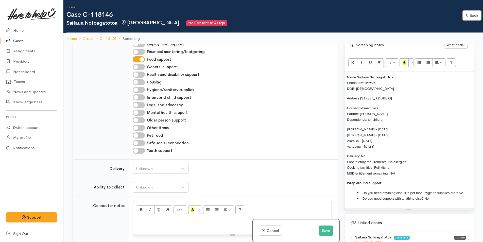
scroll to position [381, 0]
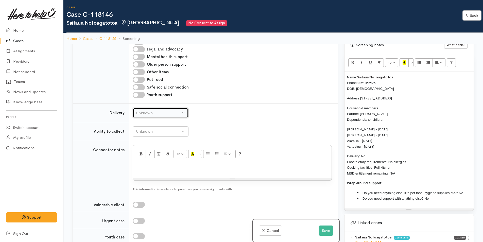
click at [142, 116] on div "Unknown" at bounding box center [158, 113] width 45 height 6
click at [141, 163] on span "No" at bounding box center [141, 161] width 5 height 6
select select "1"
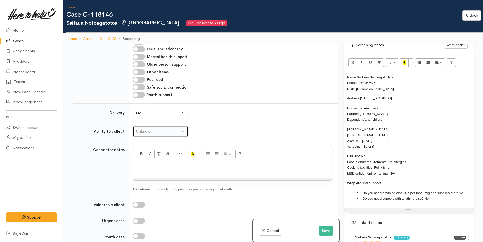
click at [144, 135] on div "Unknown" at bounding box center [158, 132] width 45 height 6
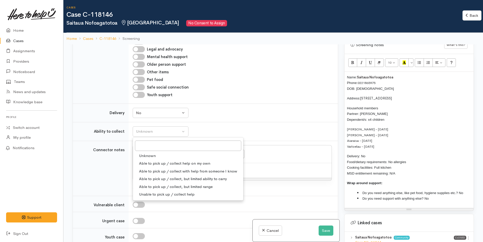
click at [158, 166] on span "Able to pick up / collect help on my own" at bounding box center [174, 164] width 71 height 6
select select "2"
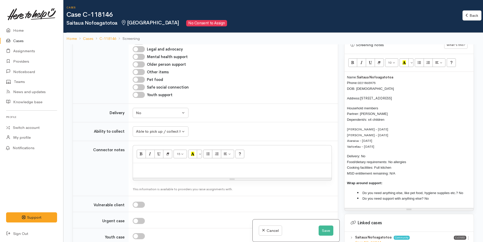
drag, startPoint x: 433, startPoint y: 194, endPoint x: 330, endPoint y: 63, distance: 166.9
click at [330, 63] on div "Related cases There are other cases potentially from the same person, address o…" at bounding box center [274, 165] width 408 height 242
click at [412, 59] on button "More Color" at bounding box center [411, 62] width 5 height 9
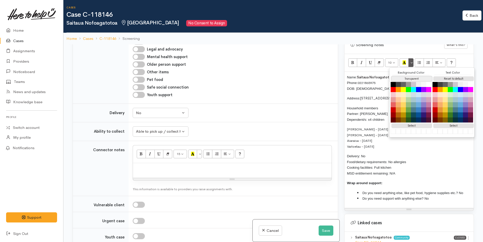
click at [411, 76] on button "Transparent" at bounding box center [412, 78] width 41 height 5
click at [459, 76] on button "Reset to default" at bounding box center [454, 78] width 41 height 5
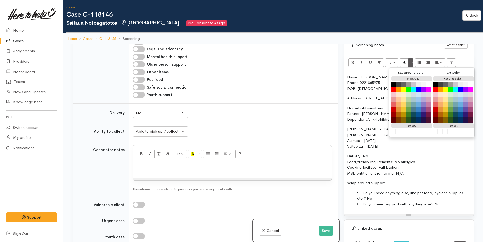
click at [393, 142] on p "Larrissa - 12/06/2009 Francilla - 15/12/2010 Aiaraisa - 16/09/2012 Vaitoelau - …" at bounding box center [409, 137] width 124 height 23
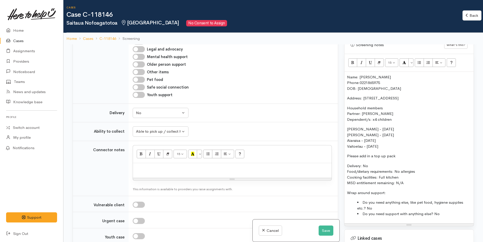
drag, startPoint x: 397, startPoint y: 152, endPoint x: 365, endPoint y: 88, distance: 71.1
click at [336, 148] on div "Related cases There are other cases potentially from the same person, address o…" at bounding box center [274, 165] width 408 height 242
click at [352, 60] on icon "Bold (CTRL+B)" at bounding box center [352, 62] width 3 height 4
click at [371, 177] on p "Delivery: No Food/dietary requirements: No allergies Cooking facilities: Full k…" at bounding box center [409, 174] width 124 height 23
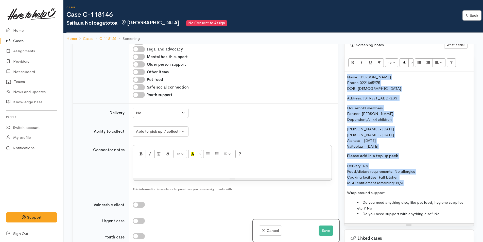
drag, startPoint x: 356, startPoint y: 155, endPoint x: 344, endPoint y: 68, distance: 87.9
click at [344, 68] on div "Warnings Add No warnings have been raised against this case Add Warning Title ●…" at bounding box center [409, 165] width 136 height 242
copy div "Name: Saitaua Nofoagatotoa Phone: 0221865975 DOB: 30/08/1970 Address: 26 Queen …"
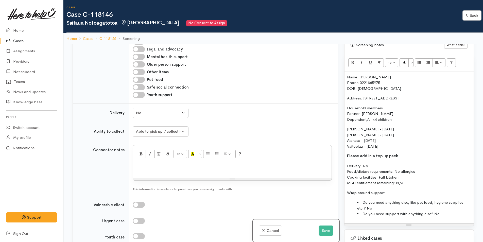
click at [150, 172] on p at bounding box center [233, 169] width 194 height 6
paste div
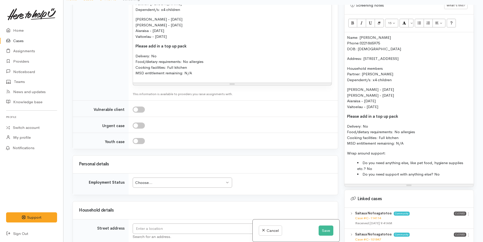
scroll to position [635, 0]
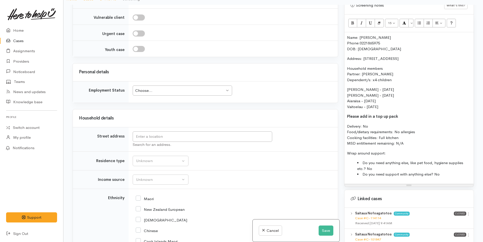
click at [140, 93] on div "Choose..." at bounding box center [180, 91] width 90 height 6
click at [146, 141] on input "text" at bounding box center [203, 136] width 140 height 10
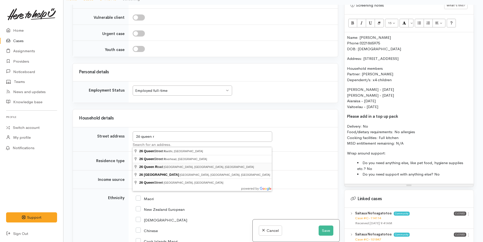
type input "26 Queen Road, Bellevue, Tauranga, New Zealand"
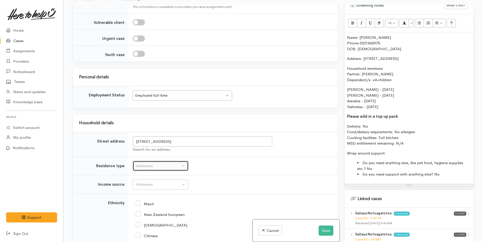
click at [144, 168] on div "Unknown" at bounding box center [158, 166] width 45 height 6
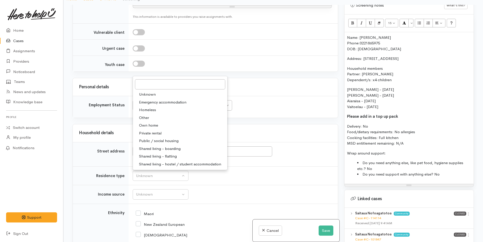
click at [154, 130] on span "Private rental" at bounding box center [150, 133] width 23 height 6
select select "2"
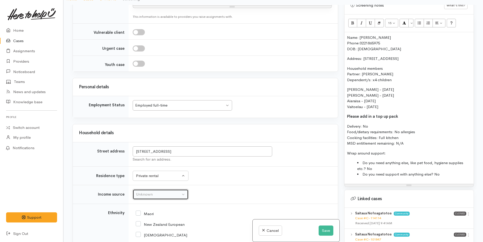
click at [152, 192] on div "Unknown" at bounding box center [158, 195] width 45 height 6
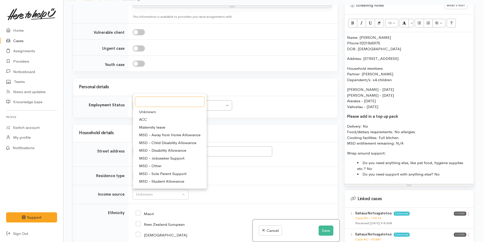
scroll to position [76, 0]
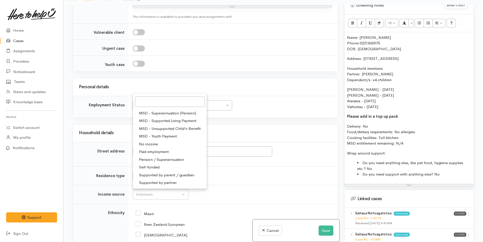
click at [155, 149] on span "Paid employment" at bounding box center [154, 152] width 30 height 6
select select "1"
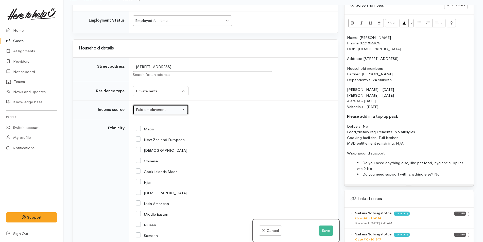
scroll to position [954, 0]
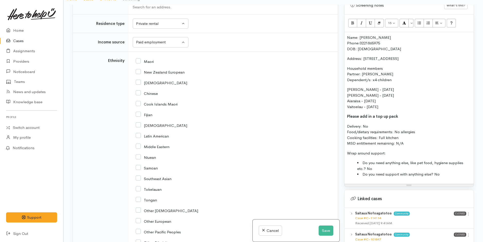
click at [138, 165] on input "Samoan" at bounding box center [147, 167] width 22 height 5
checkbox input "true"
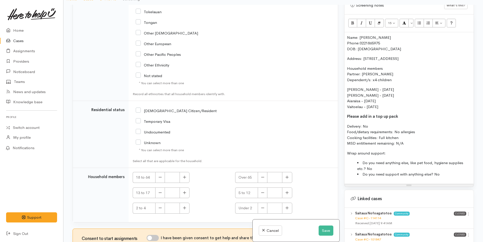
drag, startPoint x: 137, startPoint y: 100, endPoint x: 168, endPoint y: 138, distance: 48.6
click at [137, 108] on input "NZ Citizen/Resident" at bounding box center [176, 110] width 81 height 5
checkbox input "true"
click at [185, 172] on button "button" at bounding box center [185, 177] width 10 height 11
click at [187, 172] on button "button" at bounding box center [185, 177] width 10 height 11
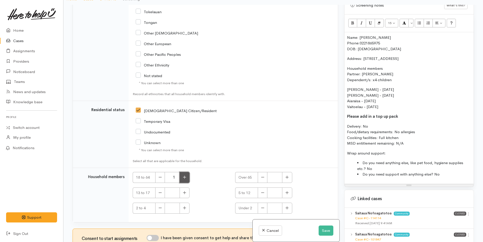
type input "2"
click at [185, 188] on button "button" at bounding box center [185, 193] width 10 height 11
type input "3"
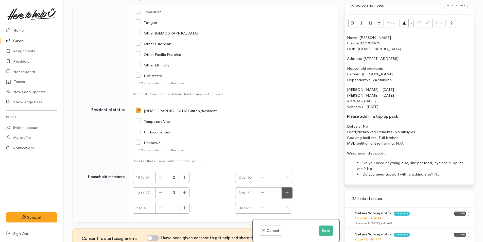
click at [286, 191] on icon "button" at bounding box center [287, 192] width 3 height 3
type input "1"
click at [153, 235] on input "I have been given consent to get help and share this information with appropria…" at bounding box center [153, 238] width 12 height 6
checkbox input "true"
drag, startPoint x: 394, startPoint y: 76, endPoint x: 346, endPoint y: 53, distance: 53.2
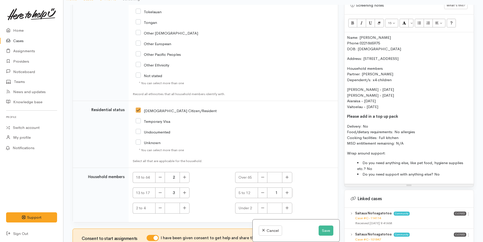
click at [341, 76] on div "Warnings Add No warnings have been raised against this case Add Warning Title ●…" at bounding box center [409, 126] width 136 height 242
click at [353, 21] on icon "Bold (CTRL+B)" at bounding box center [352, 23] width 3 height 4
click at [347, 35] on p "Name: Saitaua Nofoagatotoa Phone: 0221865975 DOB: 30/08/1970" at bounding box center [409, 43] width 124 height 17
drag, startPoint x: 396, startPoint y: 31, endPoint x: 350, endPoint y: 22, distance: 46.8
click at [341, 32] on div "Related cases There are other cases potentially from the same person, address o…" at bounding box center [274, 126] width 408 height 242
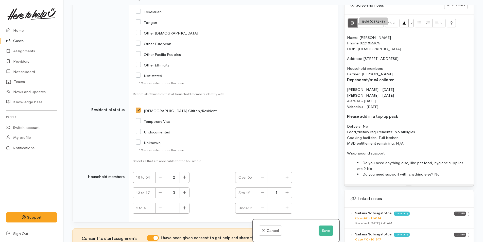
click at [351, 21] on icon "Bold (CTRL+B)" at bounding box center [352, 23] width 3 height 4
click at [346, 32] on div "Name: Saitaua Nofoagatotoa Phone: 0221865975 DOB: 30/08/1970 Address: 26 Queen …" at bounding box center [409, 108] width 129 height 152
click at [348, 36] on p "Name: Saitaua Nofoagatotoa Phone: 0221865975 DOB: 30/08/1970" at bounding box center [409, 43] width 124 height 17
click at [347, 35] on p "Name: Saitaua Nofoagatotoa Phone: 0221865975 DOB: 30/08/1970" at bounding box center [409, 43] width 124 height 17
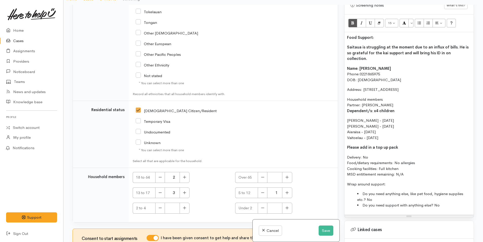
drag, startPoint x: 379, startPoint y: 33, endPoint x: 384, endPoint y: 18, distance: 15.2
click at [341, 29] on div "Related cases There are other cases potentially from the same person, address o…" at bounding box center [274, 126] width 408 height 242
click at [412, 19] on button "More Color" at bounding box center [411, 23] width 5 height 9
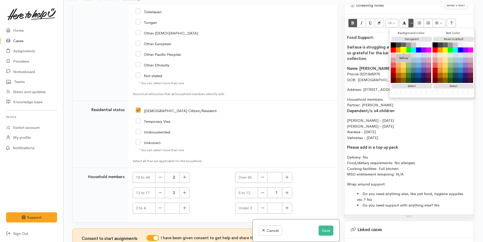
click at [406, 47] on button "Yellow" at bounding box center [404, 50] width 6 height 6
click at [369, 119] on p "Larrissa - 12/06/2009 Francilla - 15/12/2010 Aiaraisa - 16/09/2012 Vaitoelau - …" at bounding box center [409, 129] width 124 height 23
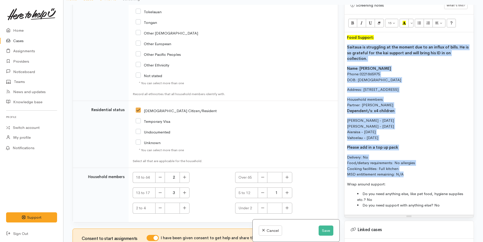
drag, startPoint x: 407, startPoint y: 165, endPoint x: 343, endPoint y: 43, distance: 138.2
click at [343, 43] on div "Warnings Add No warnings have been raised against this case Add Warning Title ●…" at bounding box center [409, 126] width 136 height 242
copy div "Saitaua is struggling at the moment due to an influx of bills. He is so gratefu…"
click at [321, 232] on button "Save" at bounding box center [326, 231] width 15 height 10
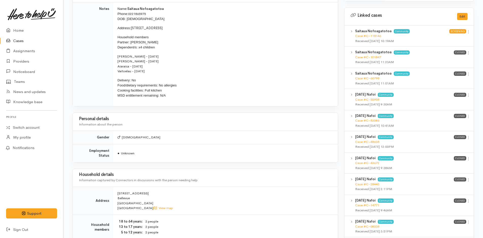
scroll to position [254, 0]
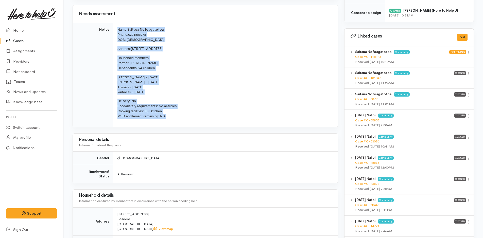
drag, startPoint x: 172, startPoint y: 120, endPoint x: 112, endPoint y: 27, distance: 110.8
click at [112, 27] on tr "Notes Name: Saitaua Nofoagatotoa Phone: 0221865975 DOB: 30/08/1970 Address: 26 …" at bounding box center [205, 75] width 265 height 104
copy tr "Name: Saitaua Nofoagatotoa Phone: [PHONE_NUMBER] DOB: [DEMOGRAPHIC_DATA] Addres…"
click at [124, 73] on td "Name: Saitaua Nofoagatotoa Phone: [PHONE_NUMBER] DOB: [DEMOGRAPHIC_DATA] Addres…" at bounding box center [225, 75] width 225 height 104
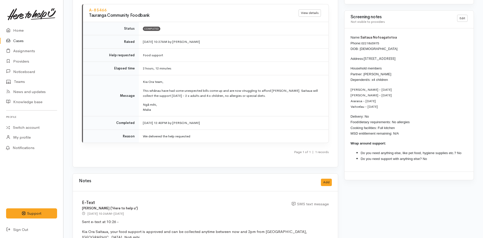
scroll to position [609, 0]
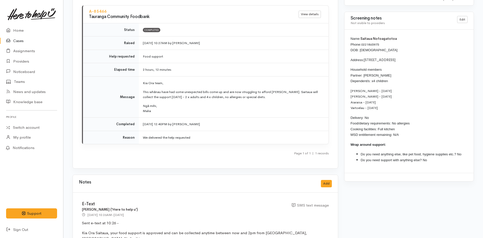
drag, startPoint x: 379, startPoint y: 147, endPoint x: 346, endPoint y: 38, distance: 114.3
click at [346, 38] on div "Name: Saitaua Nofoagatotoa Phone: 0221865975 DOB: 30/08/1970 Address: 26 Queen …" at bounding box center [409, 101] width 129 height 143
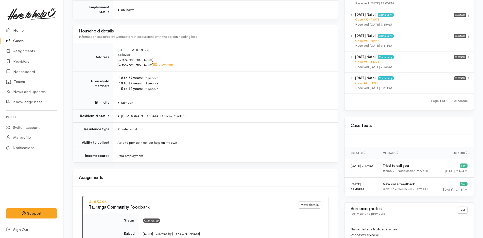
scroll to position [364, 0]
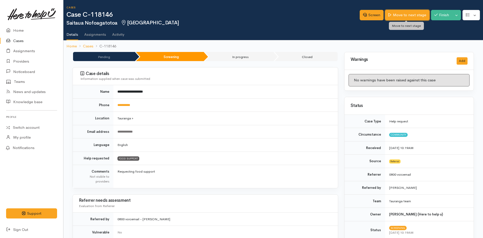
click at [404, 12] on link "Move to next stage" at bounding box center [407, 15] width 44 height 10
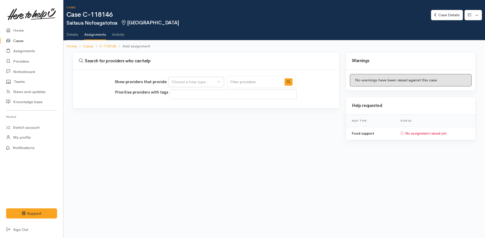
select select
drag, startPoint x: 0, startPoint y: 0, endPoint x: 198, endPoint y: 88, distance: 216.8
click at [198, 83] on div "Choose a help type..." at bounding box center [194, 82] width 45 height 6
click at [192, 107] on span "Food support" at bounding box center [187, 107] width 24 height 6
select select "3"
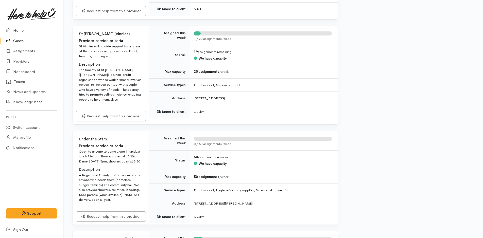
scroll to position [533, 0]
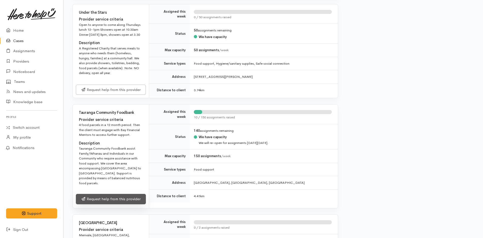
click at [100, 194] on link "Request help from this provider" at bounding box center [111, 199] width 70 height 10
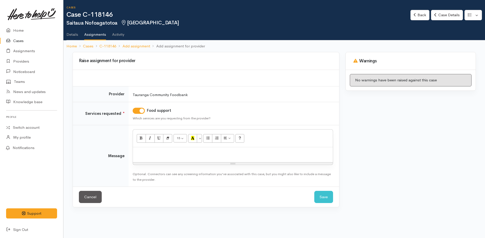
click at [140, 153] on p at bounding box center [233, 153] width 195 height 6
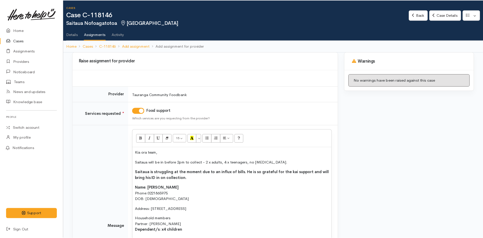
scroll to position [58, 0]
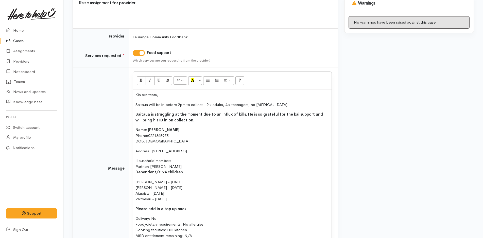
drag, startPoint x: 128, startPoint y: 108, endPoint x: 117, endPoint y: 105, distance: 12.2
click at [115, 106] on tr "Message <p>Kia ora team,</p><p>Saitaua will be in before 2pm to collect - 2 x a…" at bounding box center [205, 169] width 265 height 203
click at [168, 118] on span "Saitaua is struggling at the moment due to an influx of bills. He is so gratefu…" at bounding box center [230, 117] width 188 height 11
click at [190, 119] on p "Saitaua is struggling at the moment due to an influx of bills. He is so gratefu…" at bounding box center [233, 117] width 194 height 11
drag, startPoint x: 163, startPoint y: 115, endPoint x: 130, endPoint y: 110, distance: 33.1
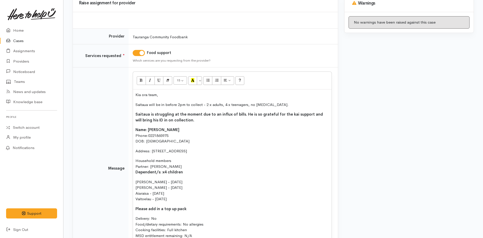
click at [130, 110] on td "<p>Kia ora team,</p><p>Saitaua will be in before 2pm to collect - 2 x adults, 4…" at bounding box center [233, 169] width 209 height 203
click at [141, 79] on icon "Bold (CTRL+B)" at bounding box center [141, 80] width 3 height 4
click at [151, 135] on link "0221865975" at bounding box center [158, 135] width 20 height 5
drag, startPoint x: 164, startPoint y: 182, endPoint x: 135, endPoint y: 128, distance: 61.3
click at [135, 128] on div "Kia ora team, Saitaua will be in before 2pm to collect - 2 x adults, 4 x teenag…" at bounding box center [232, 168] width 199 height 156
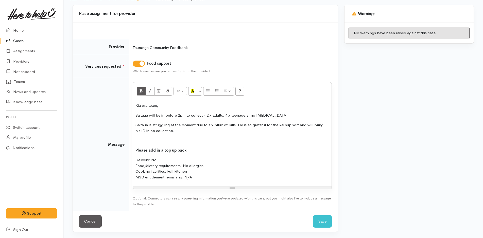
scroll to position [37, 0]
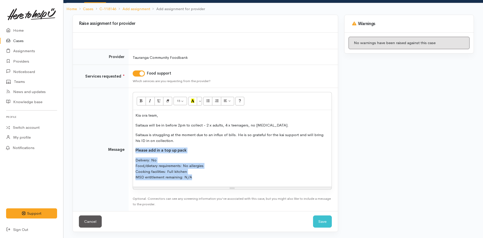
drag, startPoint x: 129, startPoint y: 157, endPoint x: 123, endPoint y: 153, distance: 6.4
click at [123, 153] on tr "Message <p>Kia ora team,</p><p>Saitaua will be in before 2pm to collect - 2 x a…" at bounding box center [205, 149] width 265 height 123
click at [150, 159] on p "Delivery: No Food/dietary requirements: No allergies Cooking facilities: Full k…" at bounding box center [233, 169] width 194 height 23
drag, startPoint x: 184, startPoint y: 176, endPoint x: 128, endPoint y: 158, distance: 59.0
click at [128, 158] on tr "Message <p>Kia ora team,</p><p>Saitaua will be in before 2pm to collect - 2 x a…" at bounding box center [205, 149] width 265 height 123
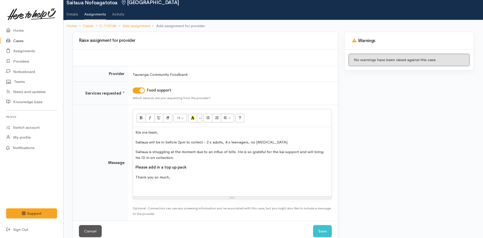
scroll to position [30, 0]
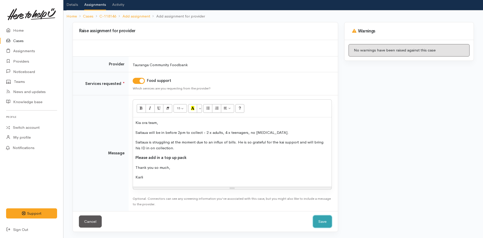
click at [316, 219] on button "Save" at bounding box center [322, 222] width 19 height 12
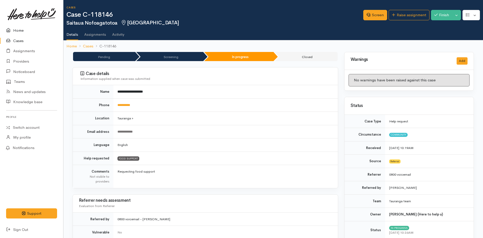
click at [22, 32] on link "Home" at bounding box center [31, 30] width 63 height 10
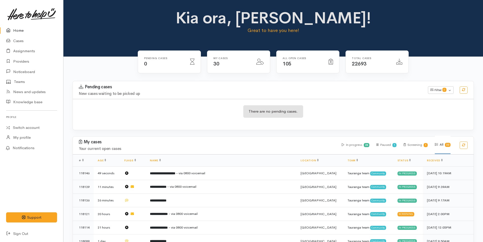
scroll to position [228, 0]
